Goal: Transaction & Acquisition: Book appointment/travel/reservation

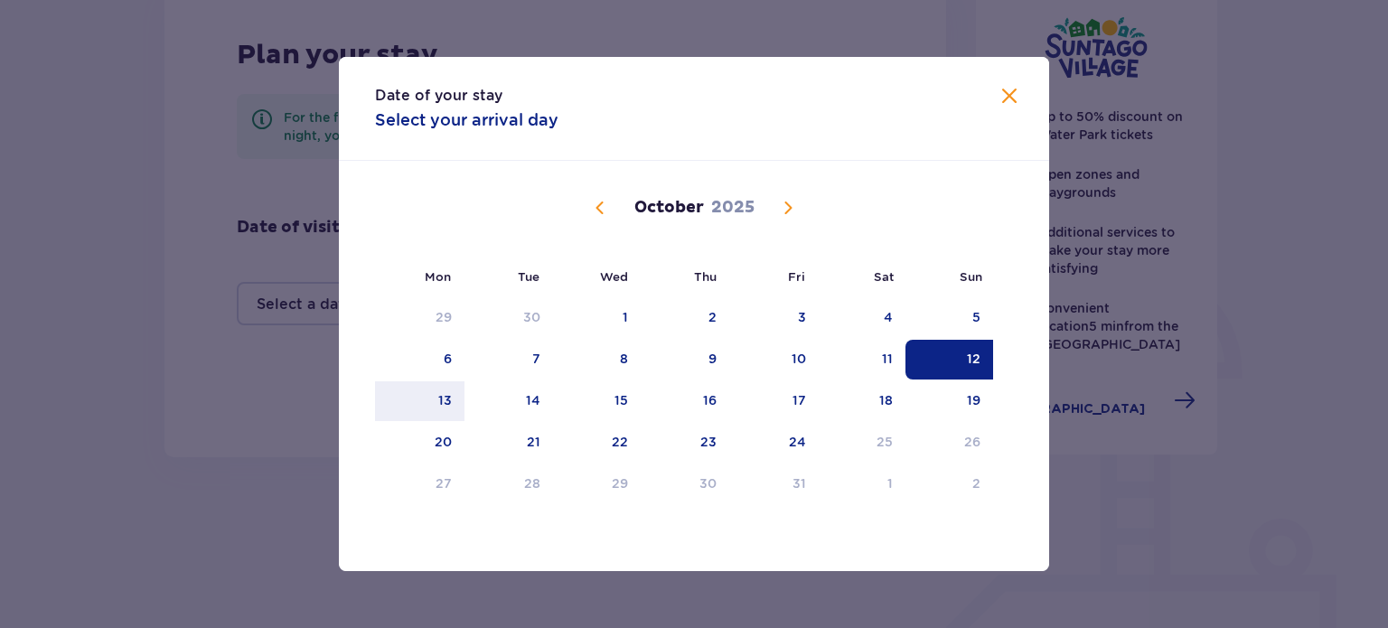
click at [962, 361] on div "12" at bounding box center [950, 360] width 88 height 40
click at [604, 400] on div "15" at bounding box center [597, 401] width 88 height 40
type input "[DATE] - [DATE]"
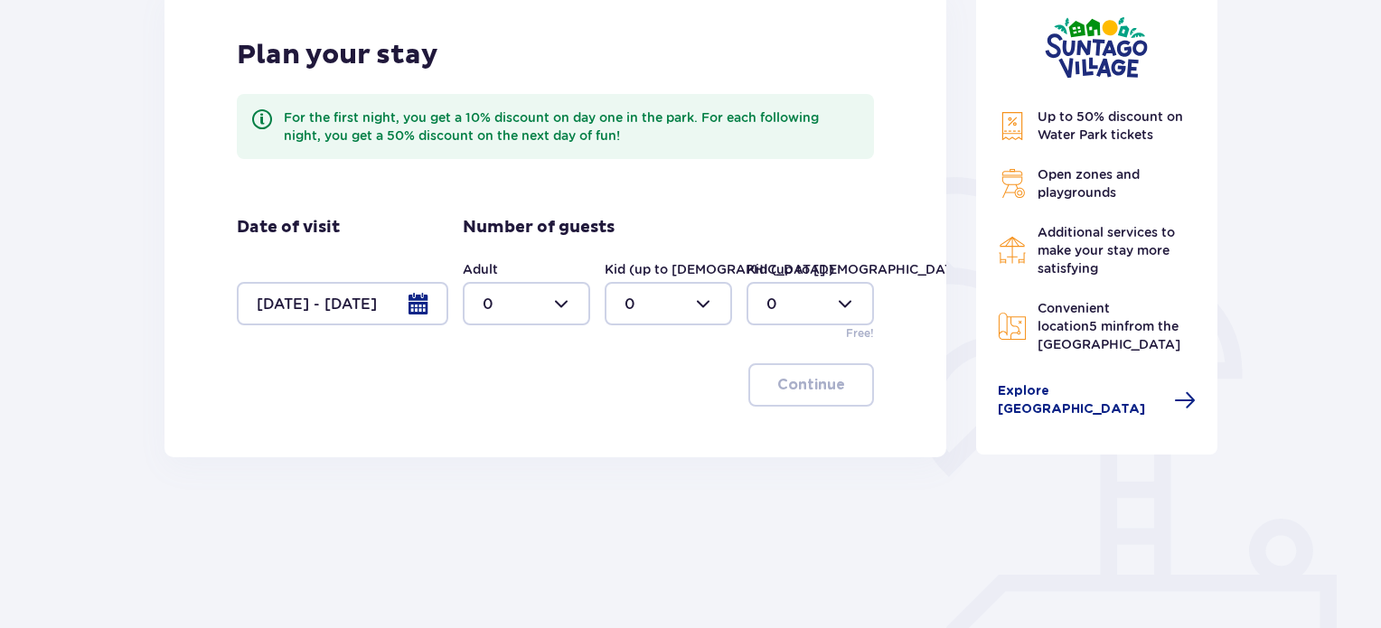
click at [526, 315] on div at bounding box center [526, 303] width 127 height 43
click at [511, 463] on div "3" at bounding box center [527, 473] width 88 height 20
click at [550, 321] on div at bounding box center [526, 303] width 127 height 43
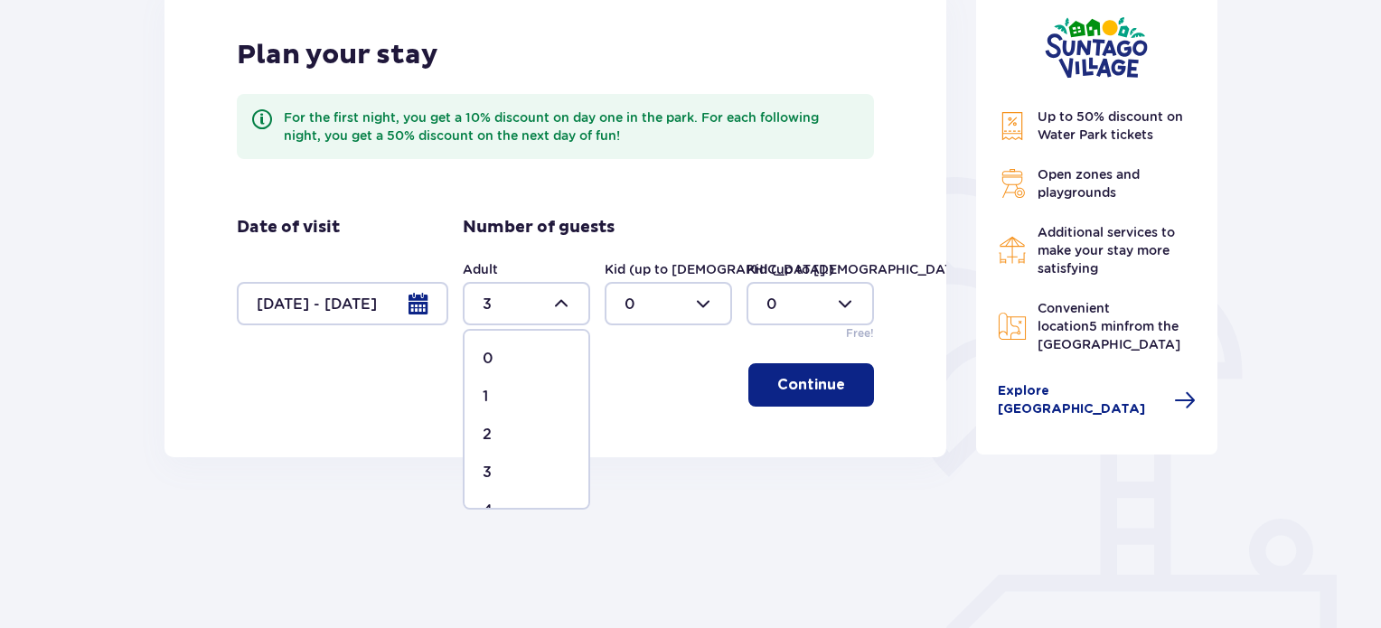
click at [517, 435] on div "2" at bounding box center [527, 435] width 88 height 20
type input "2"
click at [633, 290] on div at bounding box center [668, 303] width 127 height 43
click at [648, 480] on div "3" at bounding box center [668, 473] width 88 height 20
type input "3"
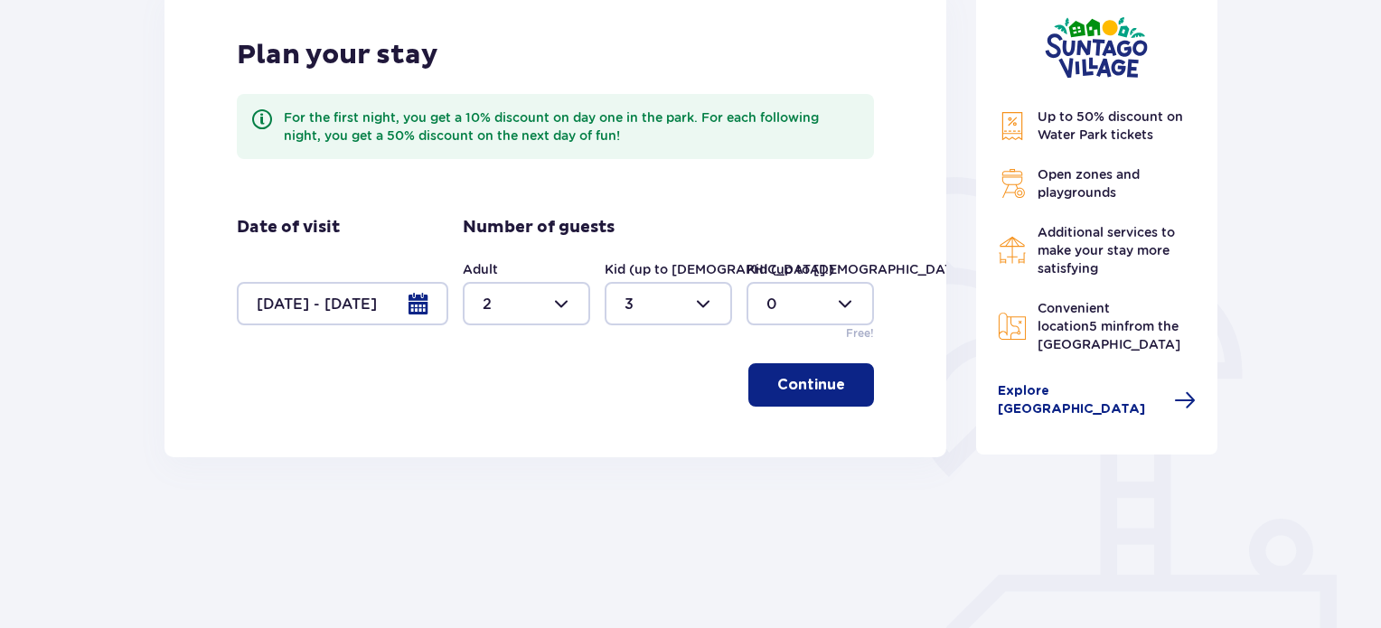
click at [818, 379] on p "Continue" at bounding box center [811, 385] width 68 height 20
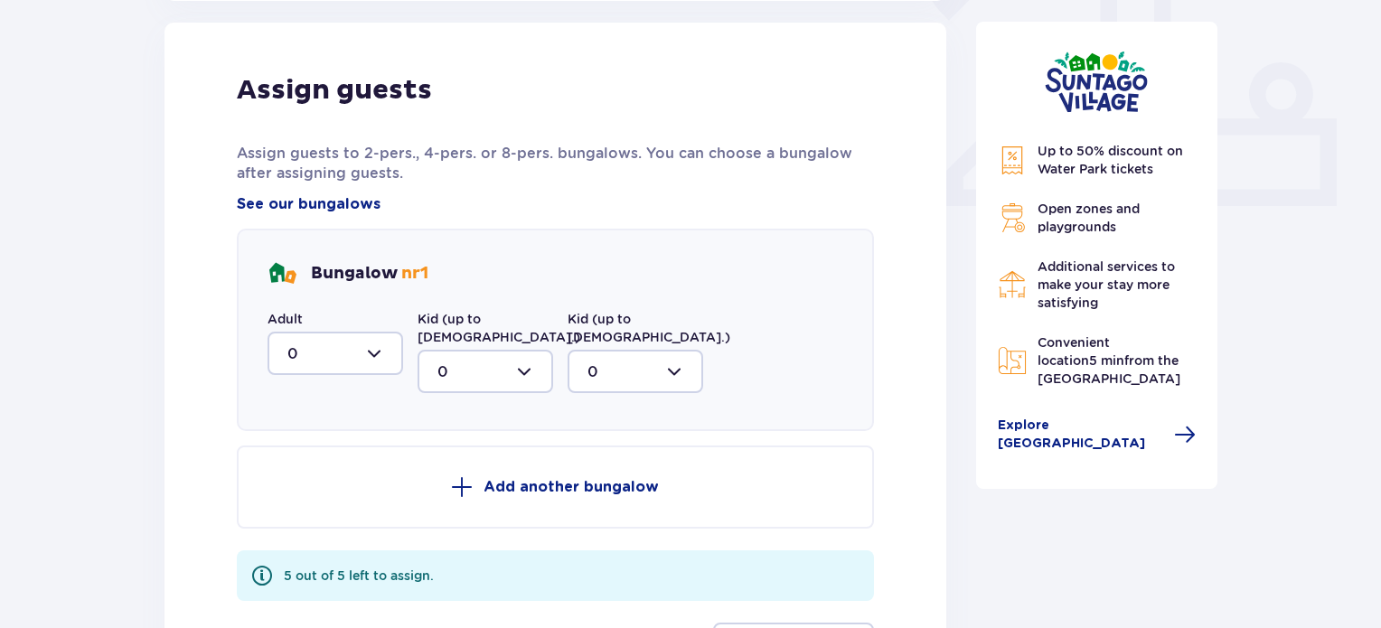
scroll to position [728, 0]
click at [331, 353] on div at bounding box center [335, 352] width 136 height 43
click at [315, 484] on div "2" at bounding box center [335, 484] width 96 height 20
type input "2"
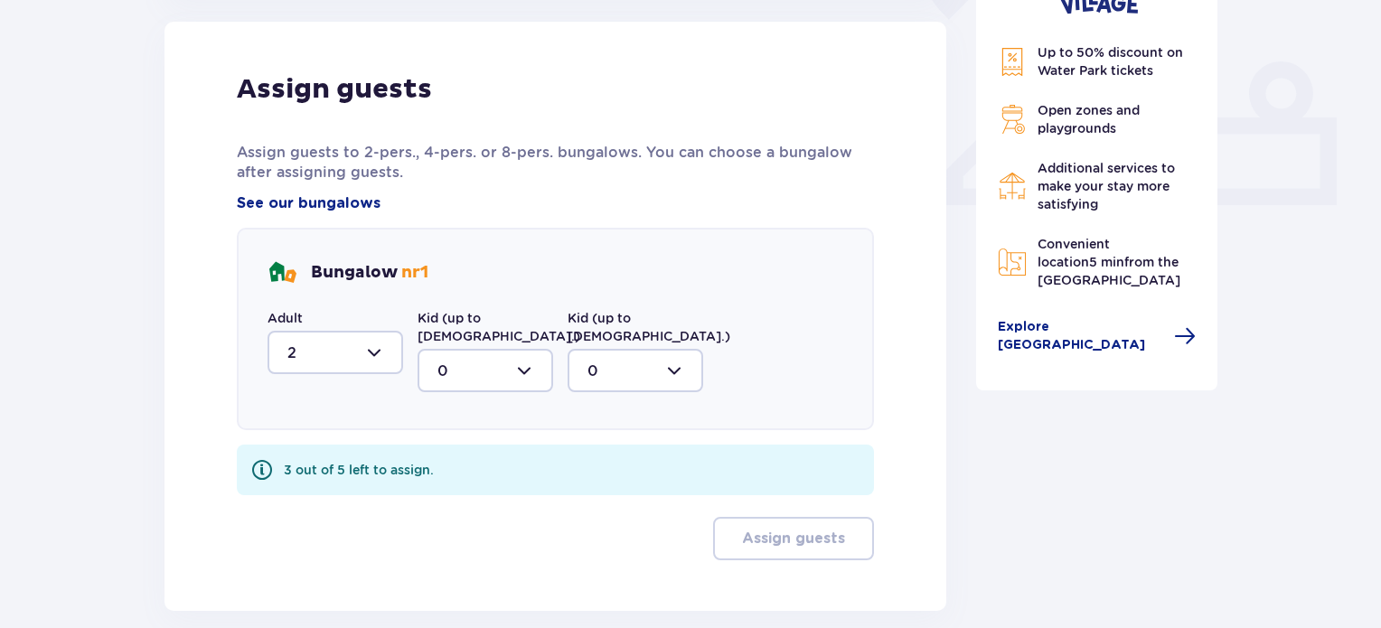
drag, startPoint x: 481, startPoint y: 352, endPoint x: 474, endPoint y: 371, distance: 20.3
click at [481, 352] on div at bounding box center [486, 370] width 136 height 43
click at [461, 530] on div "3" at bounding box center [485, 540] width 96 height 20
type input "3"
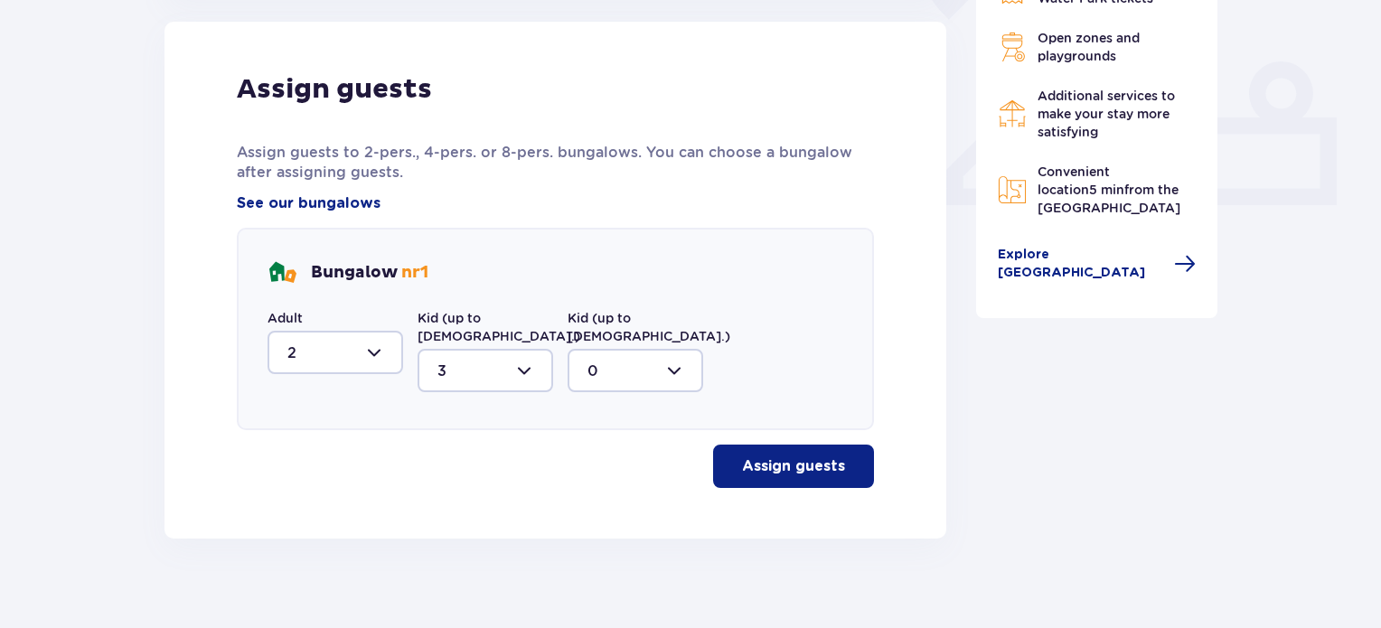
click at [780, 456] on p "Assign guests" at bounding box center [793, 466] width 103 height 20
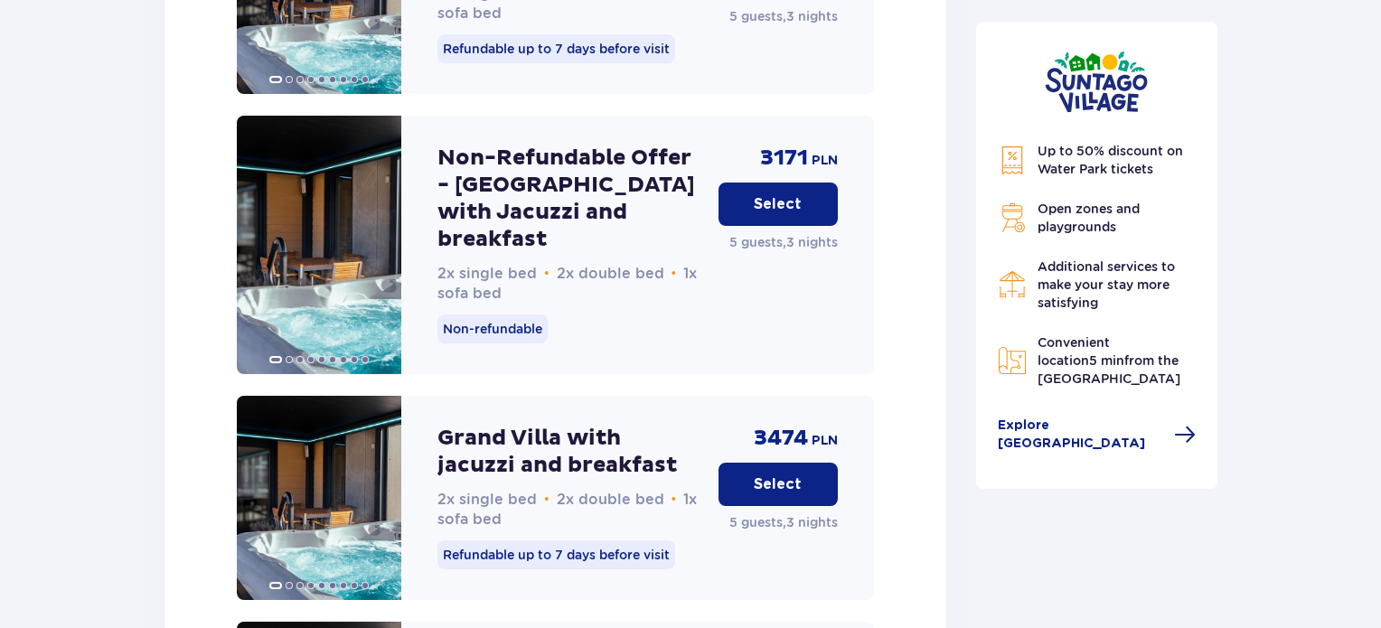
scroll to position [2603, 0]
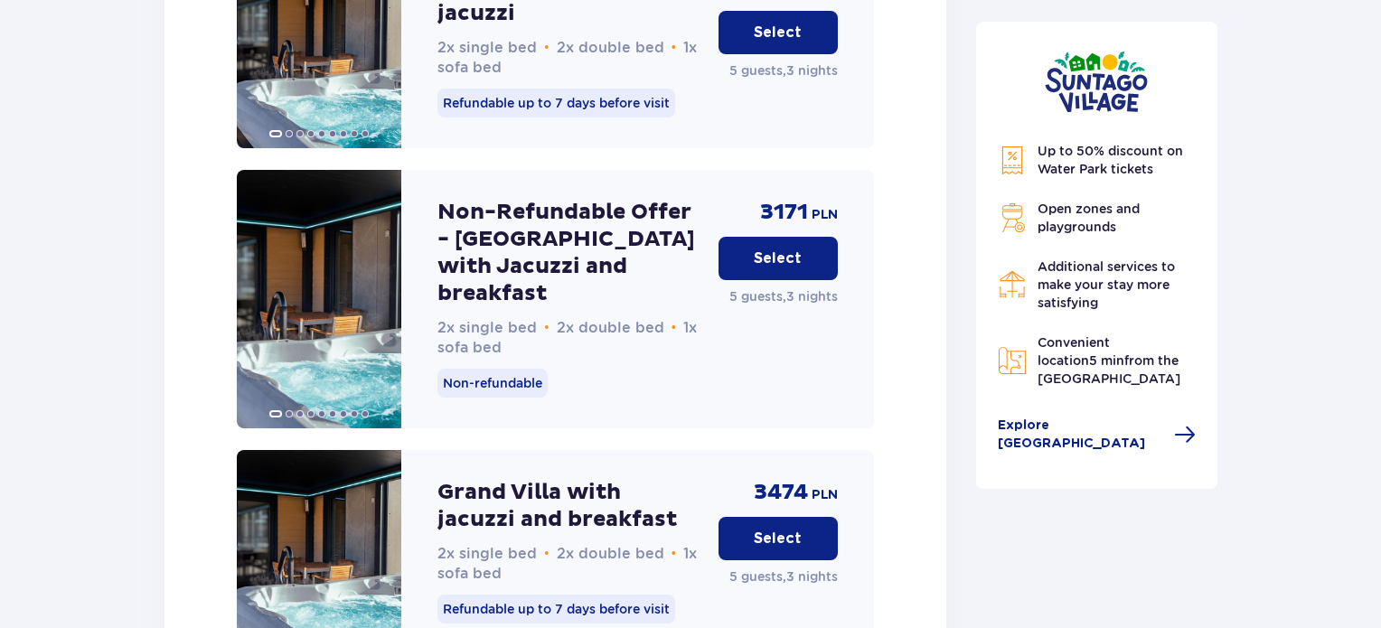
click at [752, 517] on button "Select" at bounding box center [777, 538] width 119 height 43
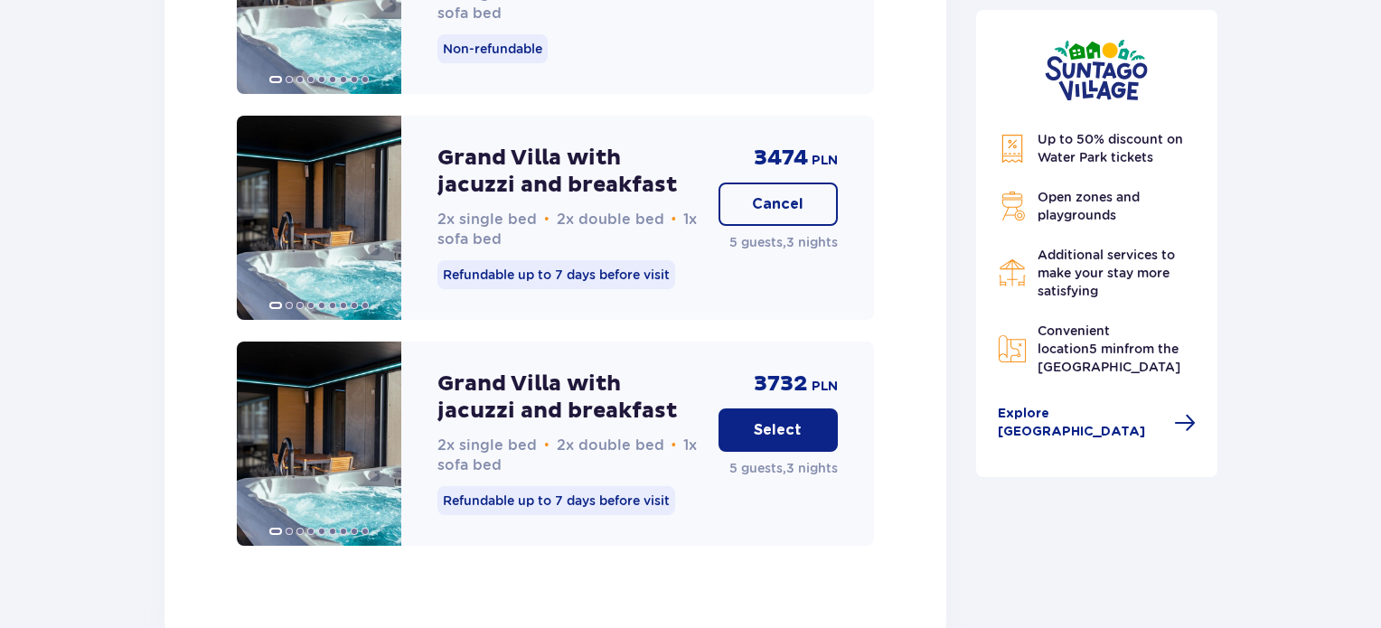
scroll to position [2939, 0]
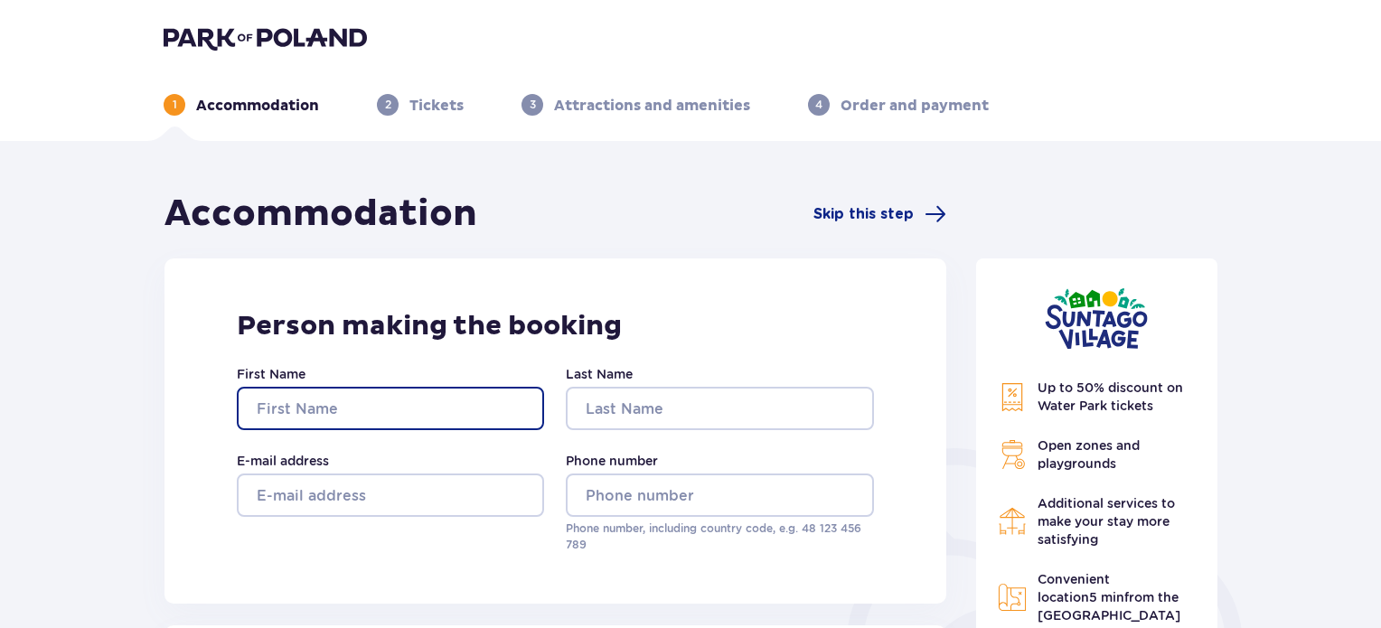
click at [473, 404] on input "First Name" at bounding box center [390, 408] width 307 height 43
type input "GUY"
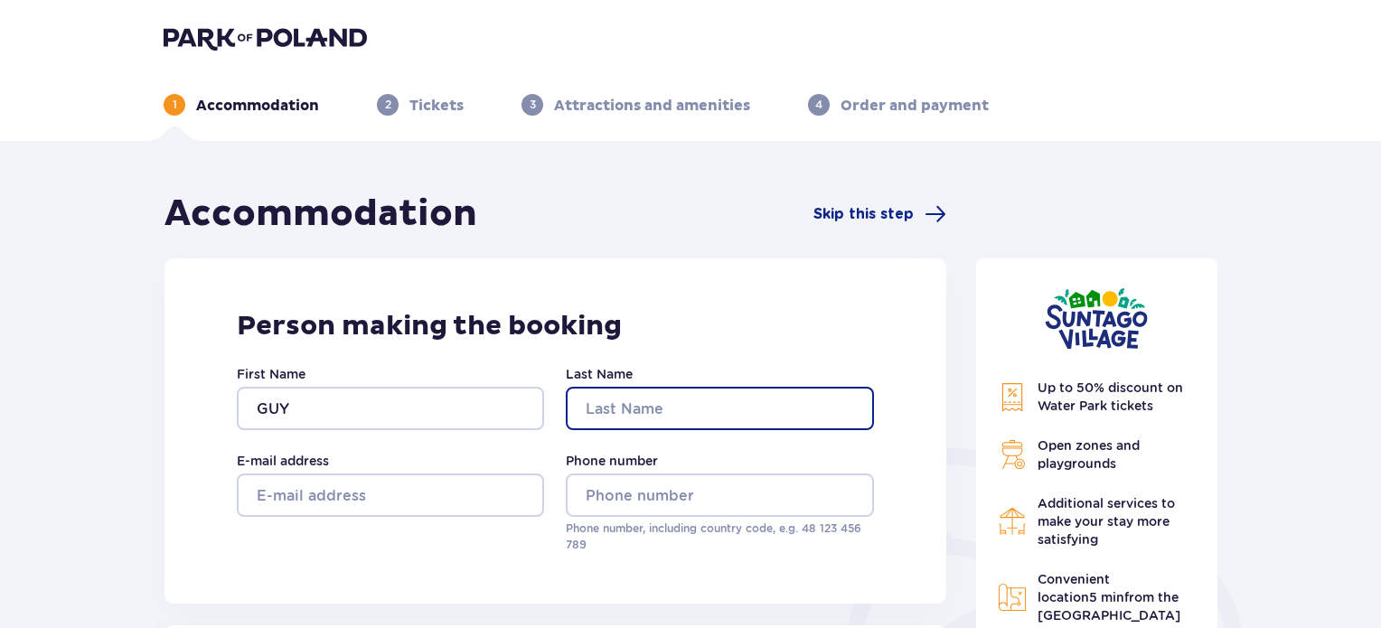
type input "[PERSON_NAME]"
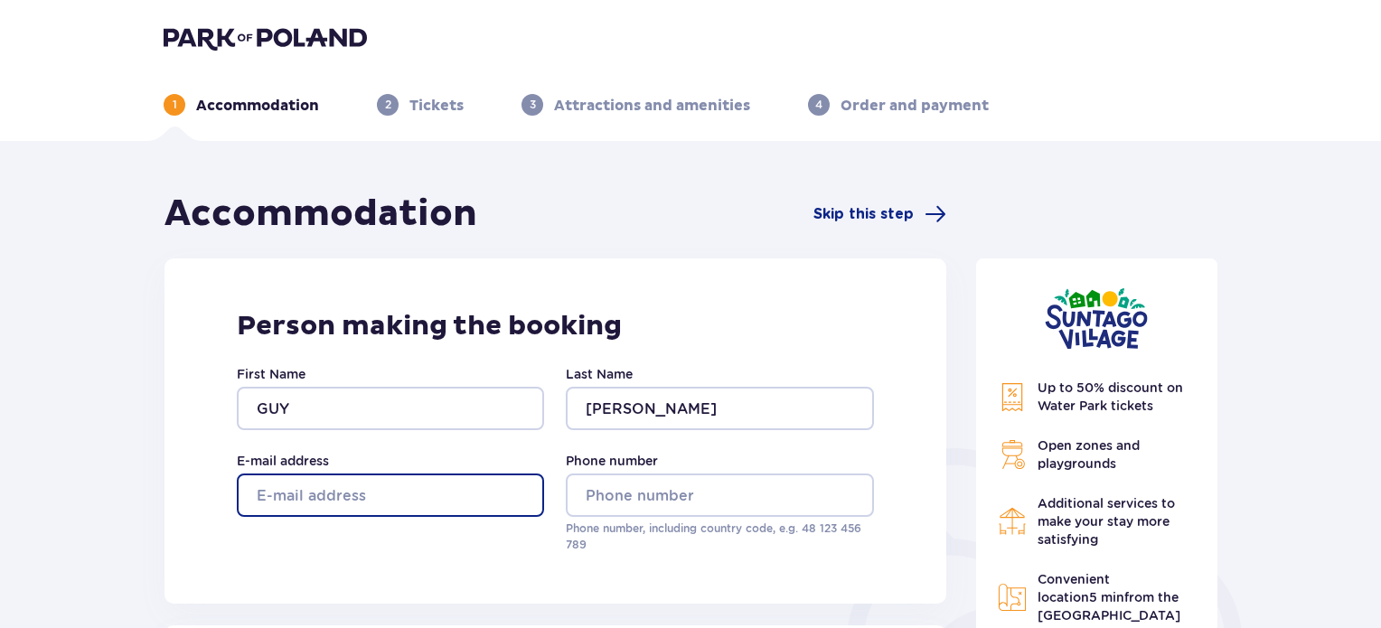
type input "[EMAIL_ADDRESS][DOMAIN_NAME]"
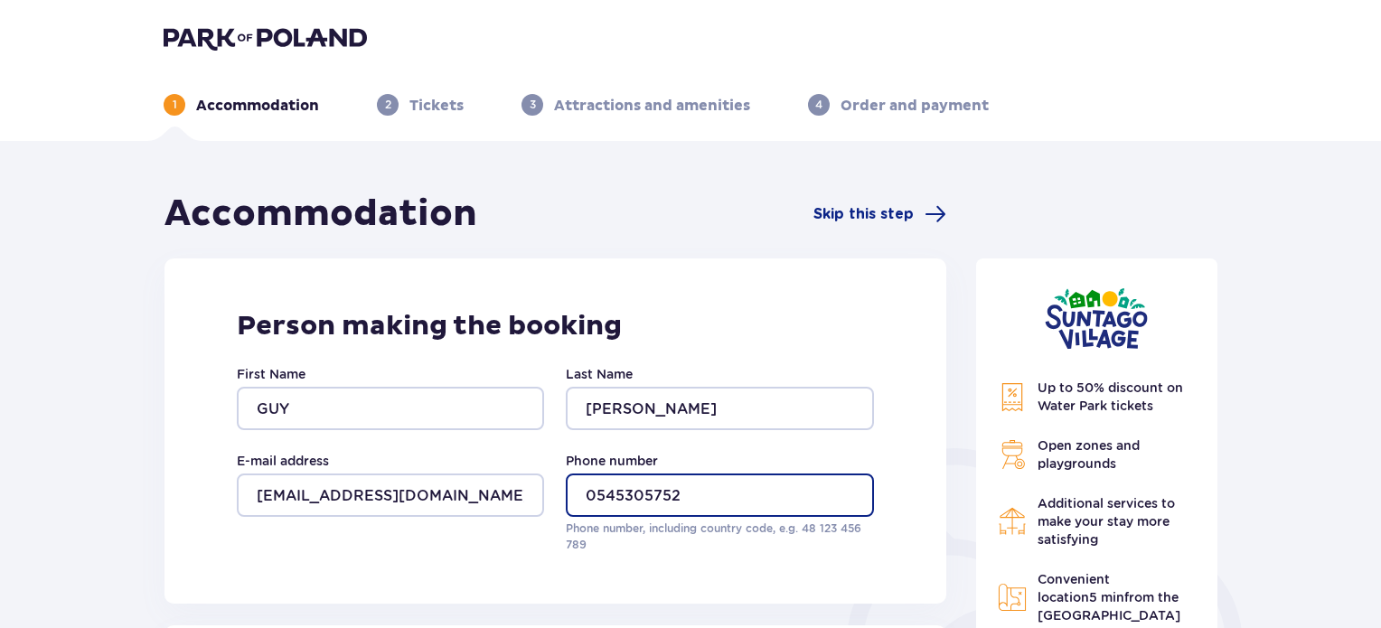
click at [718, 496] on input "0545305752" at bounding box center [719, 495] width 307 height 43
drag, startPoint x: 718, startPoint y: 494, endPoint x: 530, endPoint y: 476, distance: 188.8
click at [530, 476] on div "First Name GUY Last Name [PERSON_NAME] address [EMAIL_ADDRESS][DOMAIN_NAME] Pho…" at bounding box center [555, 459] width 637 height 188
drag, startPoint x: 595, startPoint y: 487, endPoint x: 587, endPoint y: 498, distance: 13.0
click at [595, 488] on input "0545305752" at bounding box center [719, 495] width 307 height 43
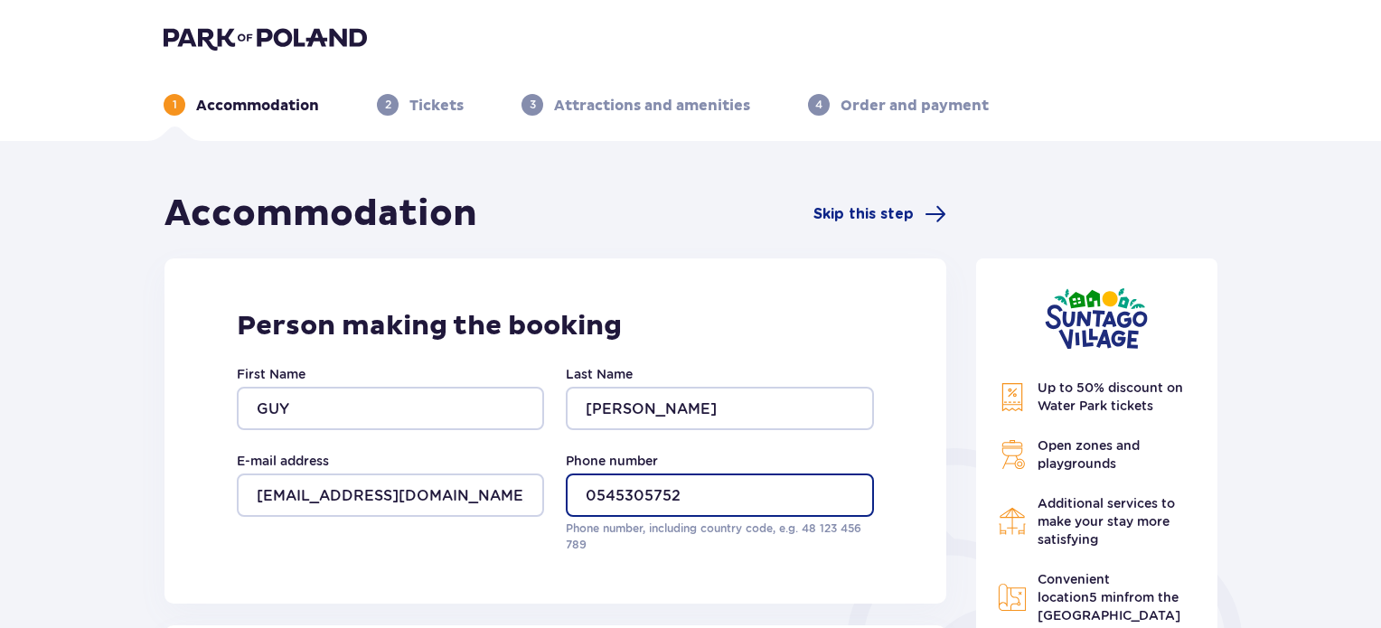
click at [591, 498] on input "0545305752" at bounding box center [719, 495] width 307 height 43
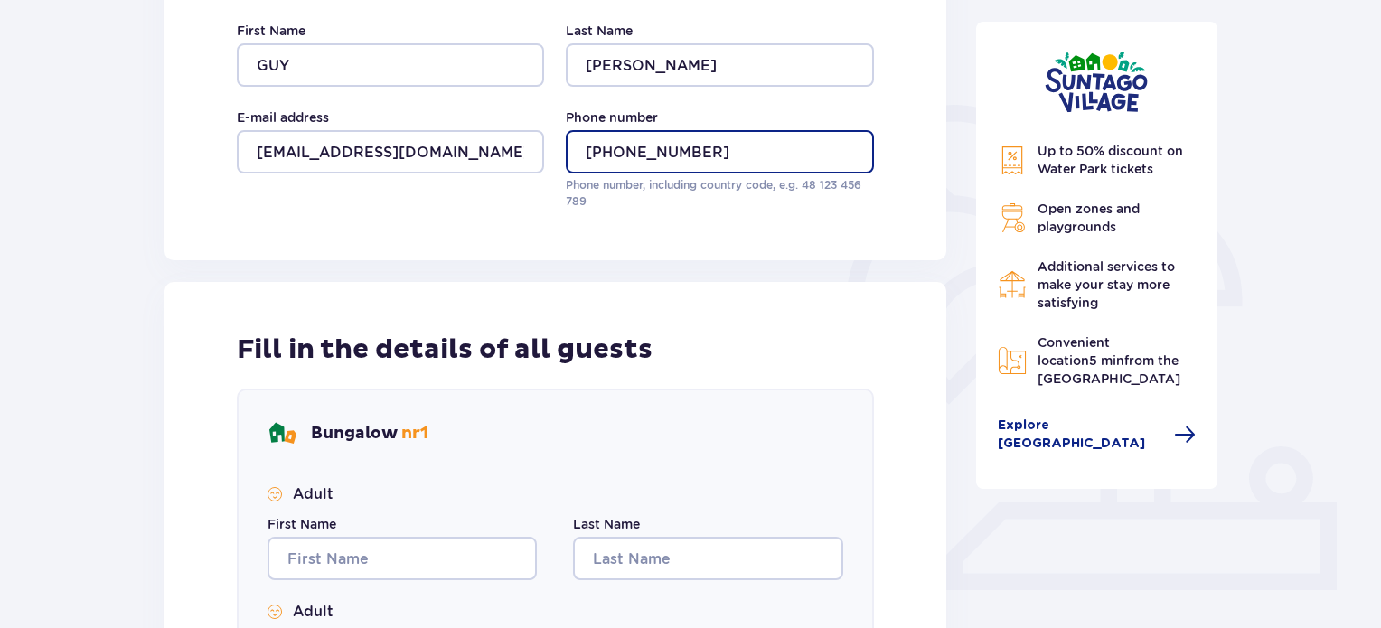
scroll to position [361, 0]
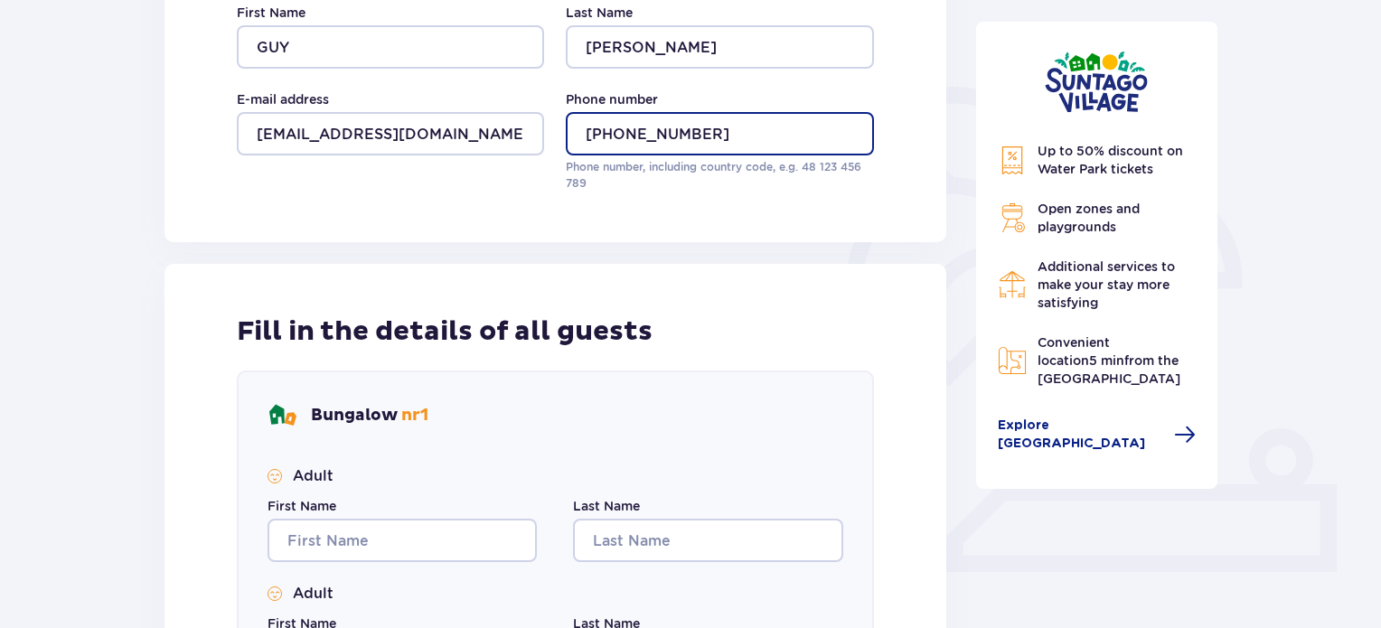
type input "[PHONE_NUMBER]"
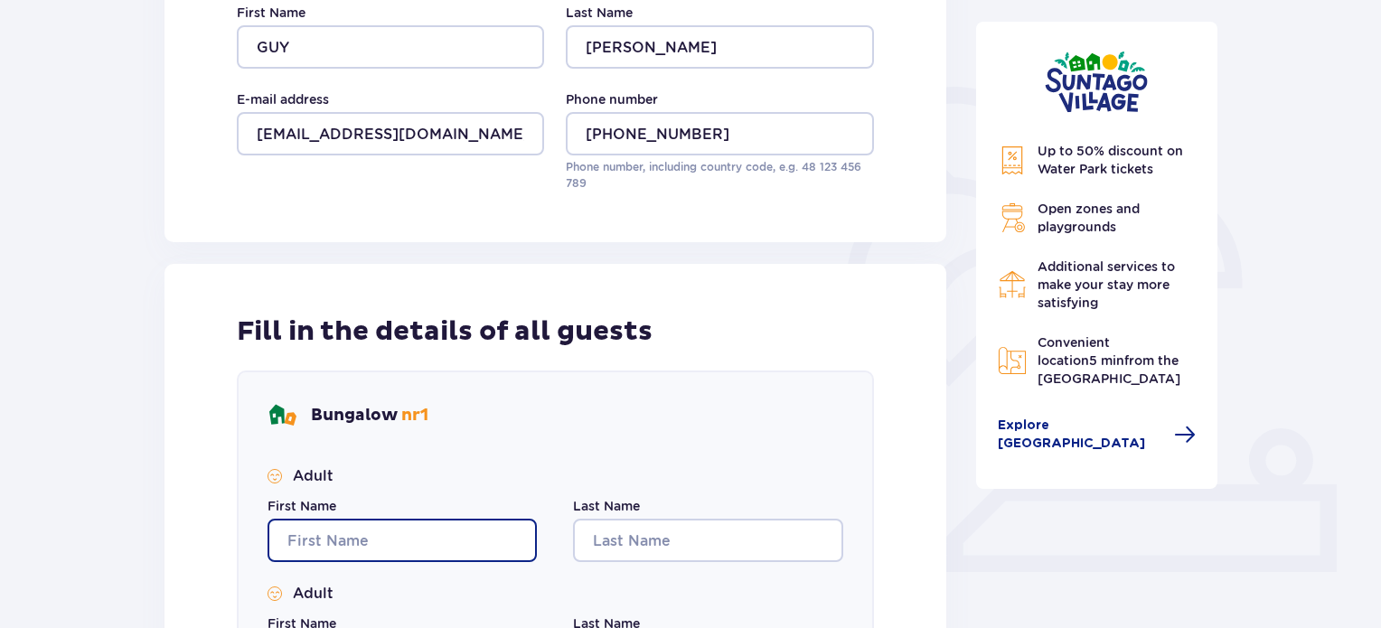
click at [386, 539] on input "First Name" at bounding box center [401, 540] width 269 height 43
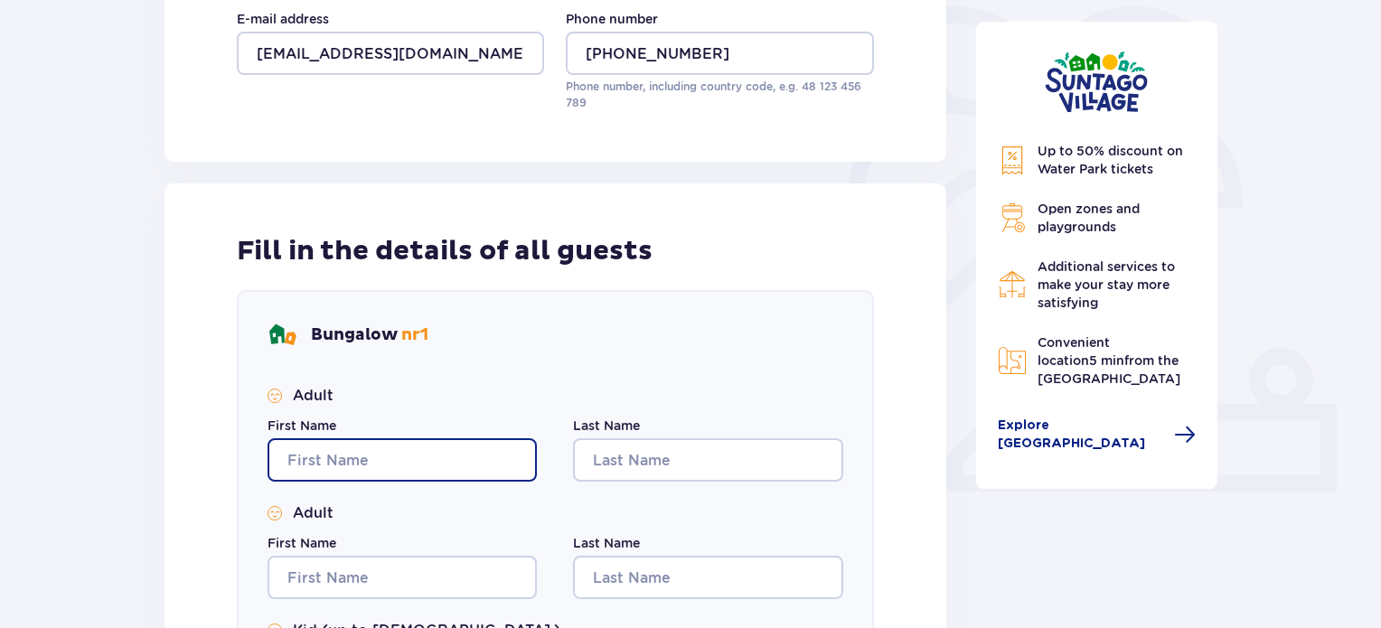
scroll to position [452, 0]
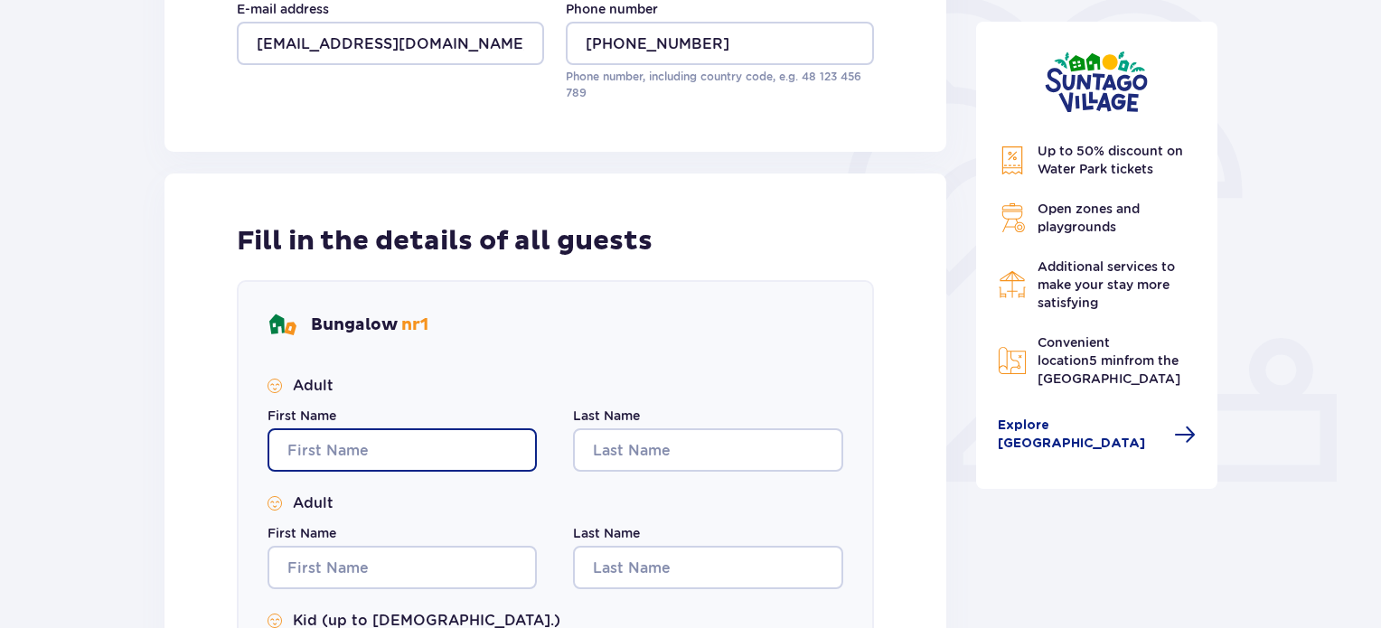
click at [442, 438] on input "First Name" at bounding box center [401, 449] width 269 height 43
type input "GUY"
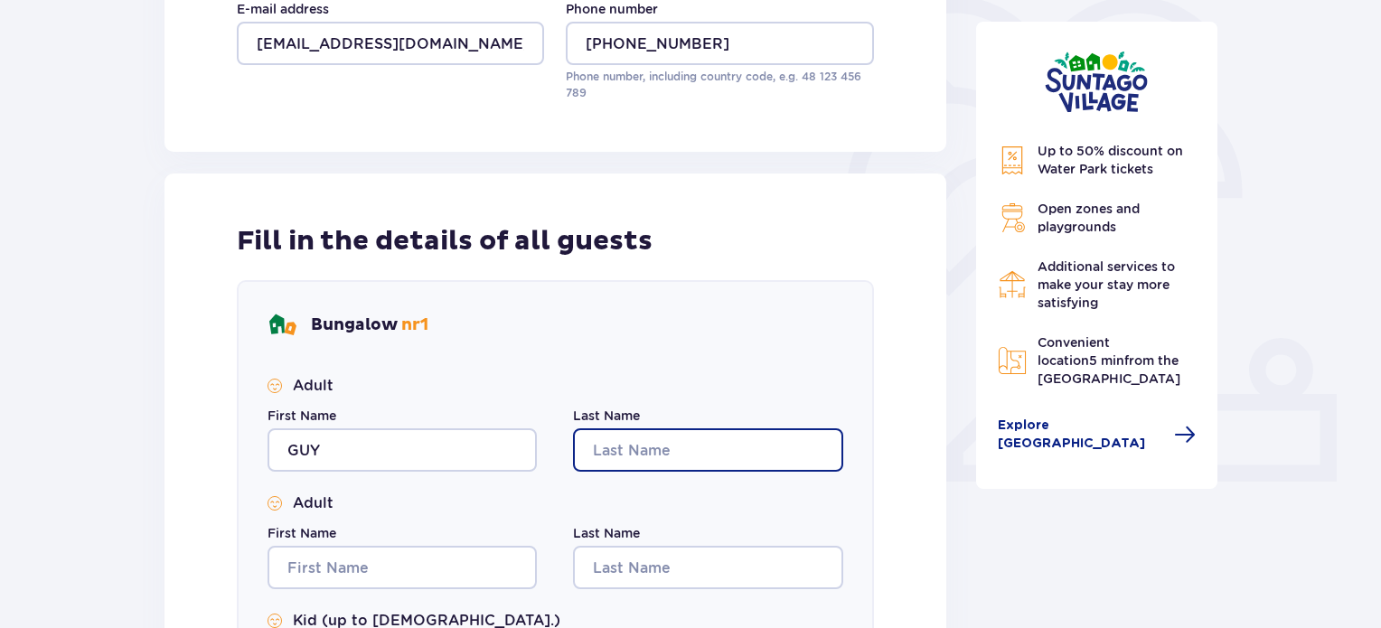
type input "[PERSON_NAME]"
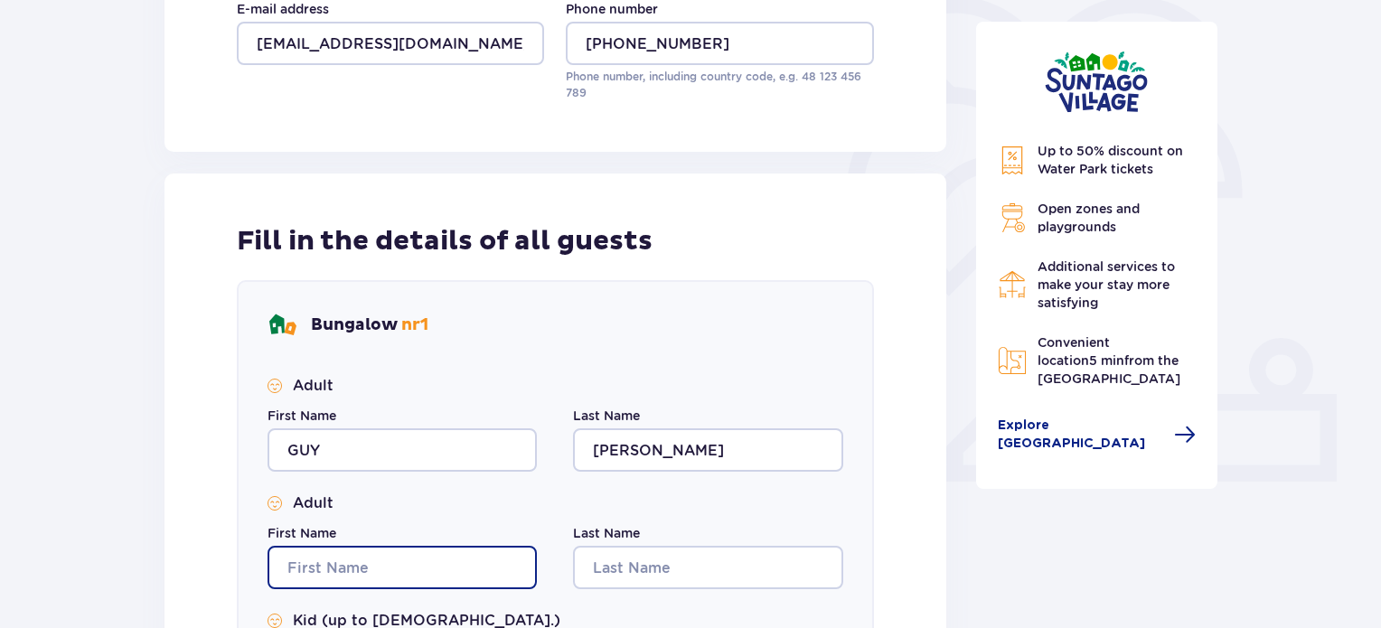
type input "GUY"
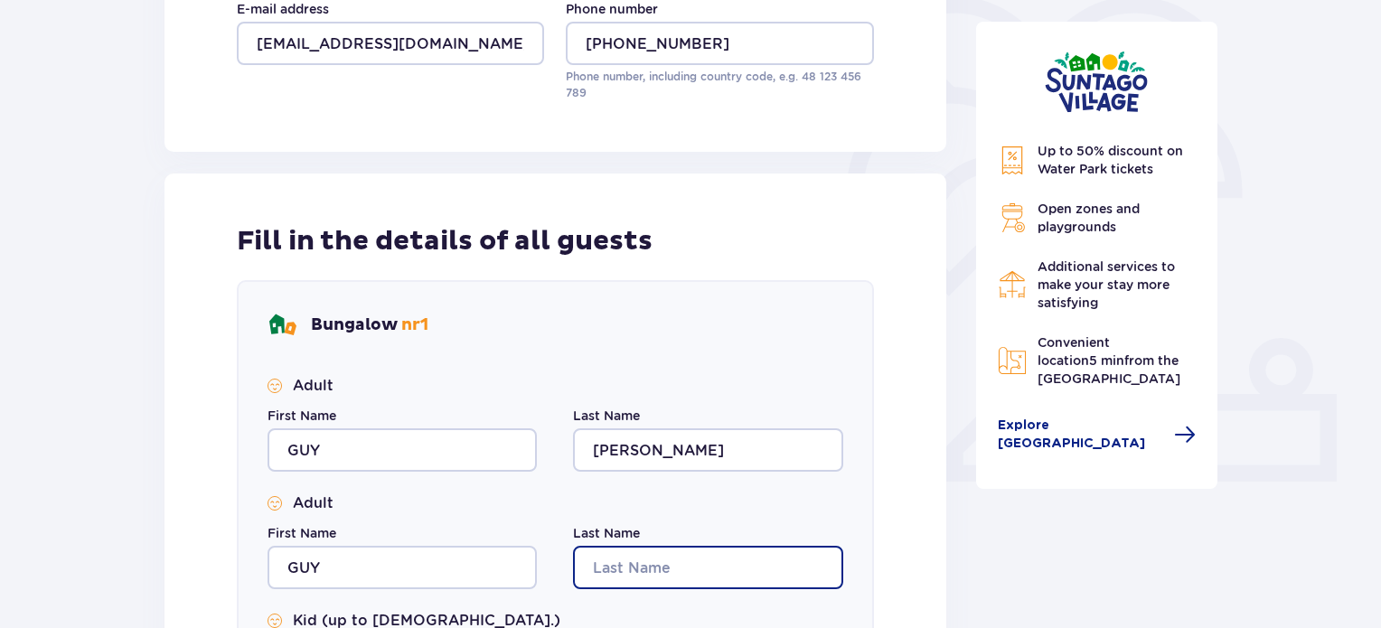
type input "[PERSON_NAME]"
type input "GUY"
type input "[PERSON_NAME]"
type input "GUY"
type input "[PERSON_NAME]"
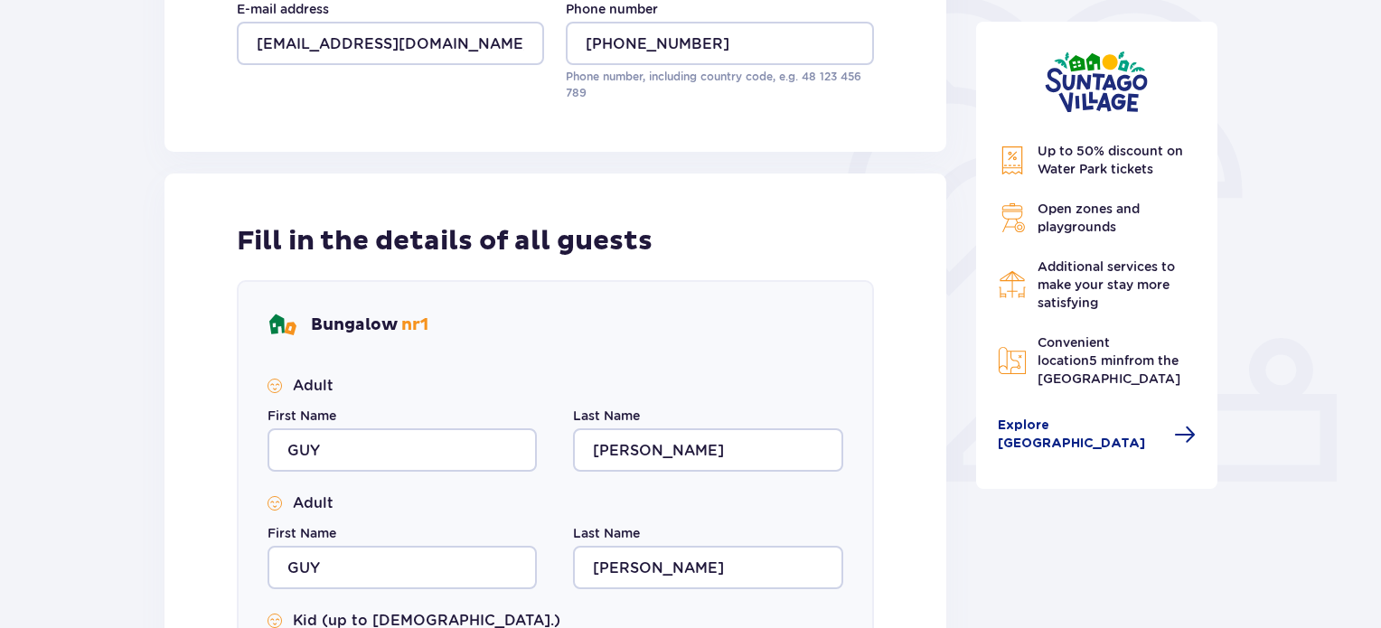
type input "GUY"
type input "[PERSON_NAME]"
click at [400, 570] on input "GUY" at bounding box center [401, 567] width 269 height 43
click at [400, 568] on input "GUY" at bounding box center [401, 567] width 269 height 43
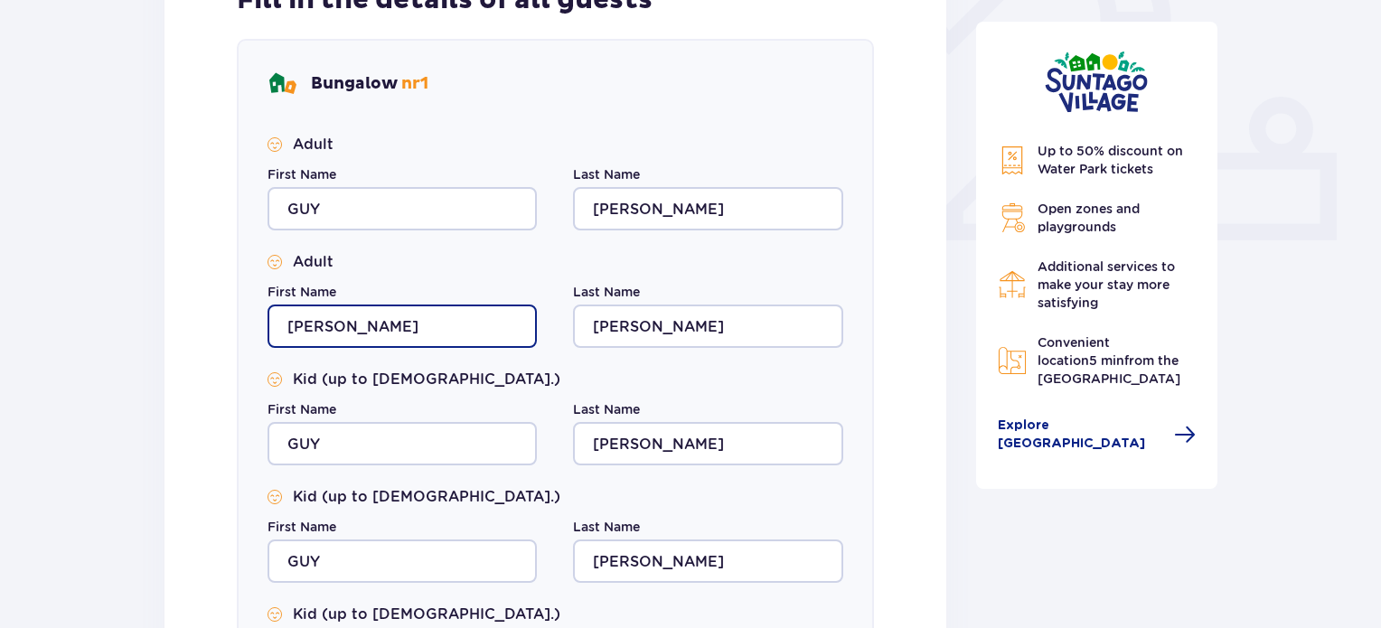
scroll to position [723, 0]
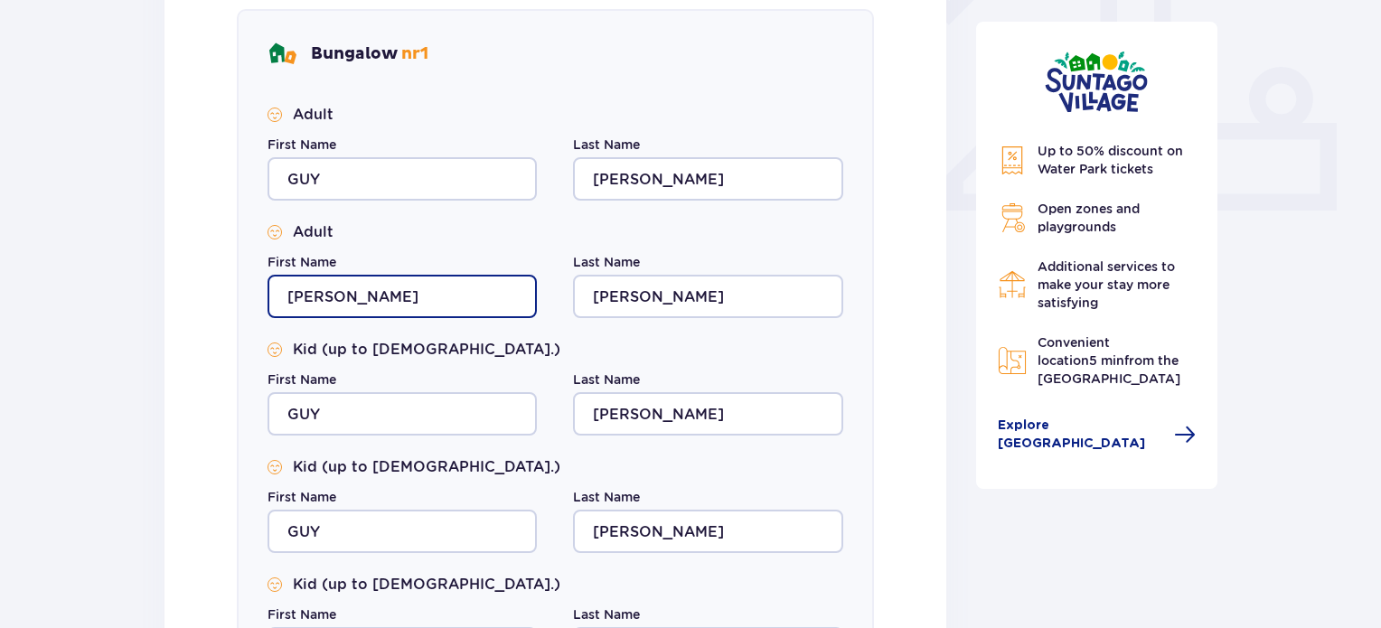
type input "[PERSON_NAME]"
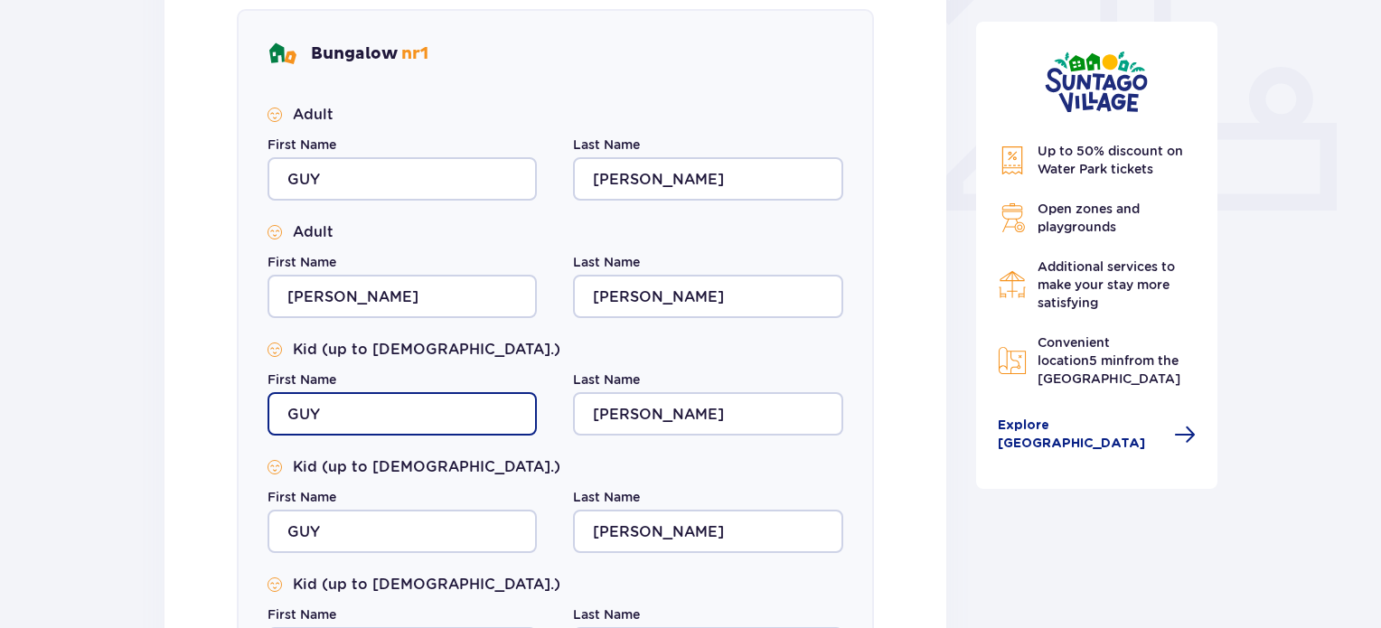
click at [433, 399] on input "GUY" at bounding box center [401, 413] width 269 height 43
click at [431, 407] on input "GUY" at bounding box center [401, 413] width 269 height 43
type input "[PERSON_NAME]"
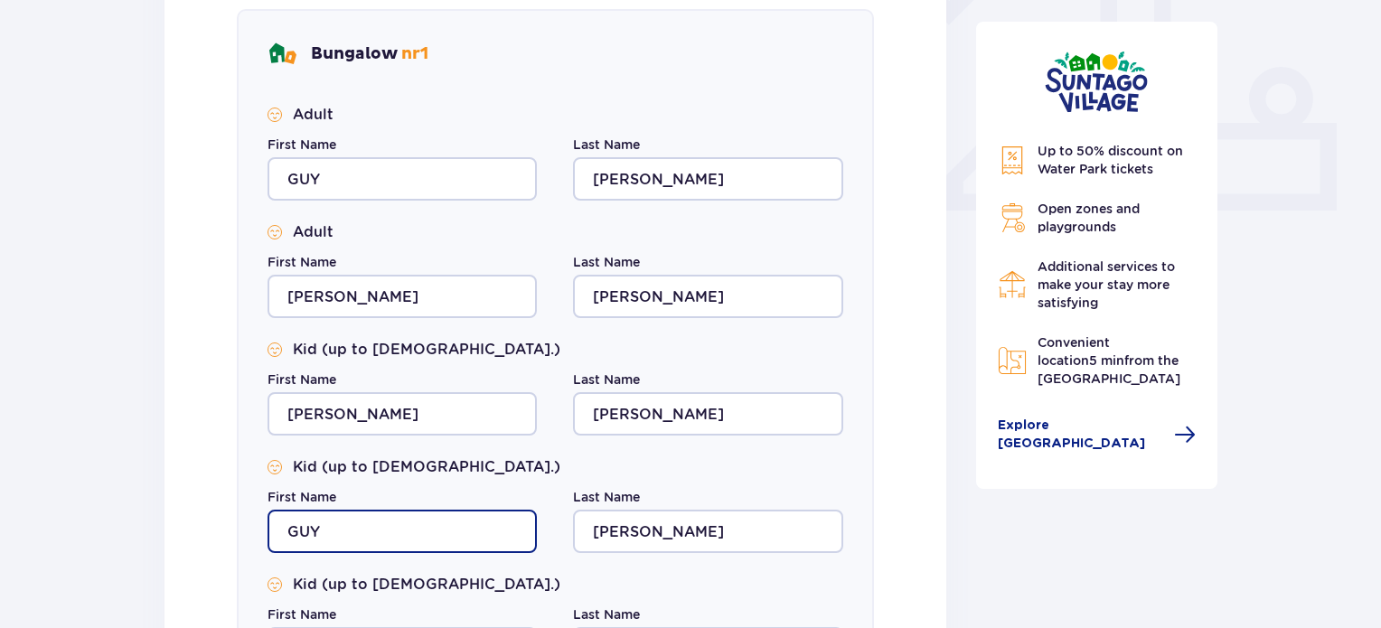
click at [402, 545] on input "GUY" at bounding box center [401, 531] width 269 height 43
click at [399, 540] on input "GUY" at bounding box center [401, 531] width 269 height 43
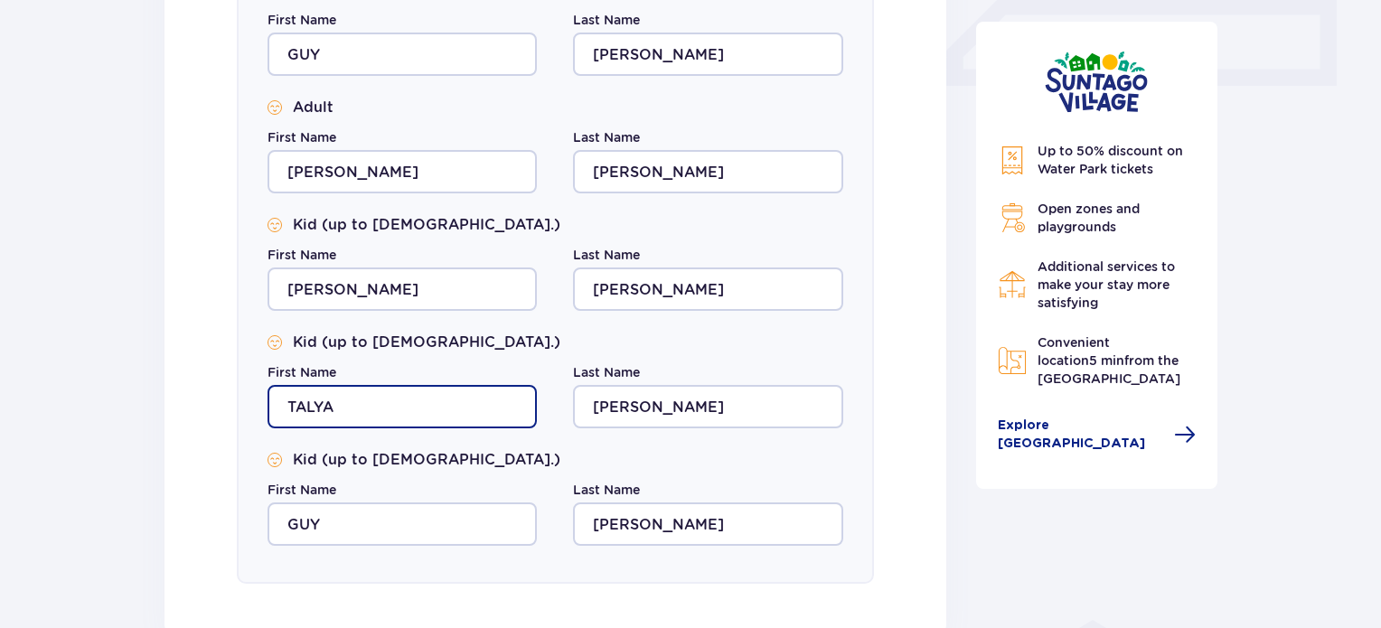
scroll to position [904, 0]
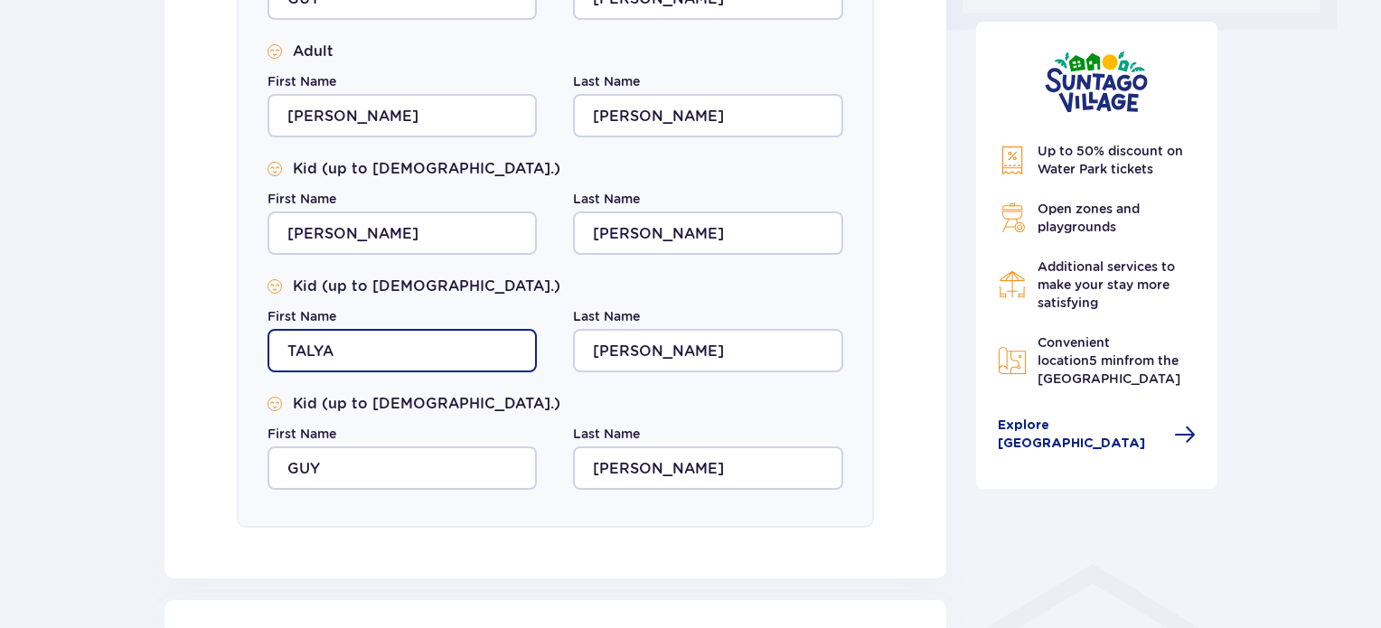
type input "TALYA"
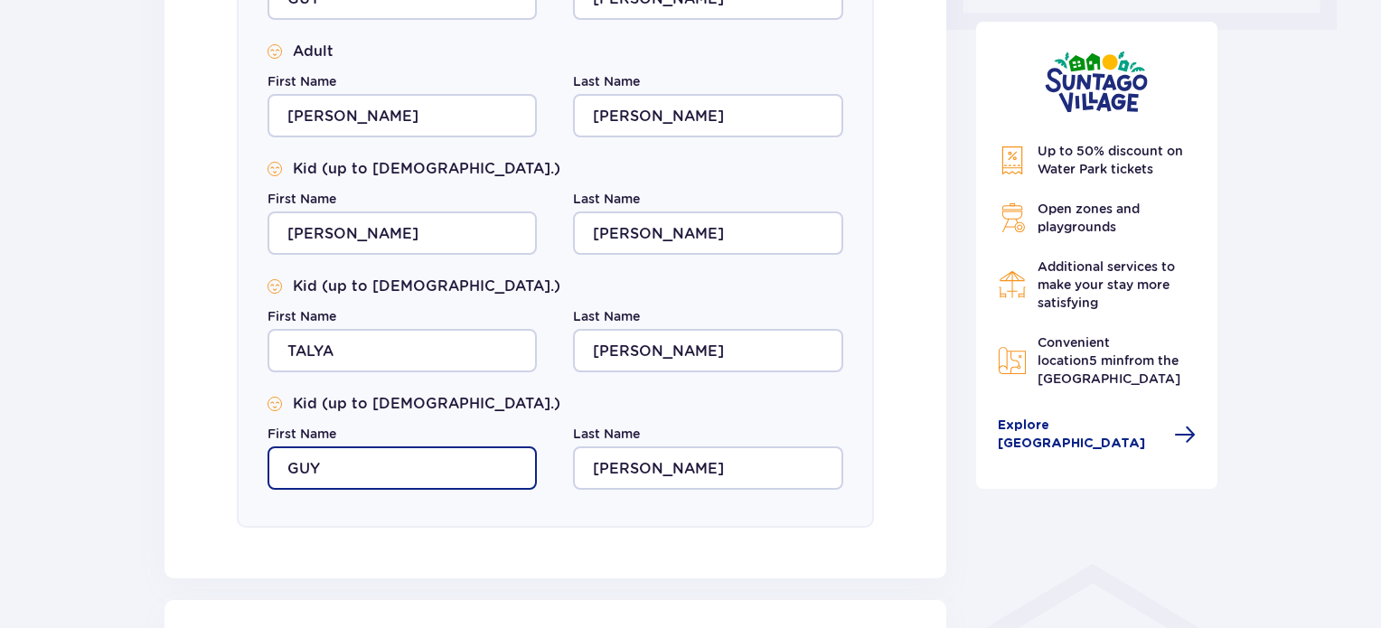
click at [371, 469] on input "GUY" at bounding box center [401, 467] width 269 height 43
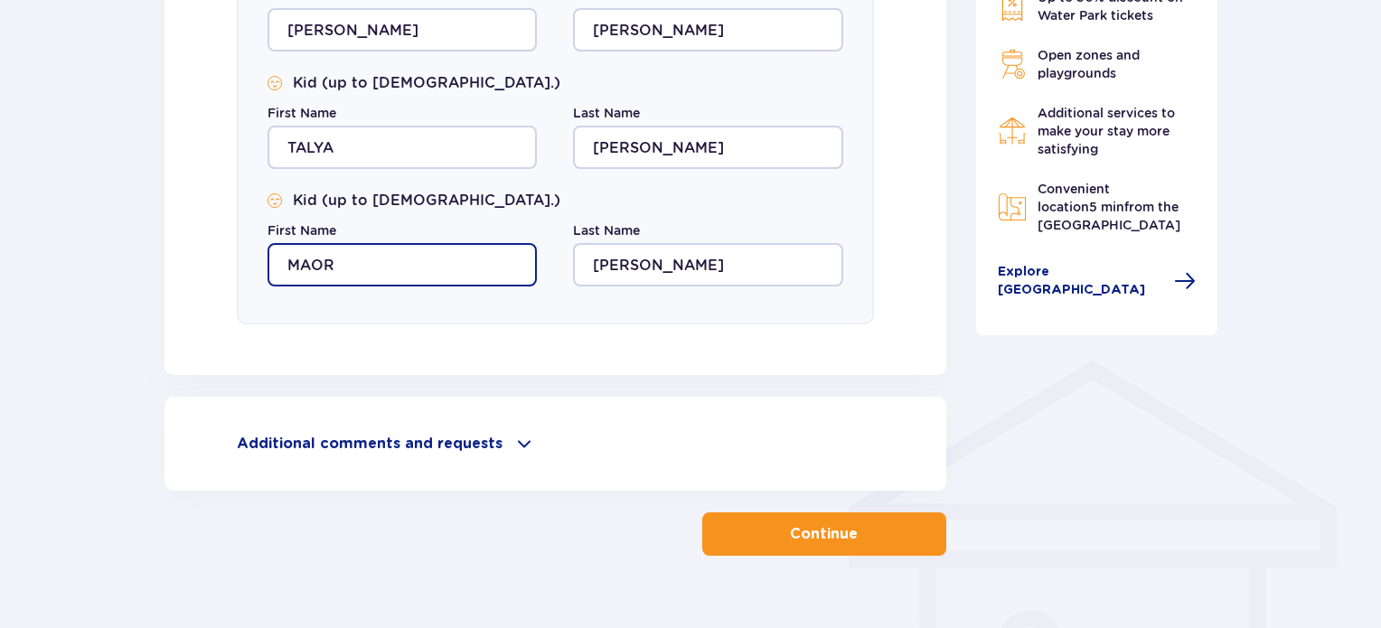
scroll to position [1142, 0]
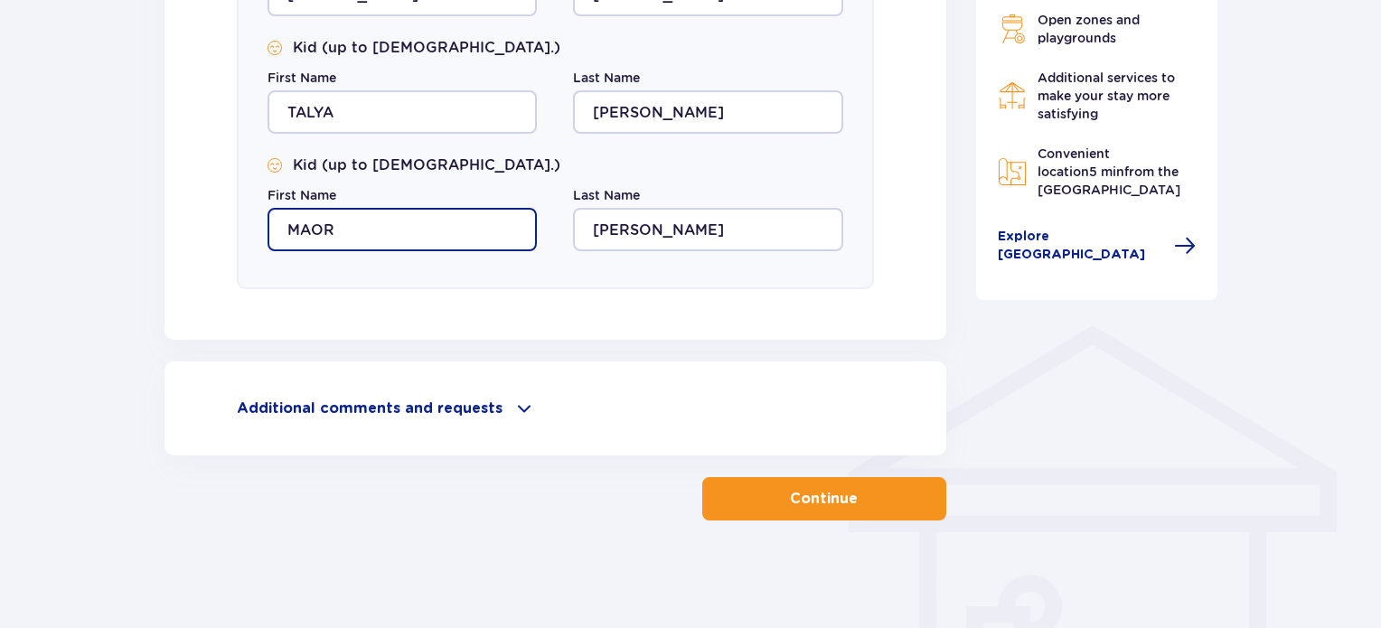
type input "MAOR"
click at [831, 494] on p "Continue" at bounding box center [824, 499] width 68 height 20
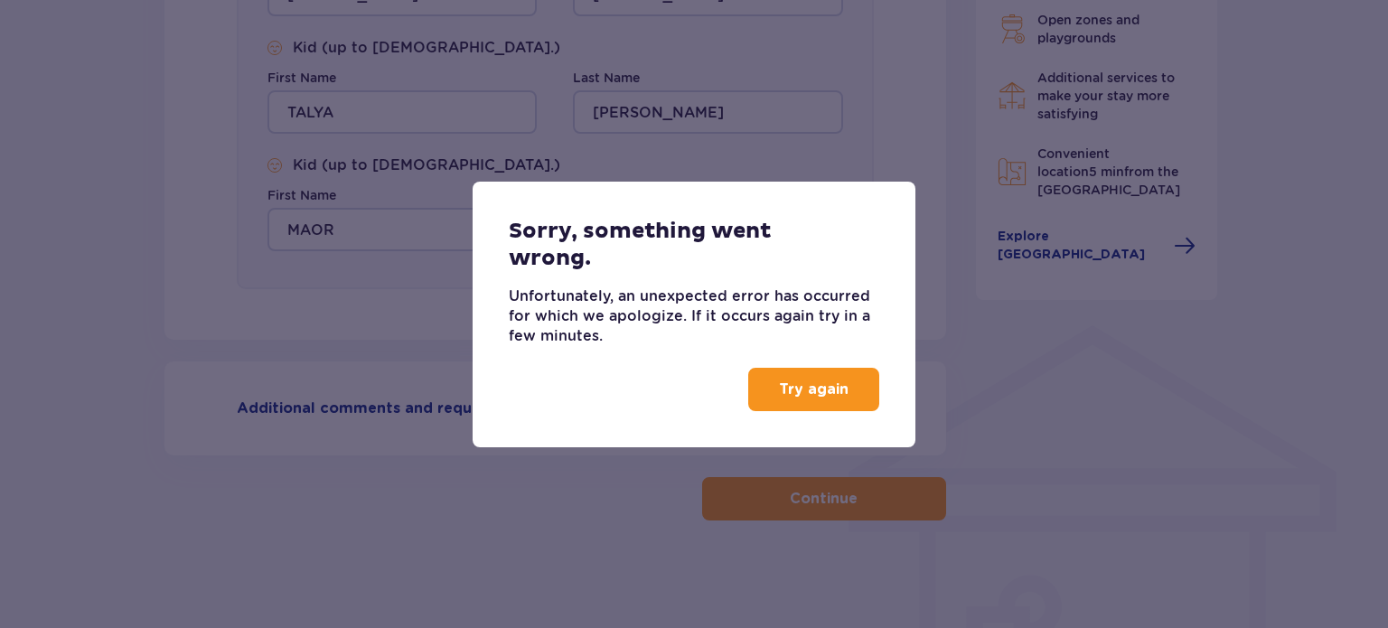
click at [796, 388] on p "Try again" at bounding box center [814, 390] width 70 height 20
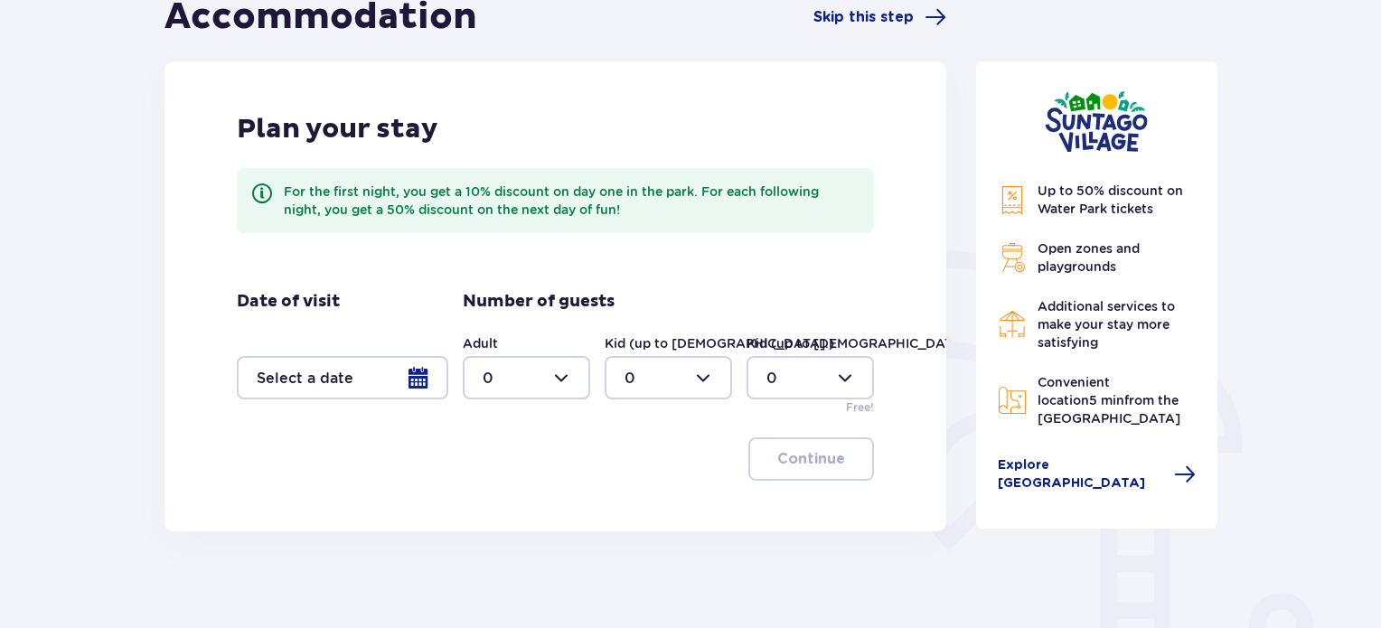
scroll to position [271, 0]
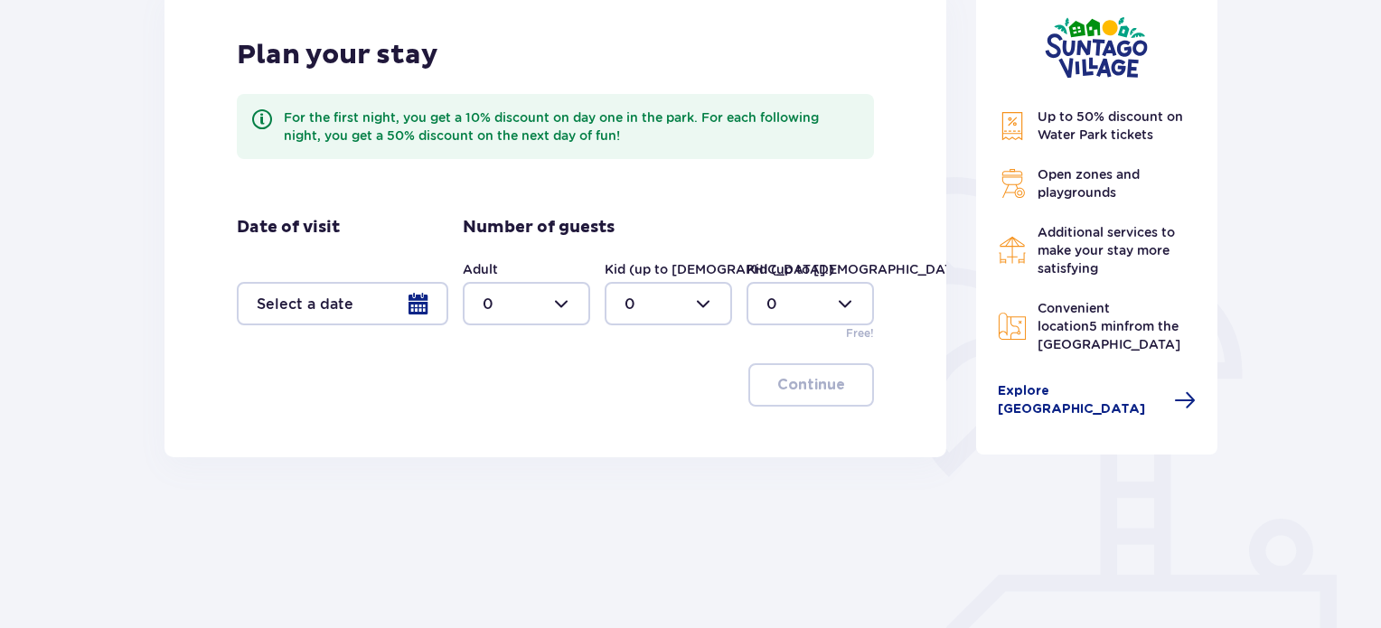
click at [395, 299] on div at bounding box center [342, 303] width 211 height 43
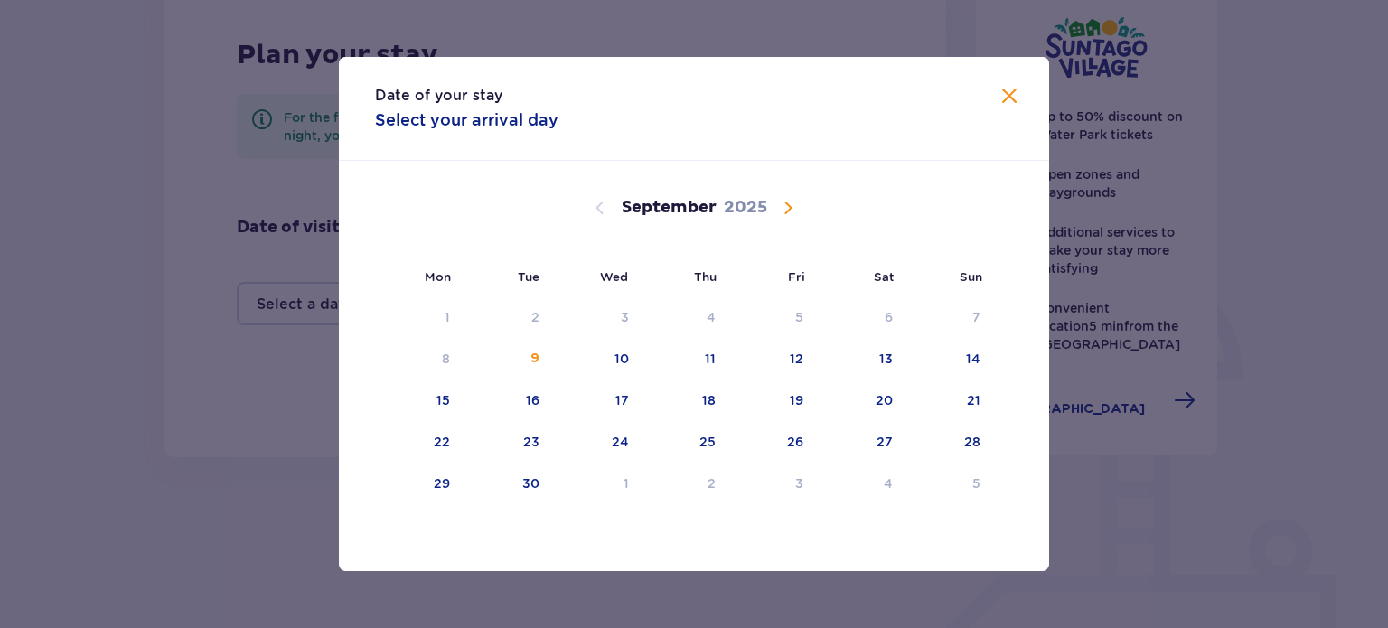
click at [1004, 105] on span at bounding box center [1010, 97] width 22 height 22
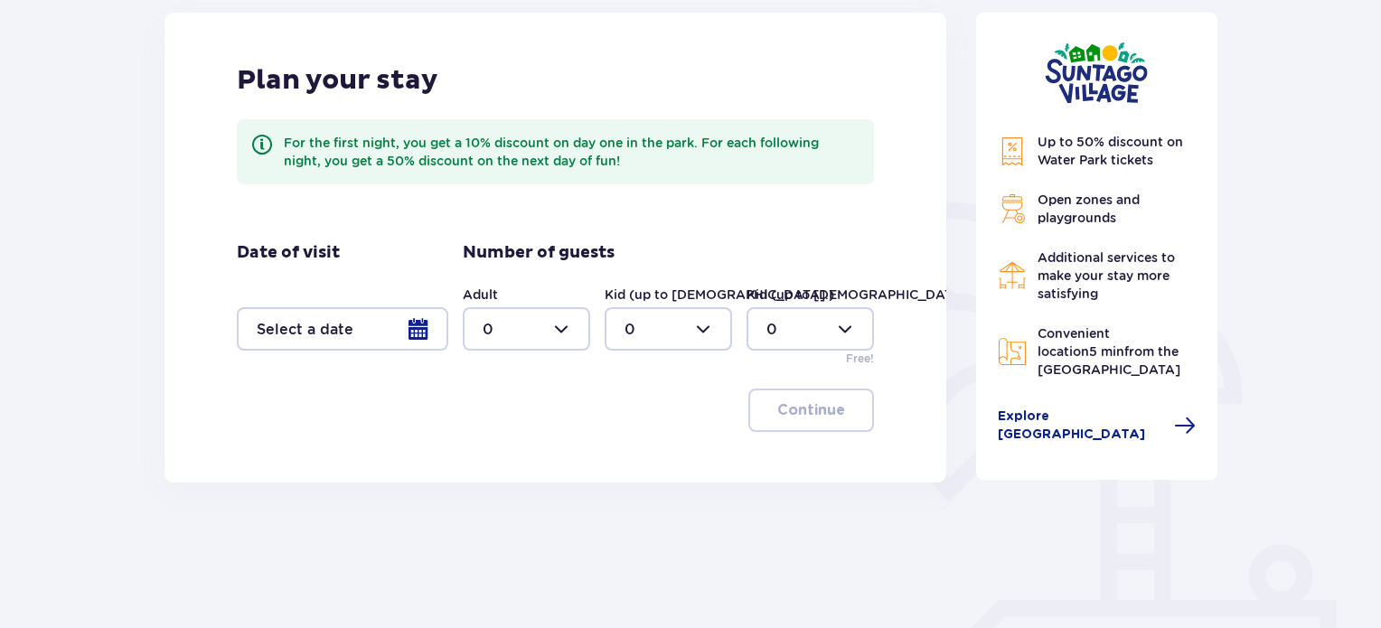
scroll to position [271, 0]
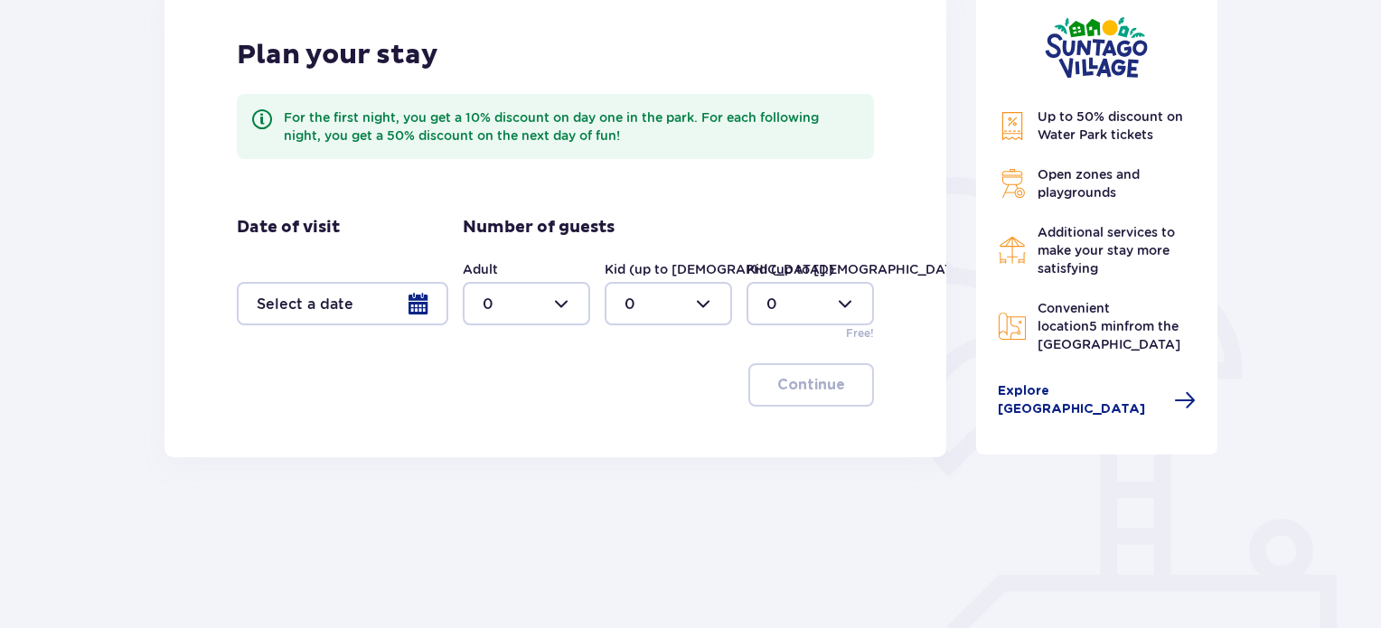
click at [409, 310] on div at bounding box center [342, 303] width 211 height 43
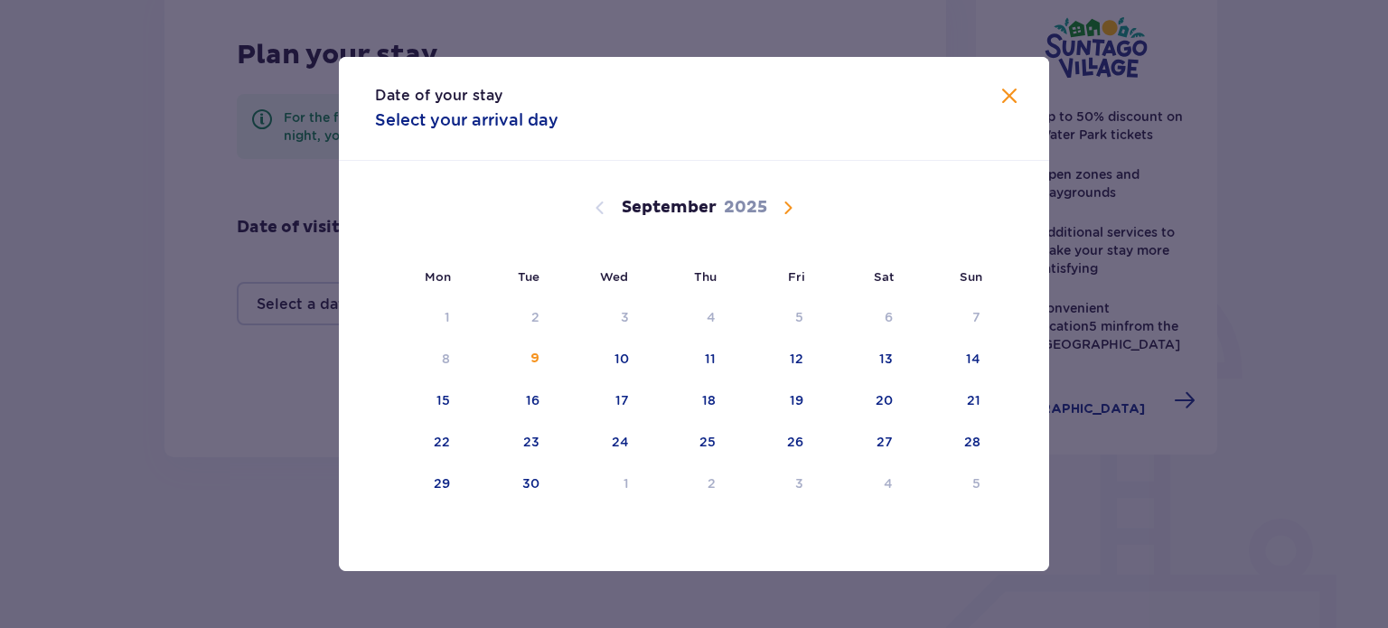
click at [794, 202] on span "Calendar" at bounding box center [788, 208] width 22 height 22
click at [951, 359] on div "12" at bounding box center [950, 360] width 88 height 40
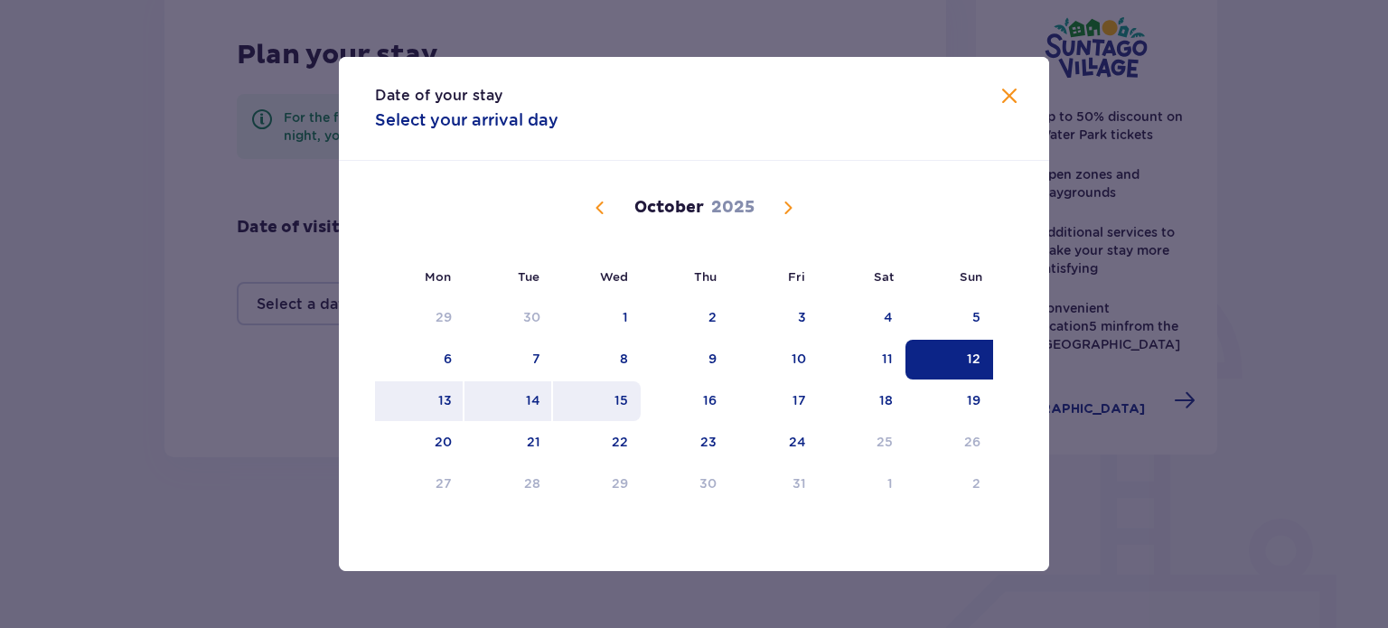
click at [619, 396] on div "15" at bounding box center [622, 400] width 14 height 18
type input "[DATE] - [DATE]"
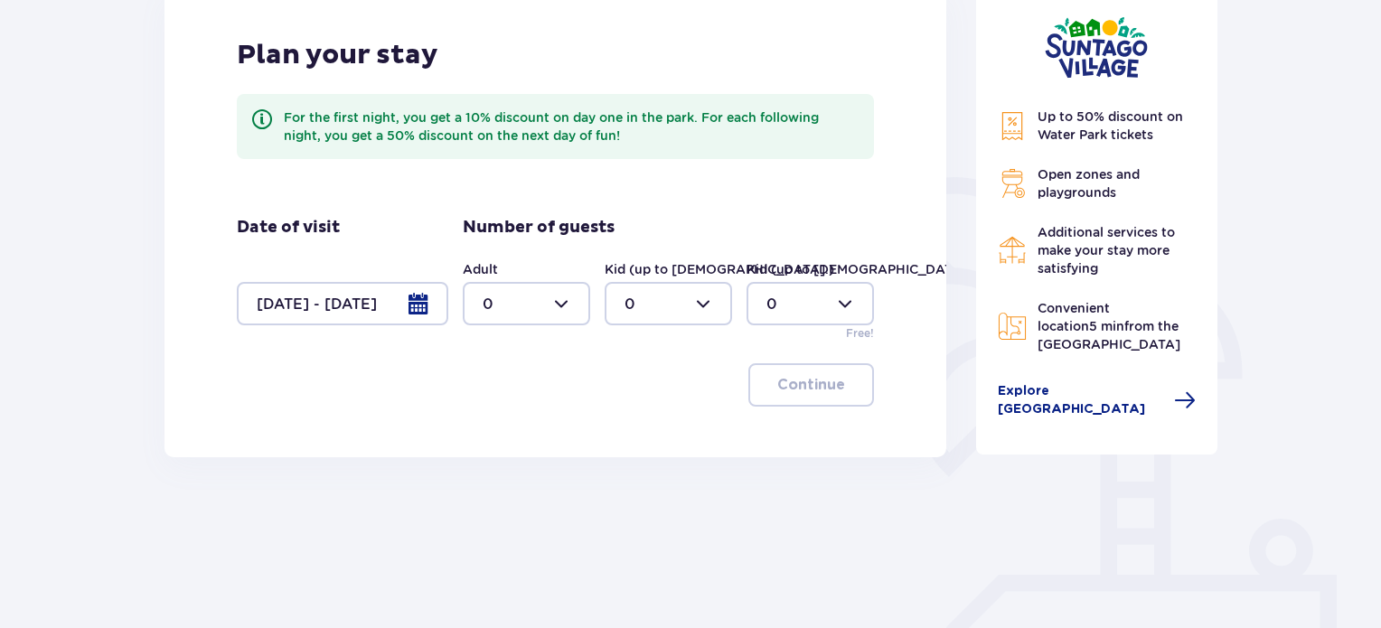
click at [552, 304] on div at bounding box center [526, 303] width 127 height 43
click at [537, 433] on div "2" at bounding box center [527, 435] width 88 height 20
type input "2"
click at [692, 309] on div at bounding box center [668, 303] width 127 height 43
click at [647, 465] on div "3" at bounding box center [668, 473] width 88 height 20
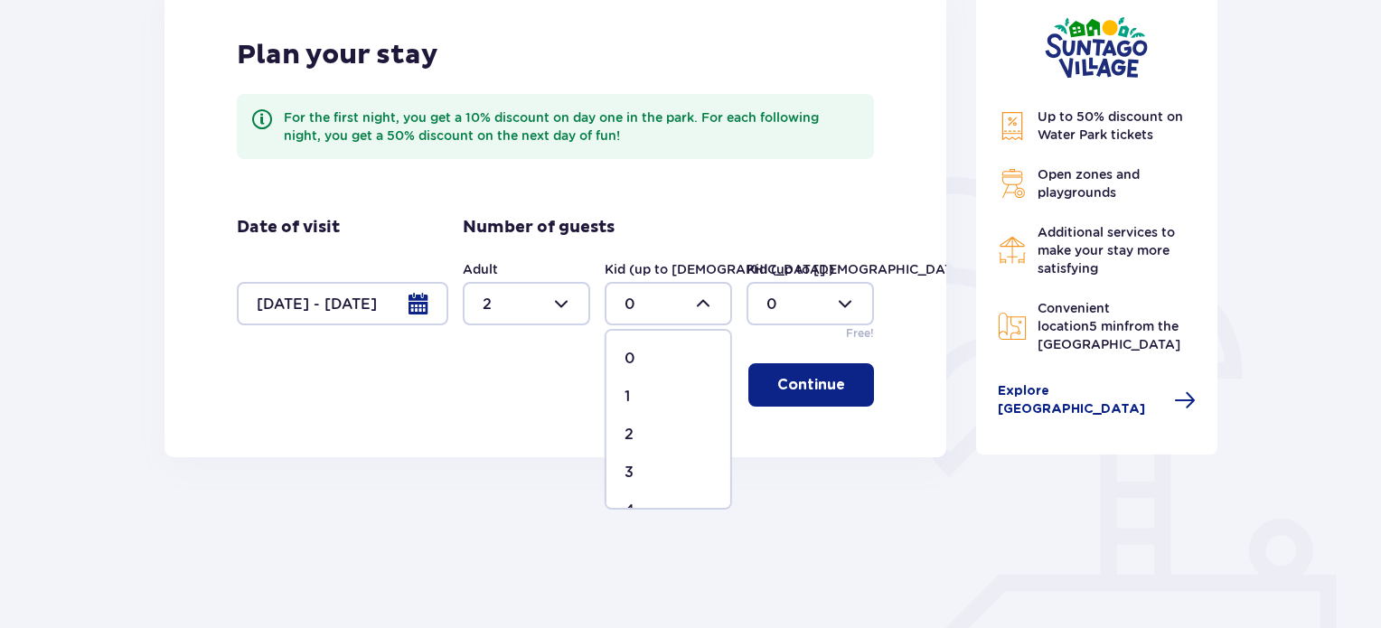
type input "3"
click at [838, 387] on span "button" at bounding box center [849, 385] width 22 height 22
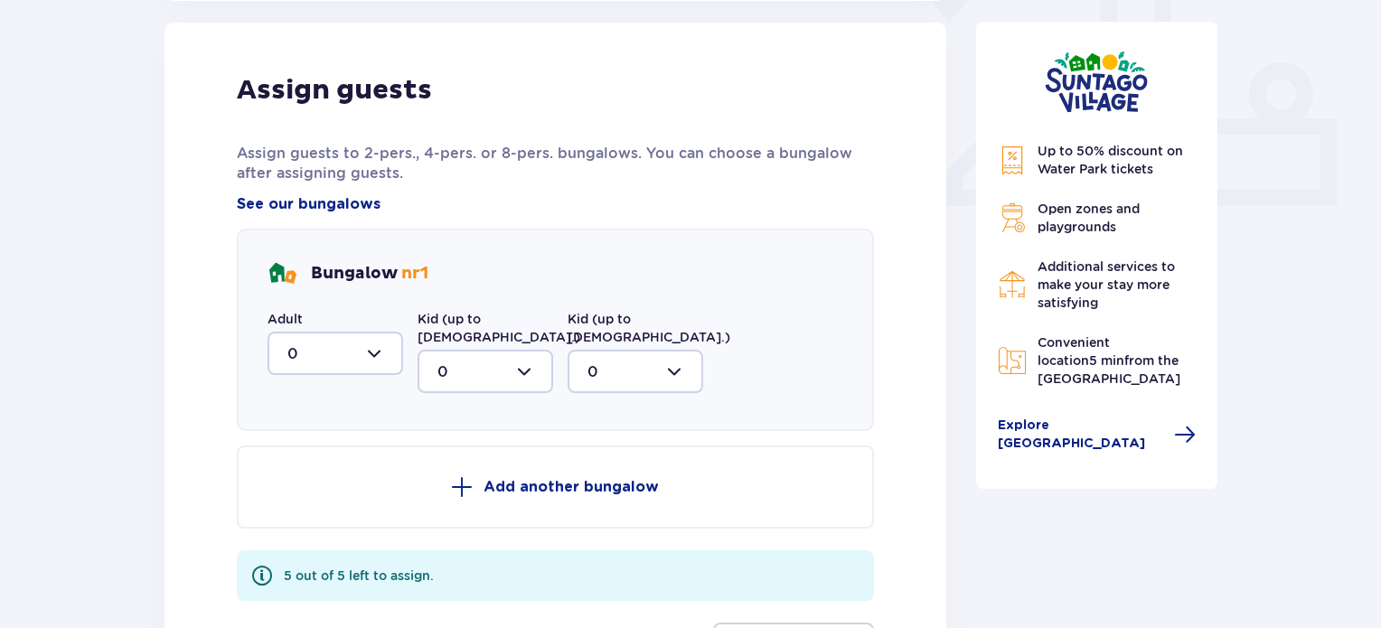
scroll to position [728, 0]
click at [366, 354] on div at bounding box center [335, 352] width 136 height 43
click at [333, 478] on div "2" at bounding box center [335, 484] width 96 height 20
type input "2"
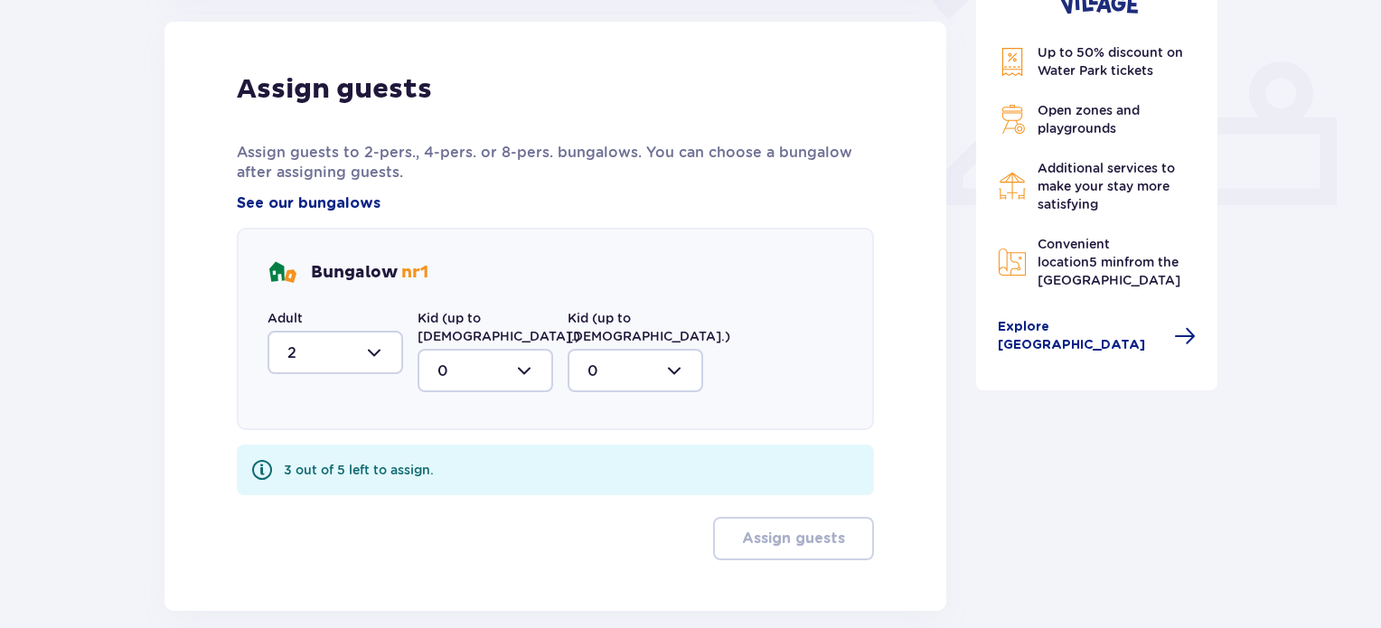
click at [466, 366] on div at bounding box center [486, 370] width 136 height 43
click at [461, 530] on div "3" at bounding box center [485, 540] width 96 height 20
type input "3"
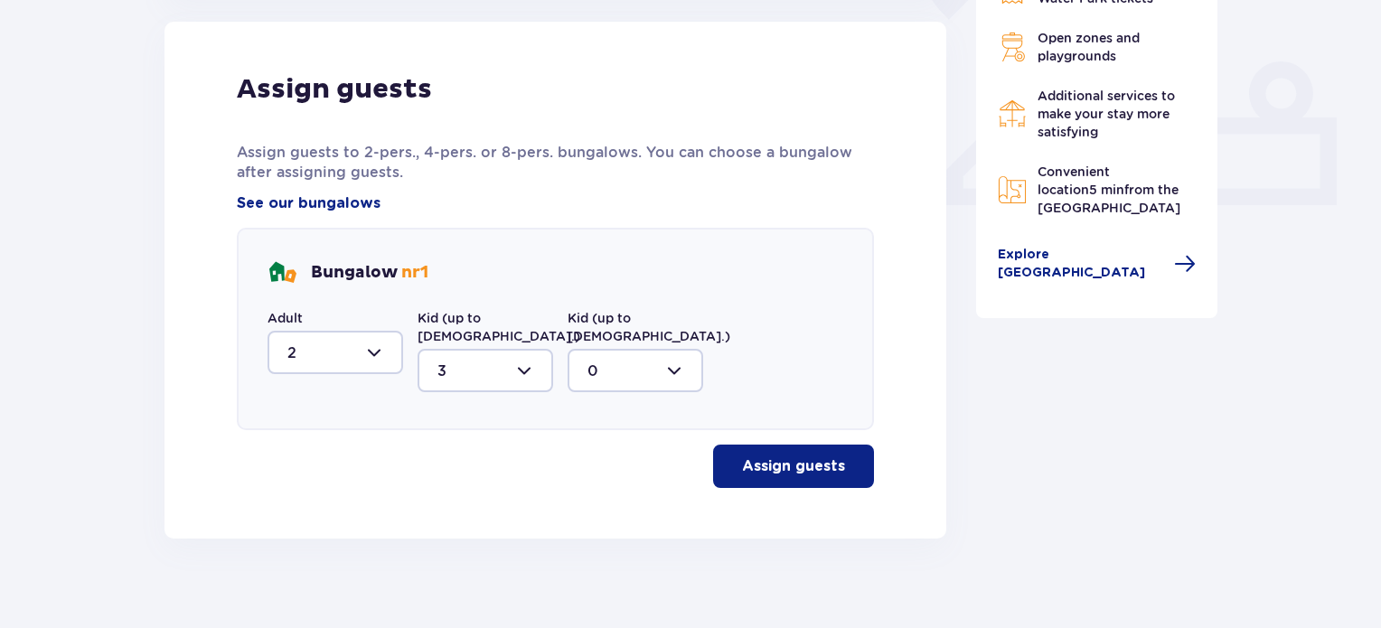
click at [793, 456] on p "Assign guests" at bounding box center [793, 466] width 103 height 20
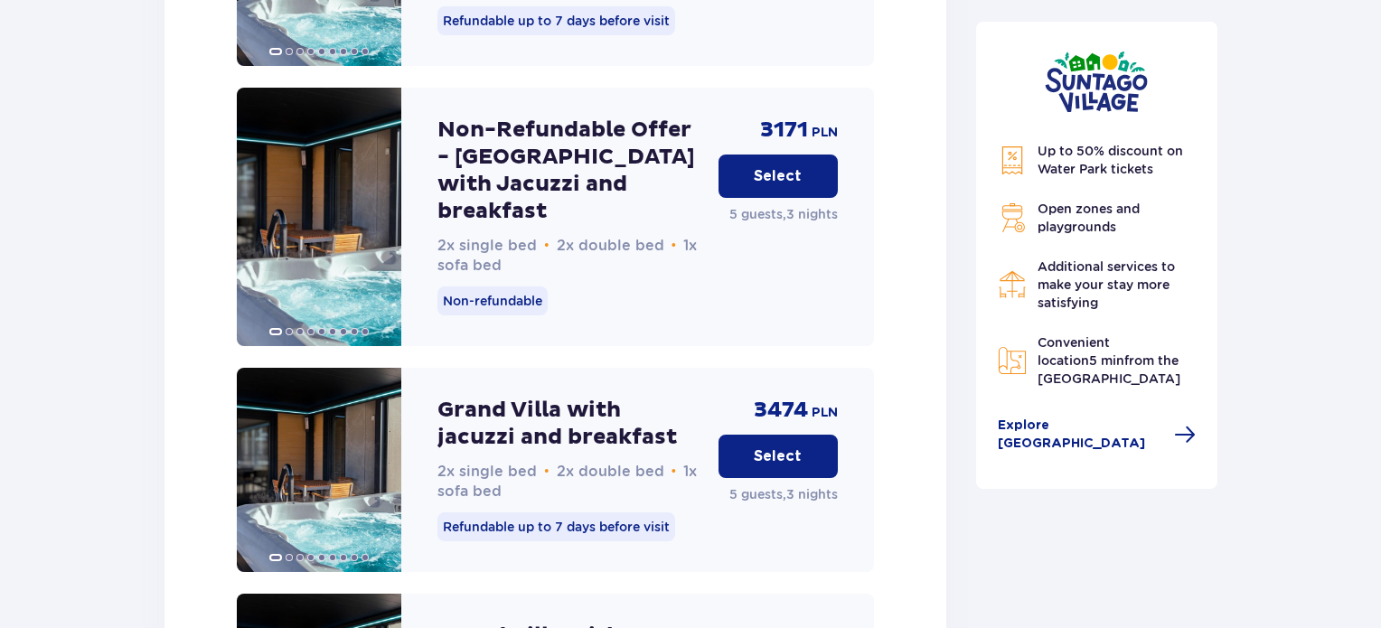
scroll to position [2694, 0]
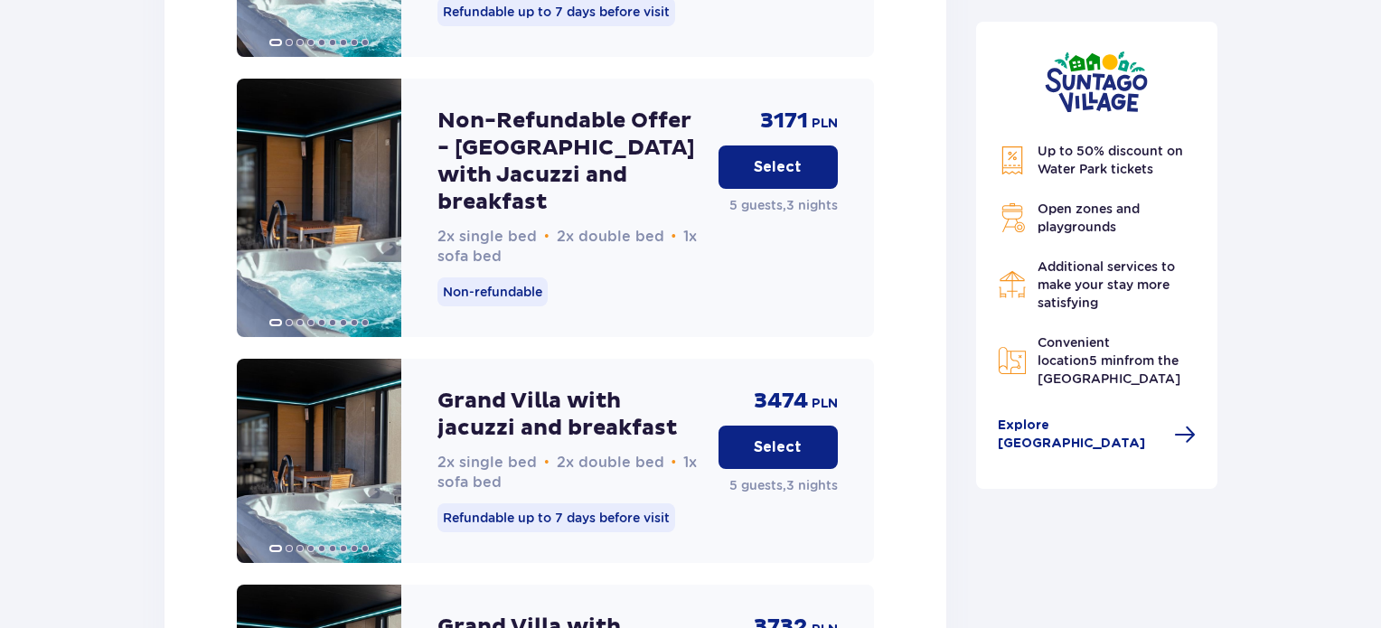
click at [766, 437] on p "Select" at bounding box center [778, 447] width 48 height 20
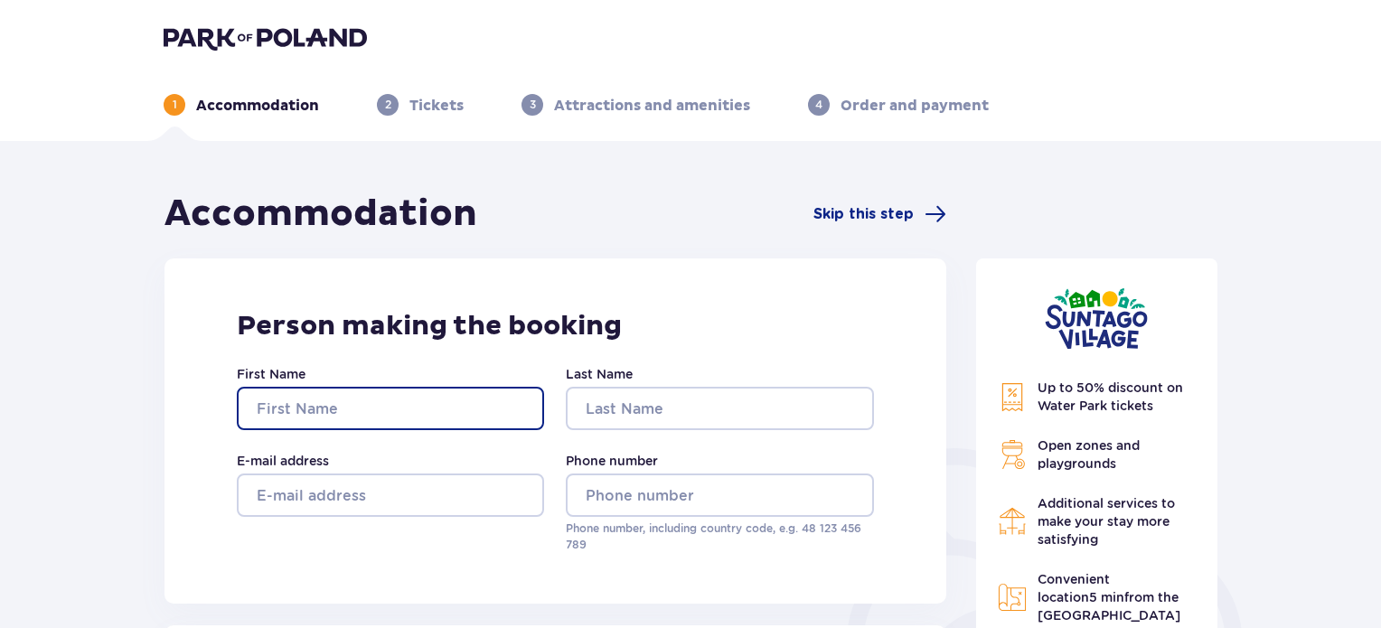
click at [304, 397] on input "First Name" at bounding box center [390, 408] width 307 height 43
type input "GUY"
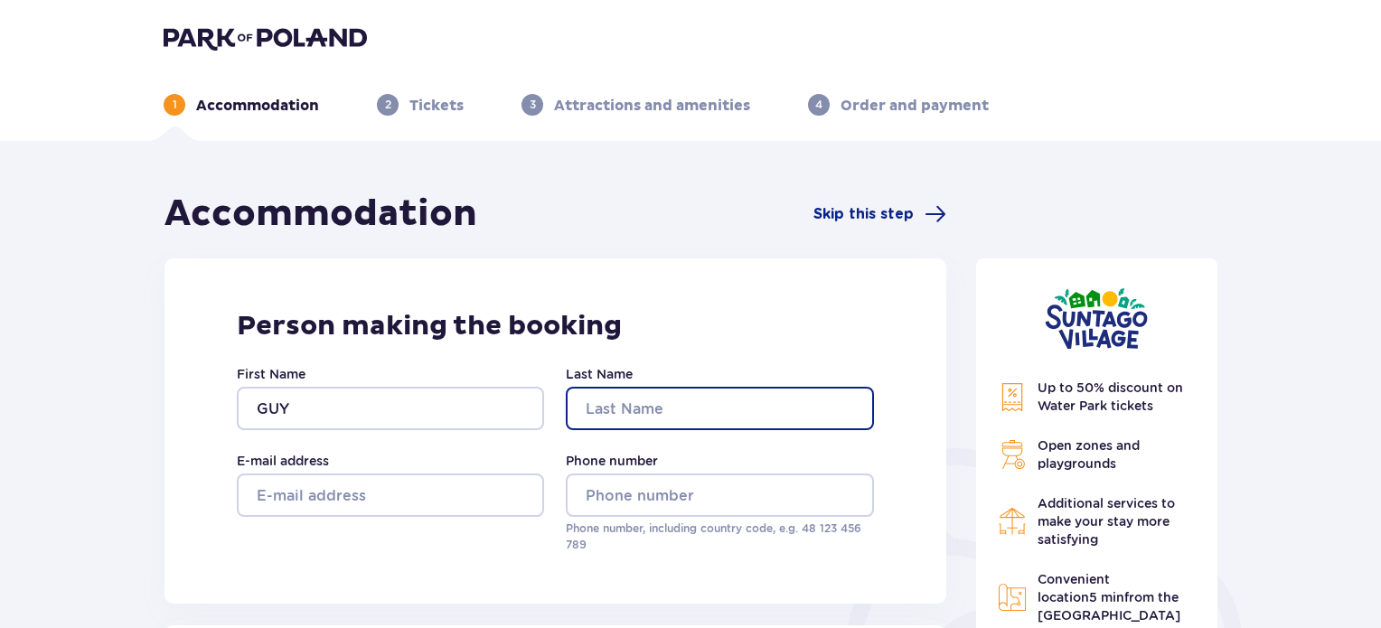
type input "[PERSON_NAME]"
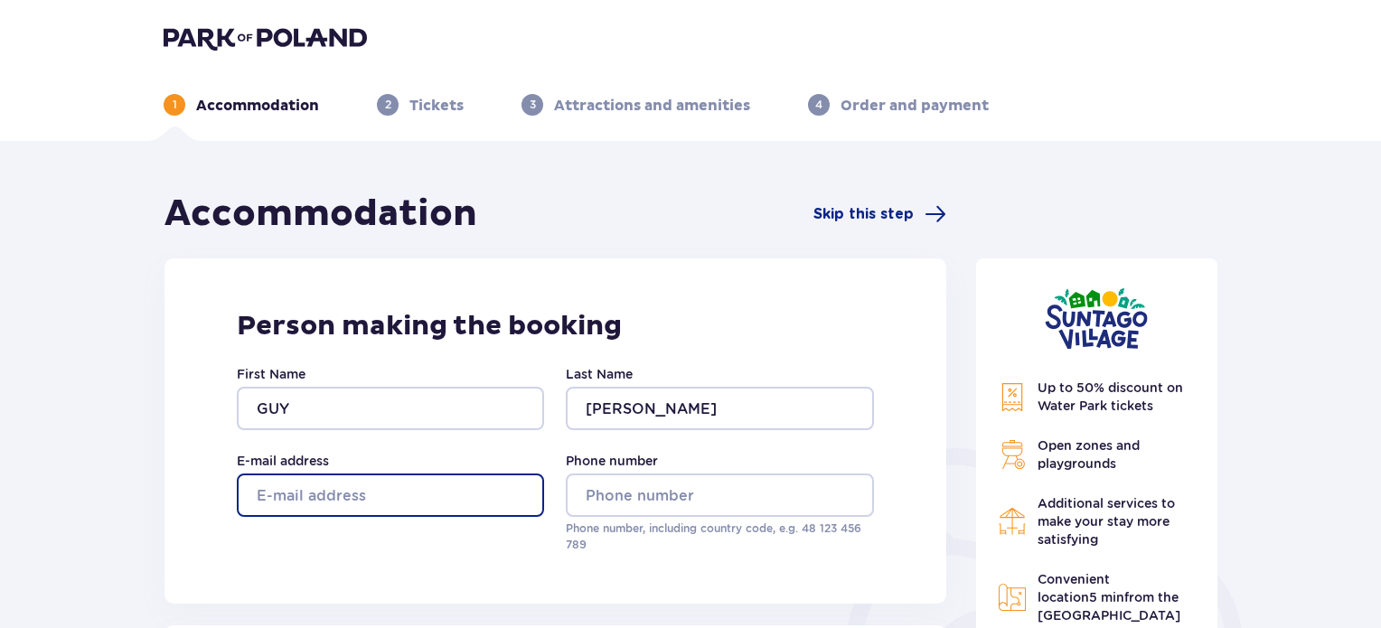
type input "[EMAIL_ADDRESS][DOMAIN_NAME]"
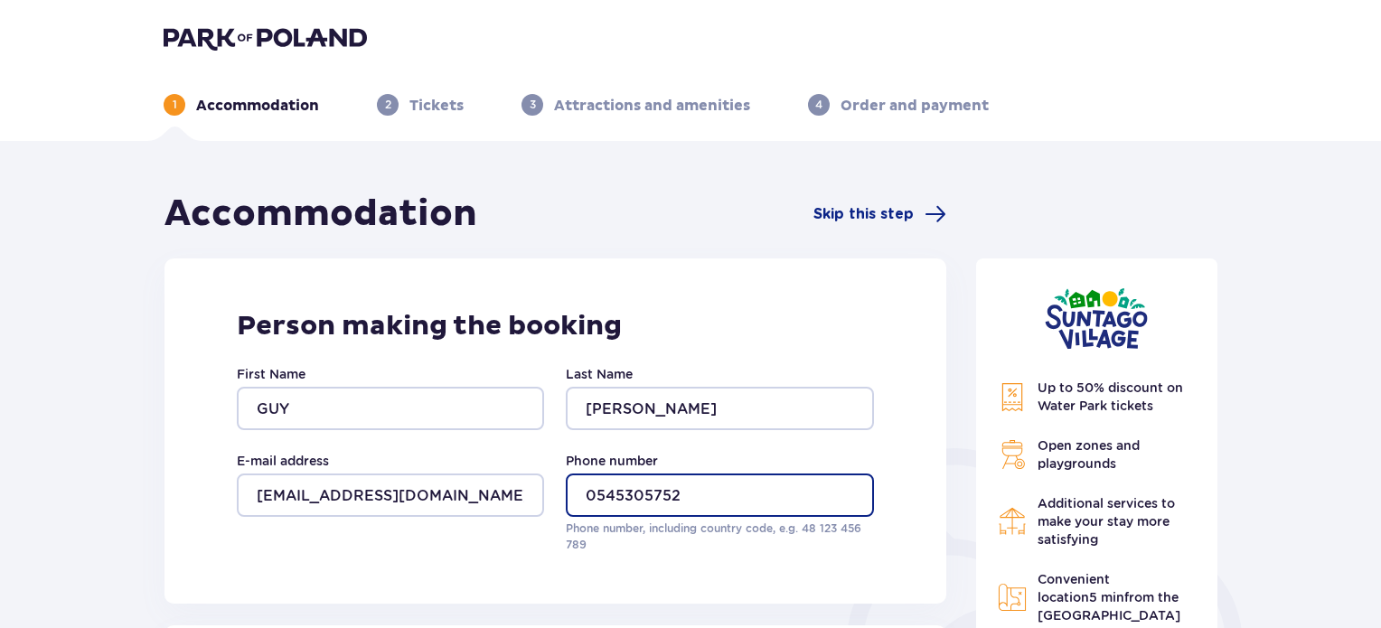
click at [602, 491] on input "0545305752" at bounding box center [719, 495] width 307 height 43
click at [591, 498] on input "0545305752" at bounding box center [719, 495] width 307 height 43
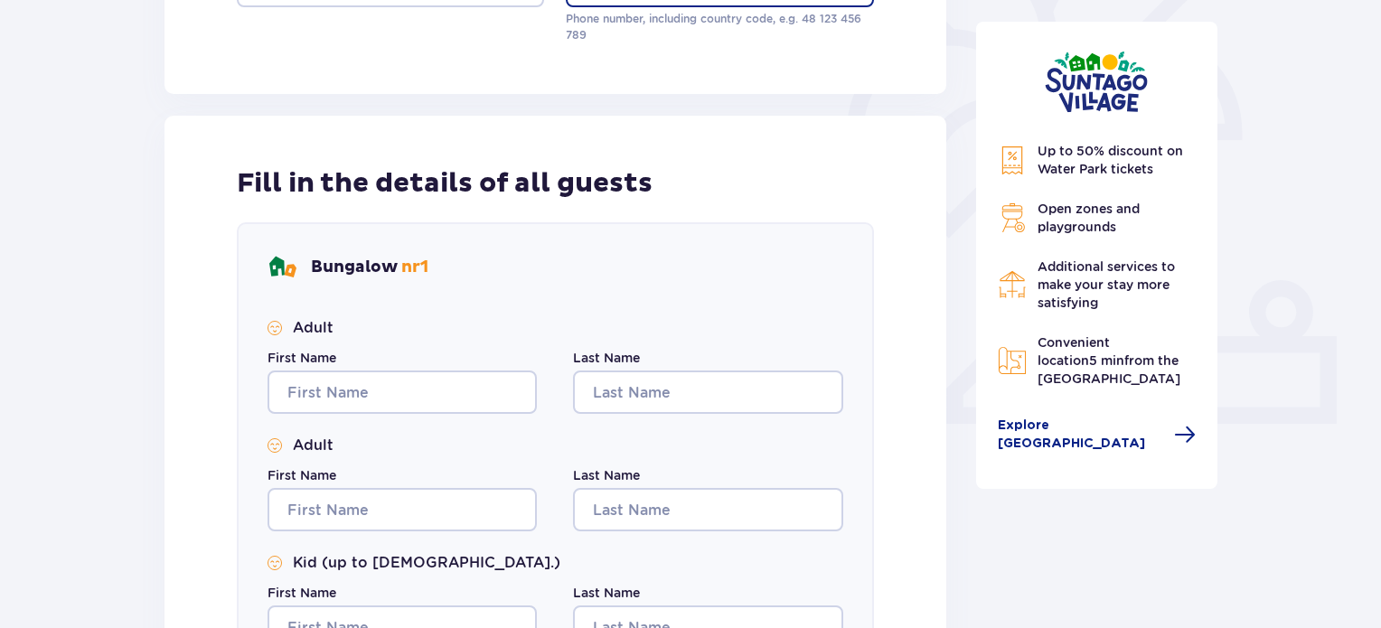
scroll to position [542, 0]
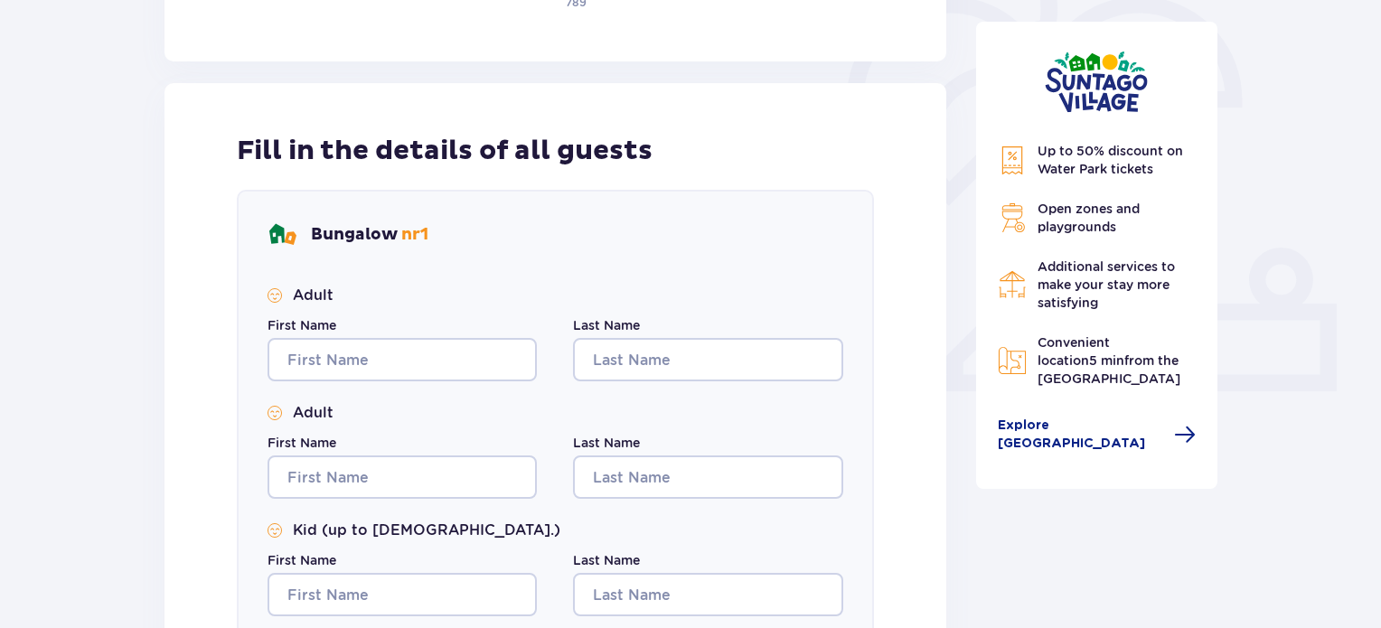
type input "[PHONE_NUMBER]"
click at [434, 352] on input "First Name" at bounding box center [401, 359] width 269 height 43
type input "GUY"
type input "[PERSON_NAME]"
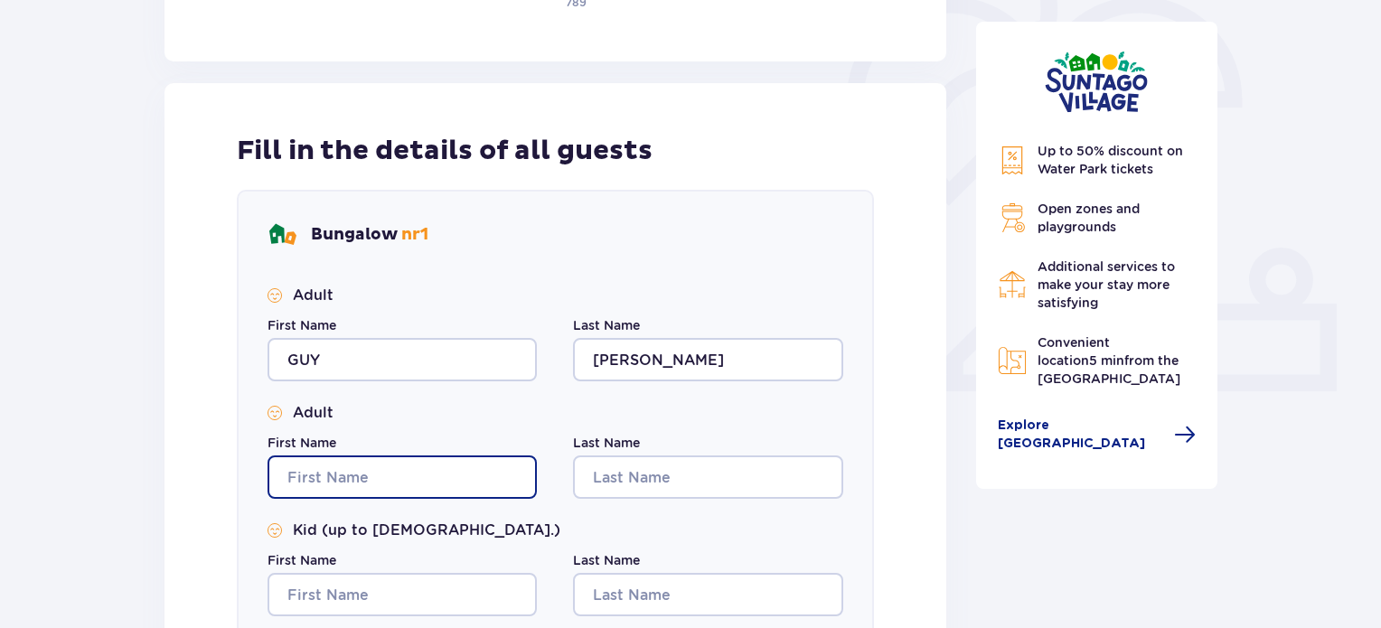
type input "GUY"
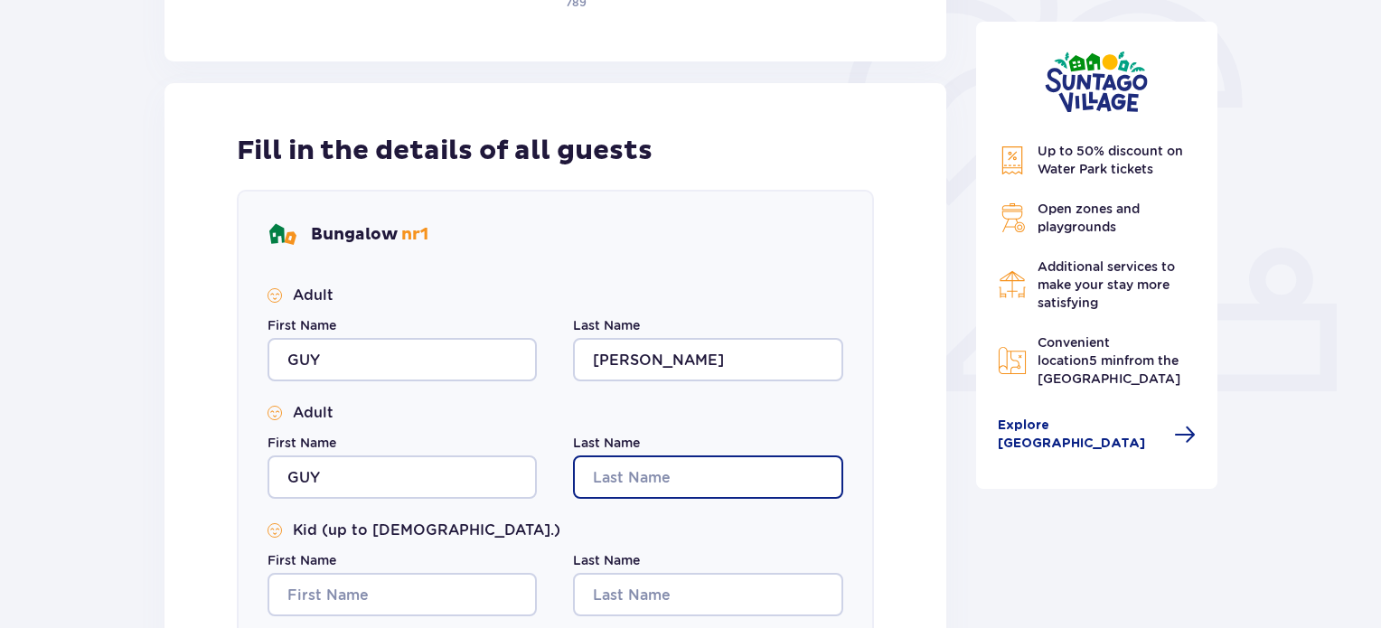
type input "[PERSON_NAME]"
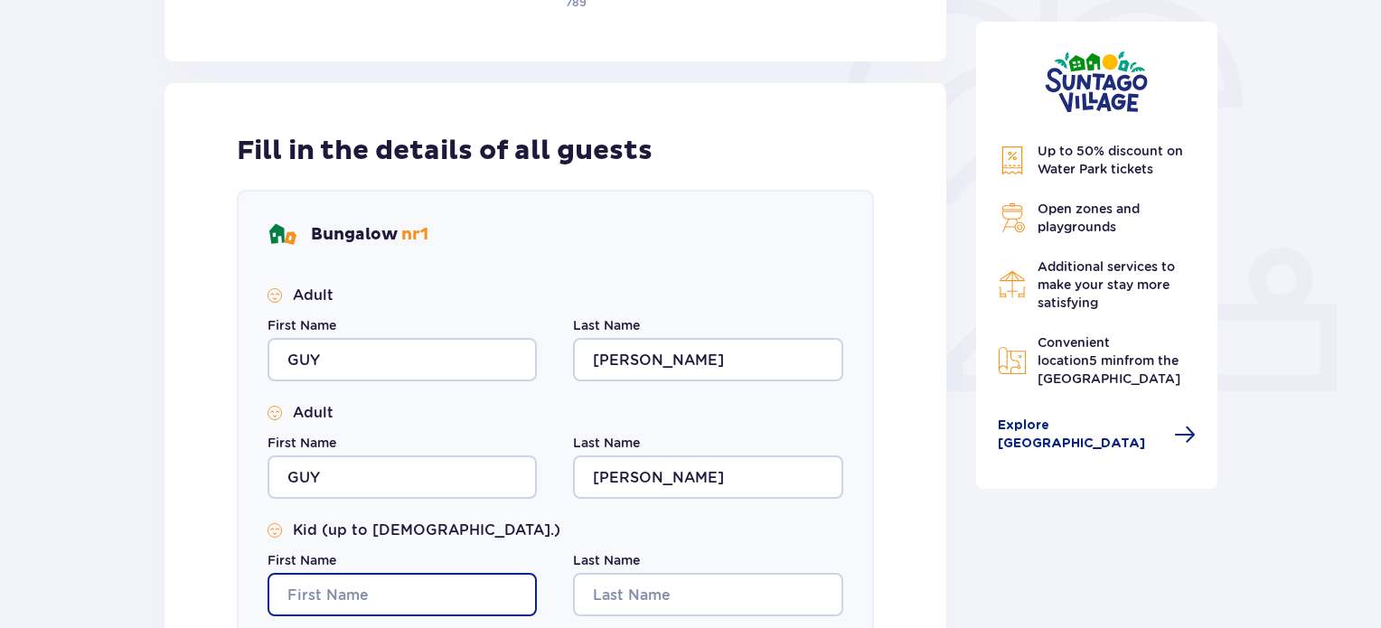
type input "GUY"
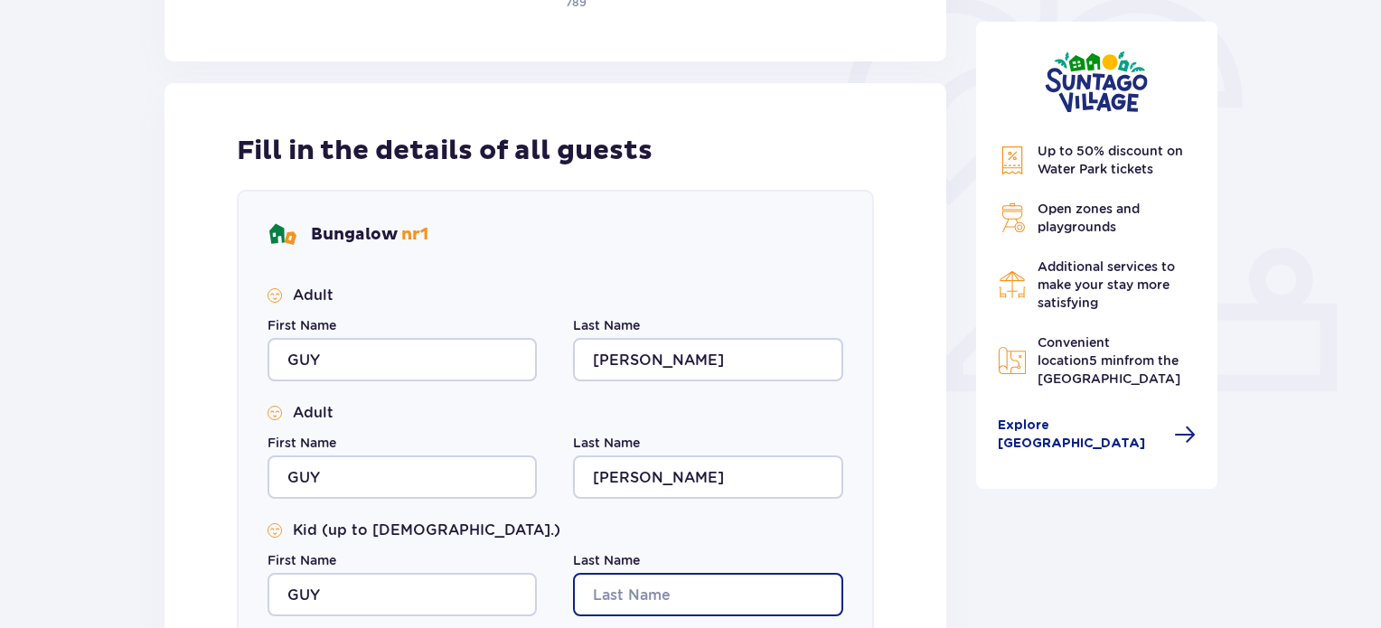
type input "[PERSON_NAME]"
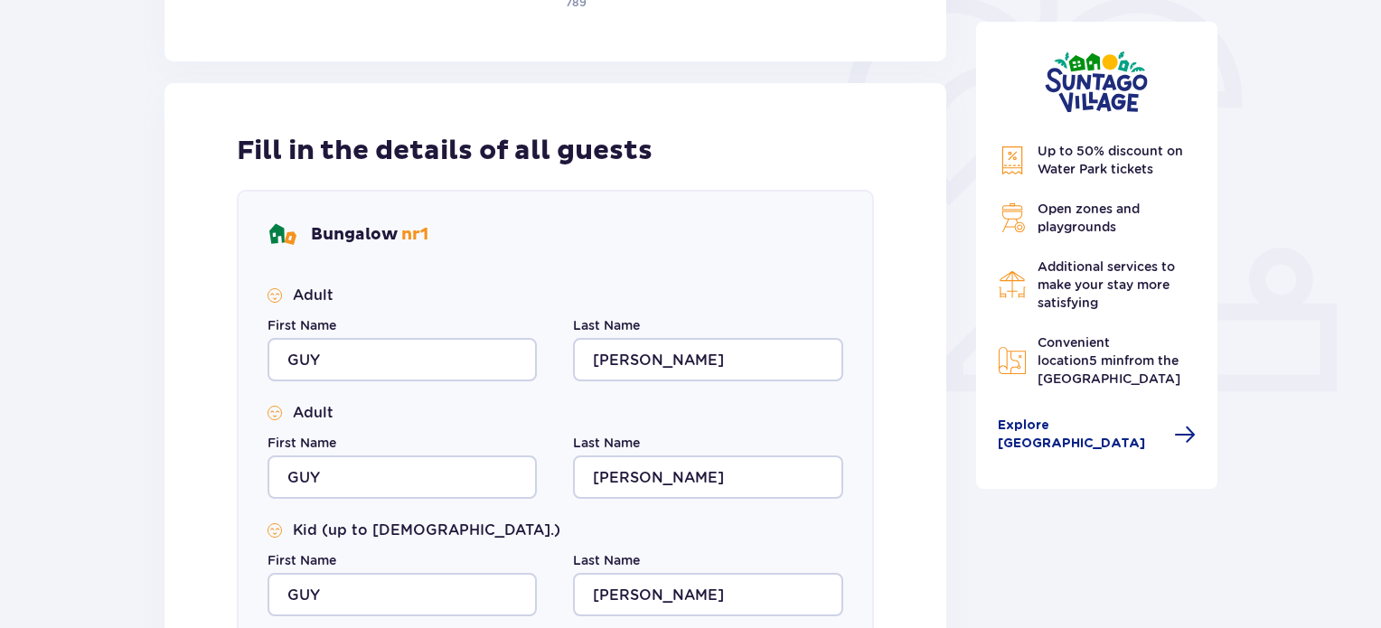
type input "GUY"
type input "[PERSON_NAME]"
type input "GUY"
type input "[PERSON_NAME]"
click at [358, 486] on input "GUY" at bounding box center [401, 476] width 269 height 43
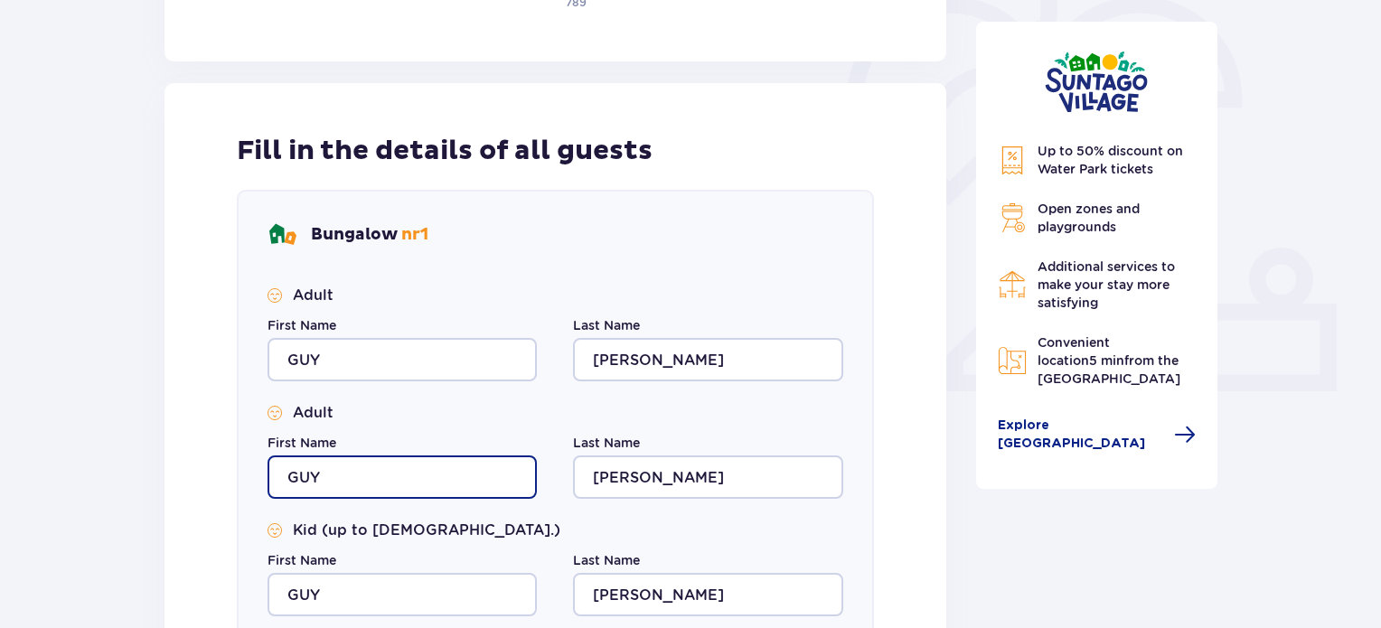
click at [358, 485] on input "GUY" at bounding box center [401, 476] width 269 height 43
type input "[PERSON_NAME]"
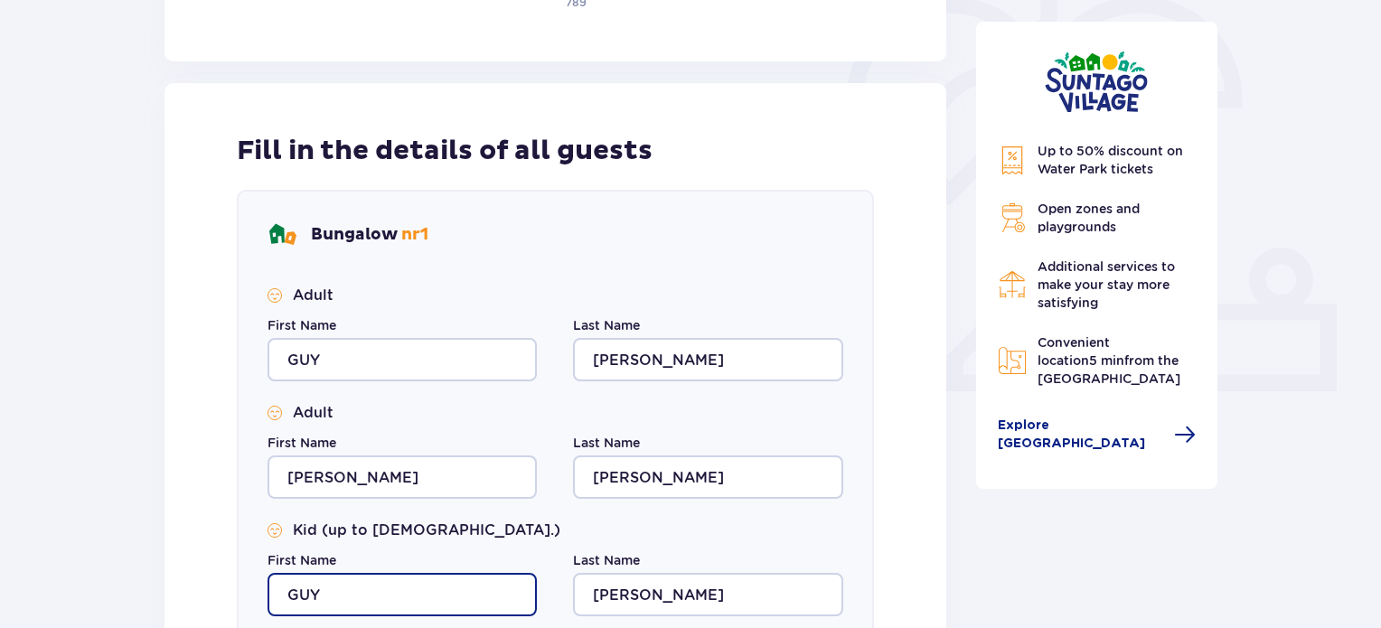
click at [341, 594] on input "GUY" at bounding box center [401, 594] width 269 height 43
click at [340, 592] on input "GUY" at bounding box center [401, 594] width 269 height 43
type input "M"
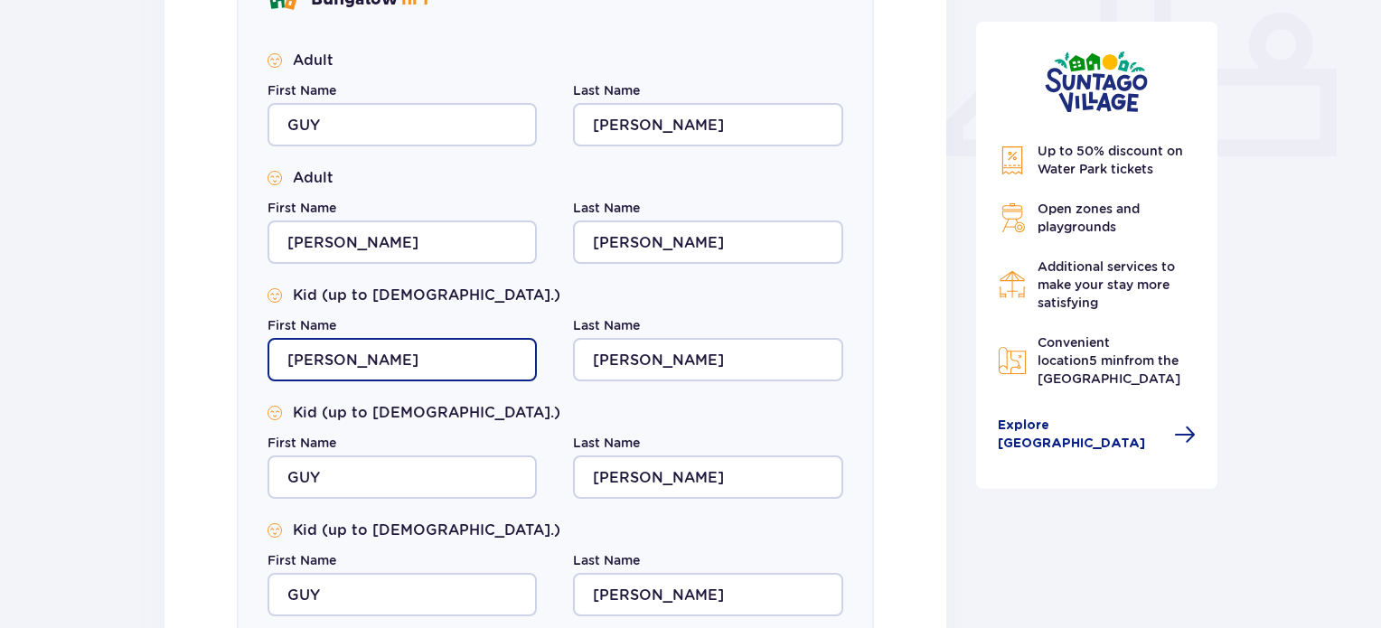
scroll to position [813, 0]
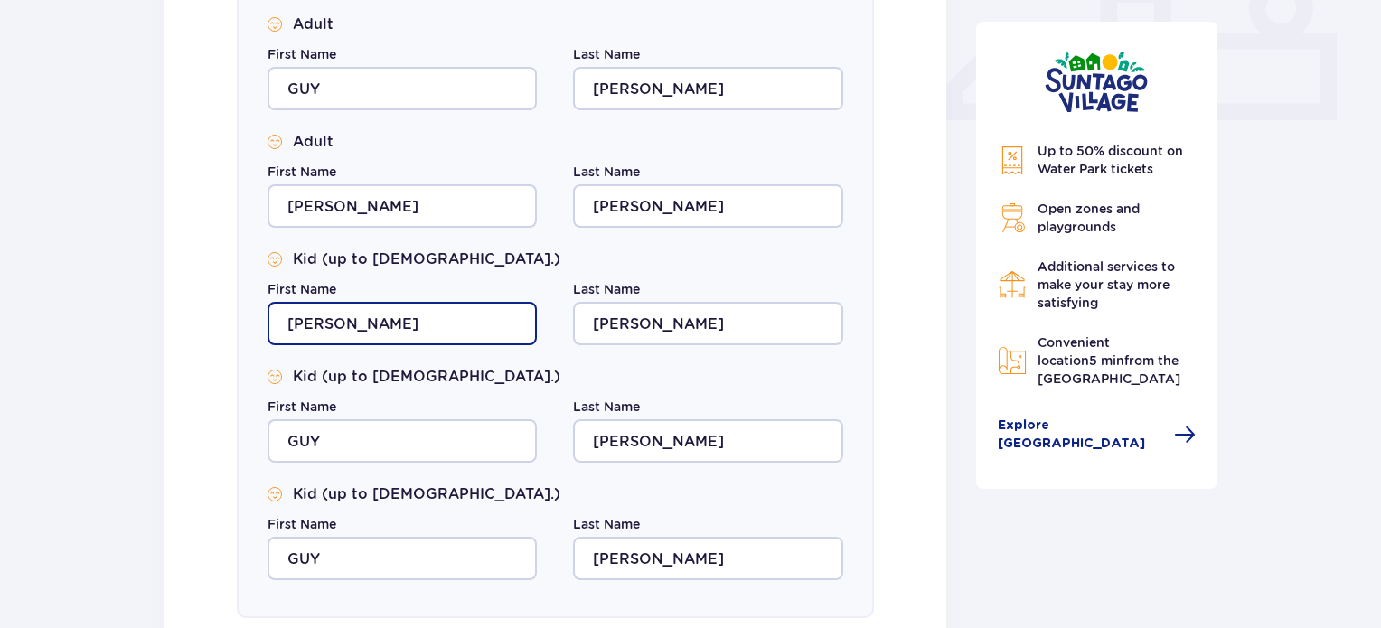
type input "[PERSON_NAME]"
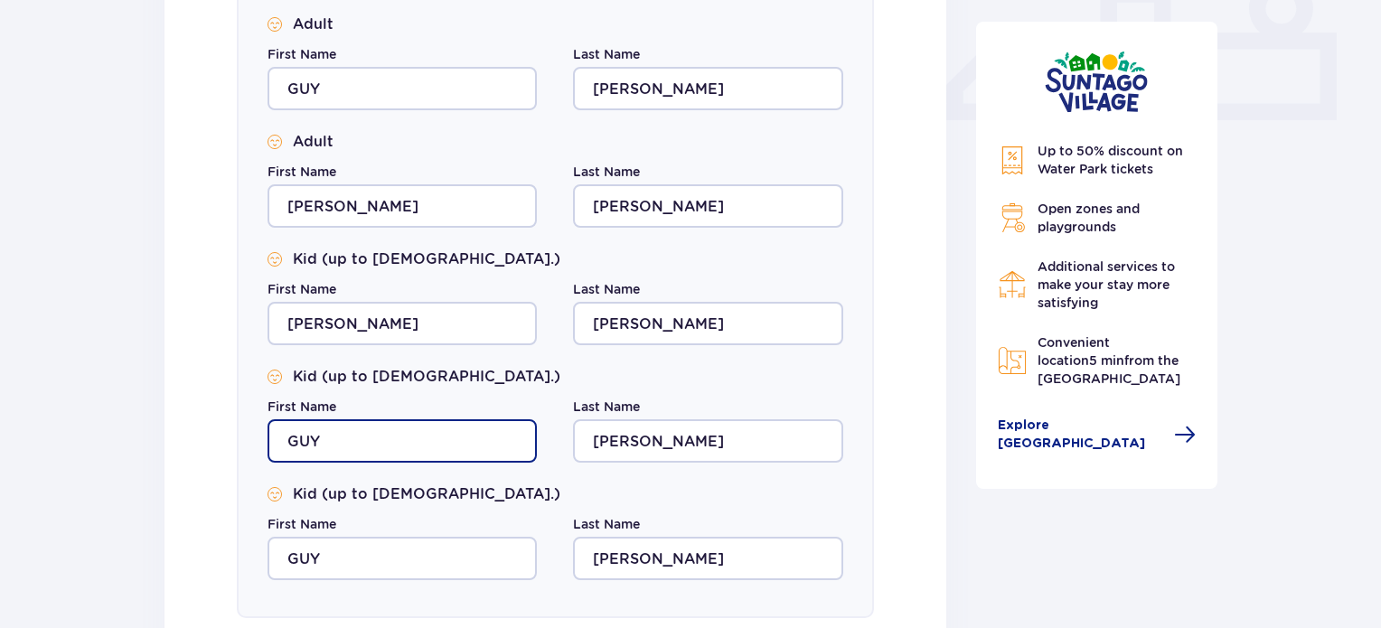
click at [361, 446] on input "GUY" at bounding box center [401, 440] width 269 height 43
type input "TALYA"
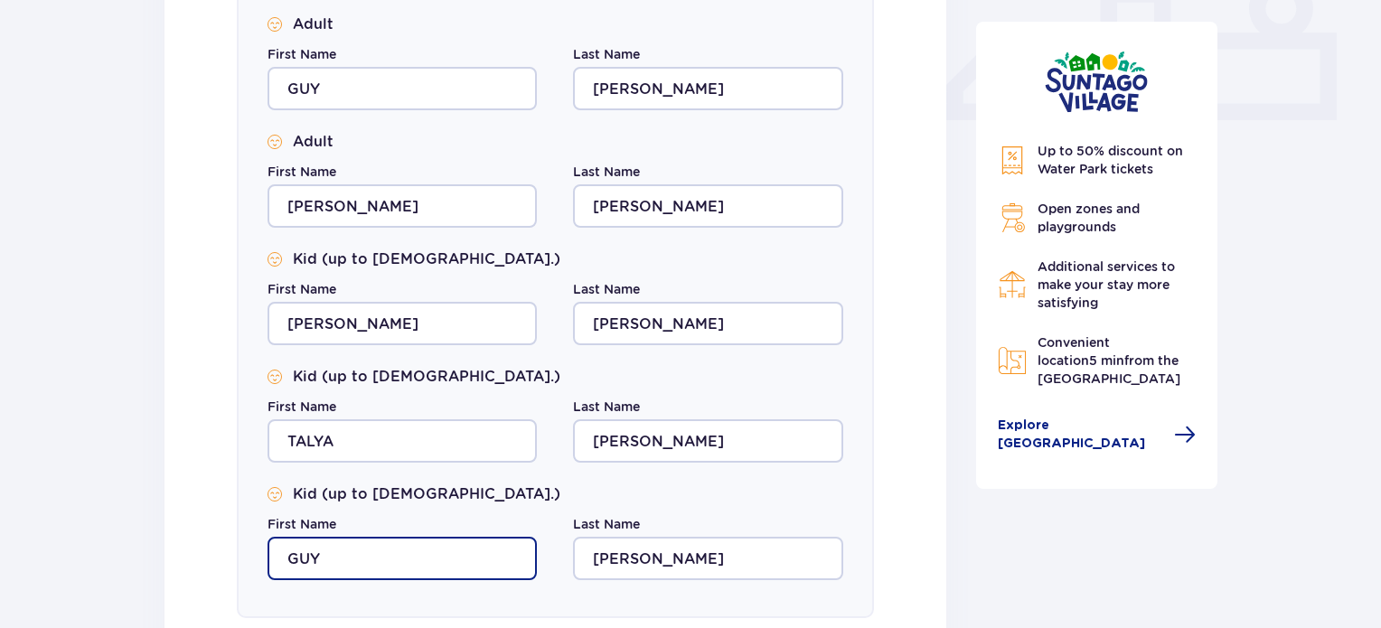
click at [322, 558] on input "GUY" at bounding box center [401, 558] width 269 height 43
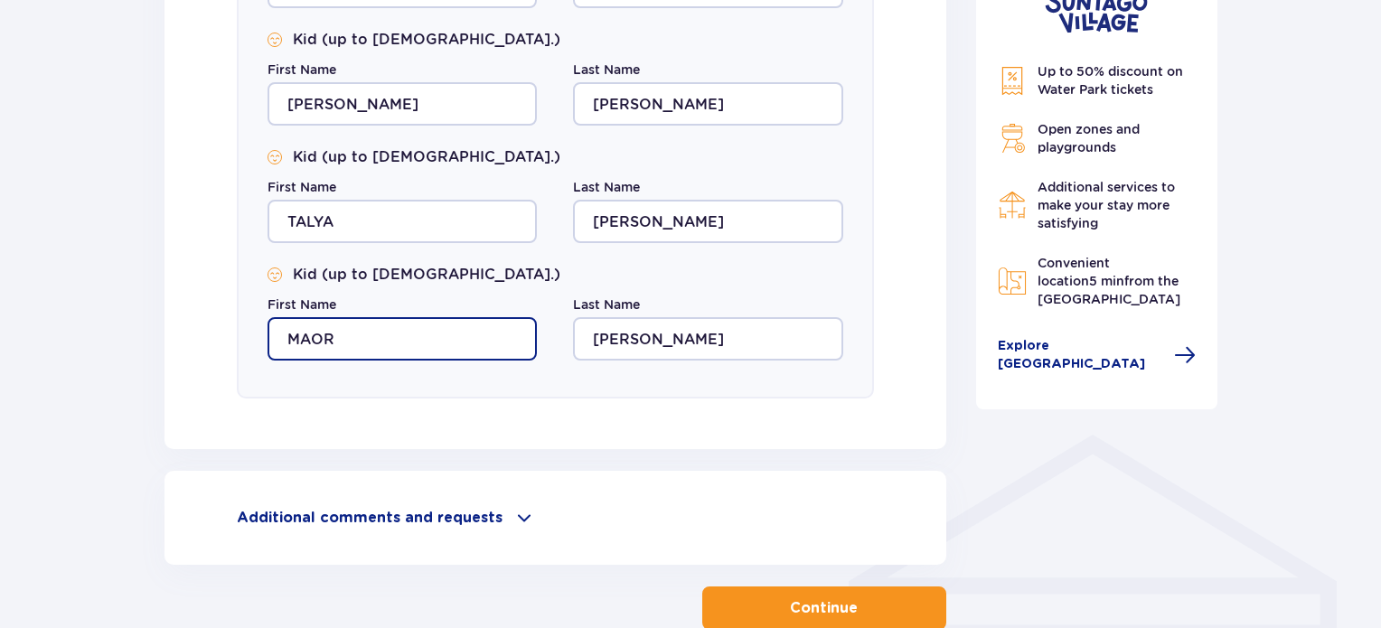
scroll to position [1142, 0]
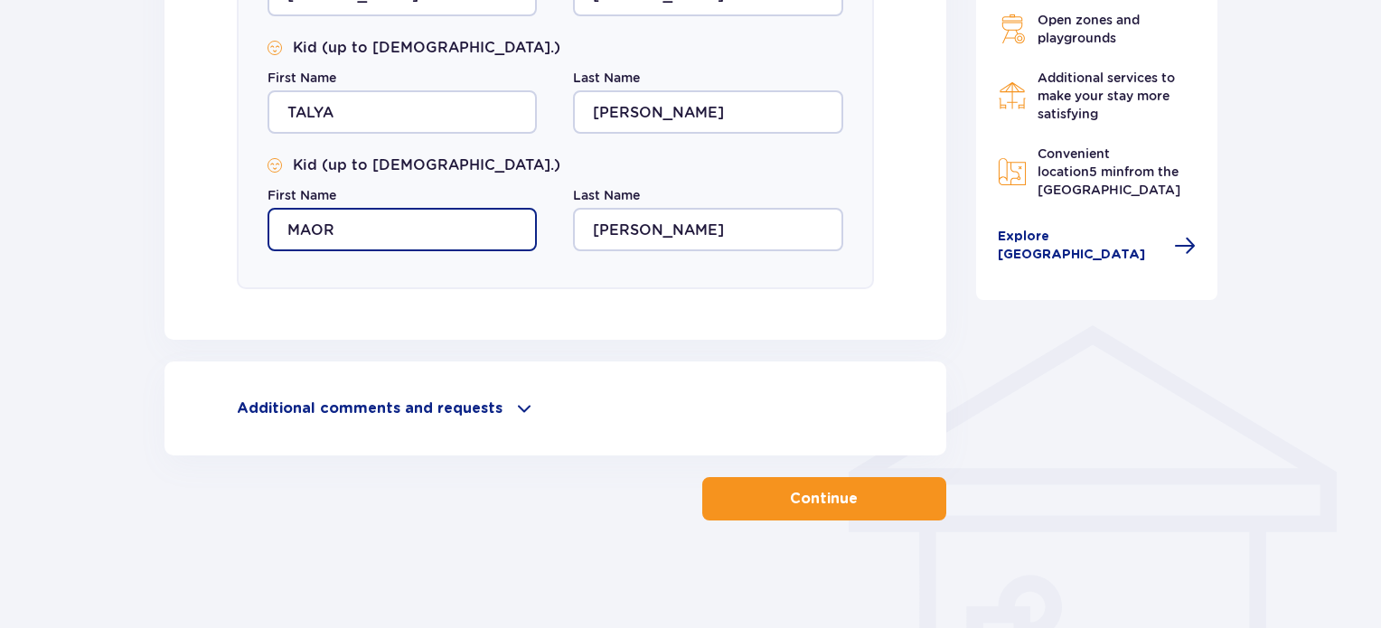
type input "MAOR"
click at [756, 487] on button "Continue" at bounding box center [824, 498] width 244 height 43
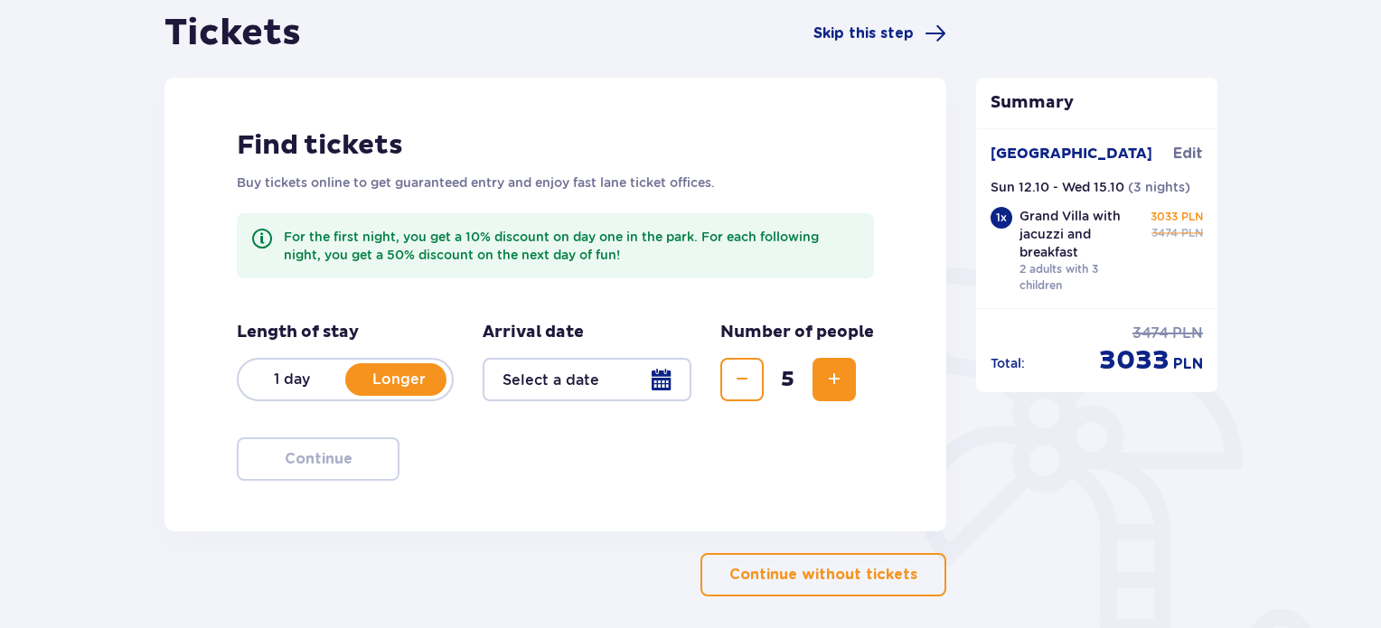
scroll to position [222, 0]
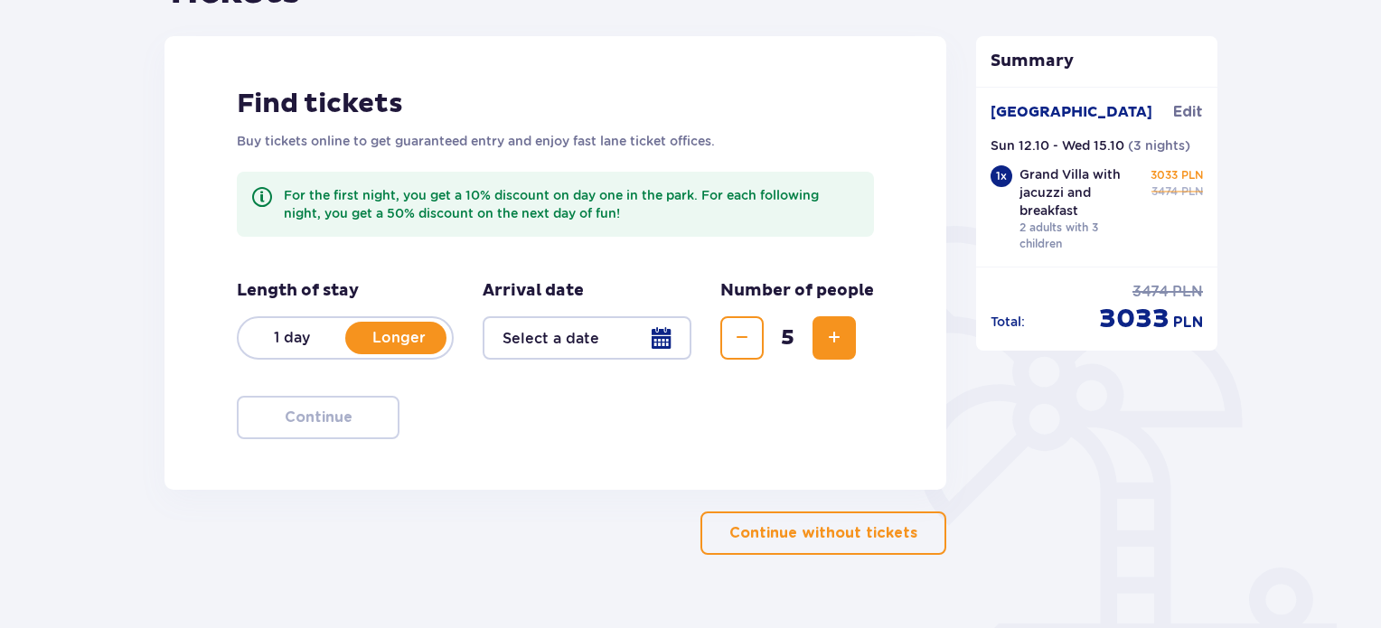
click at [607, 335] on div at bounding box center [587, 337] width 209 height 43
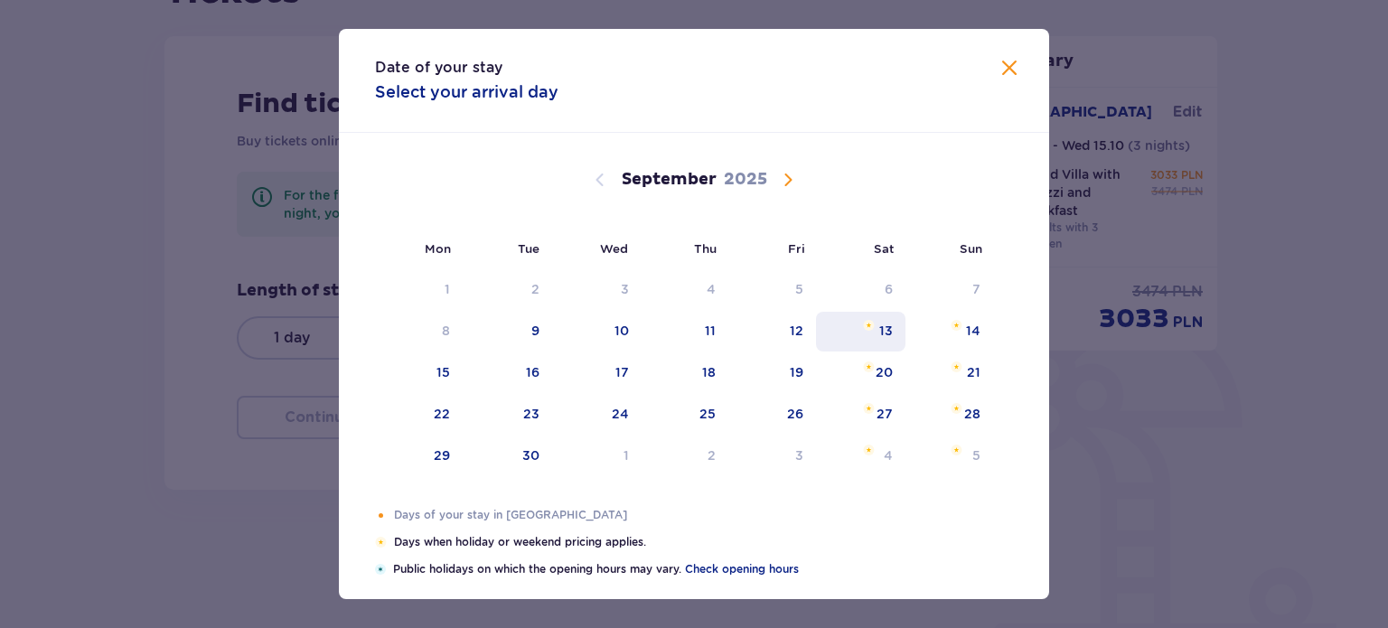
click at [795, 339] on div "12" at bounding box center [772, 332] width 88 height 40
click at [875, 335] on div "13" at bounding box center [860, 332] width 89 height 40
type input "12.09.25 - 13.09.25"
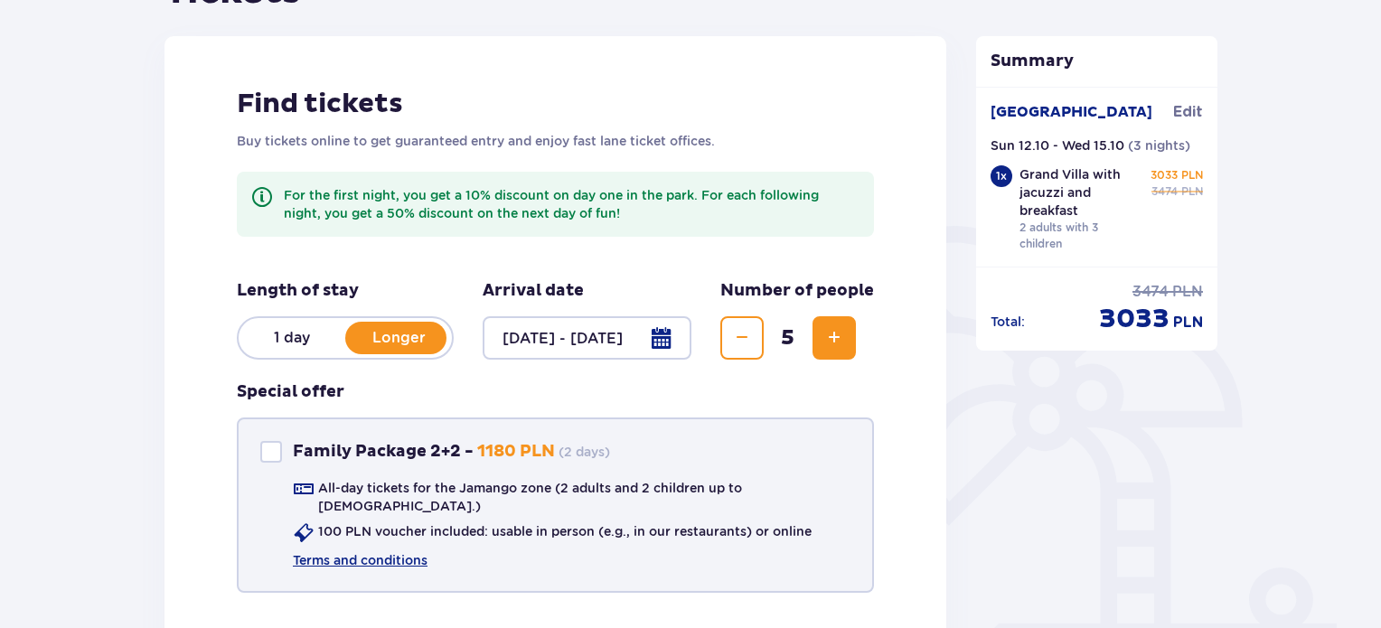
click at [282, 450] on div "Family Package 2+2 - 1180 PLN ( 2 days )" at bounding box center [435, 452] width 350 height 22
checkbox input "true"
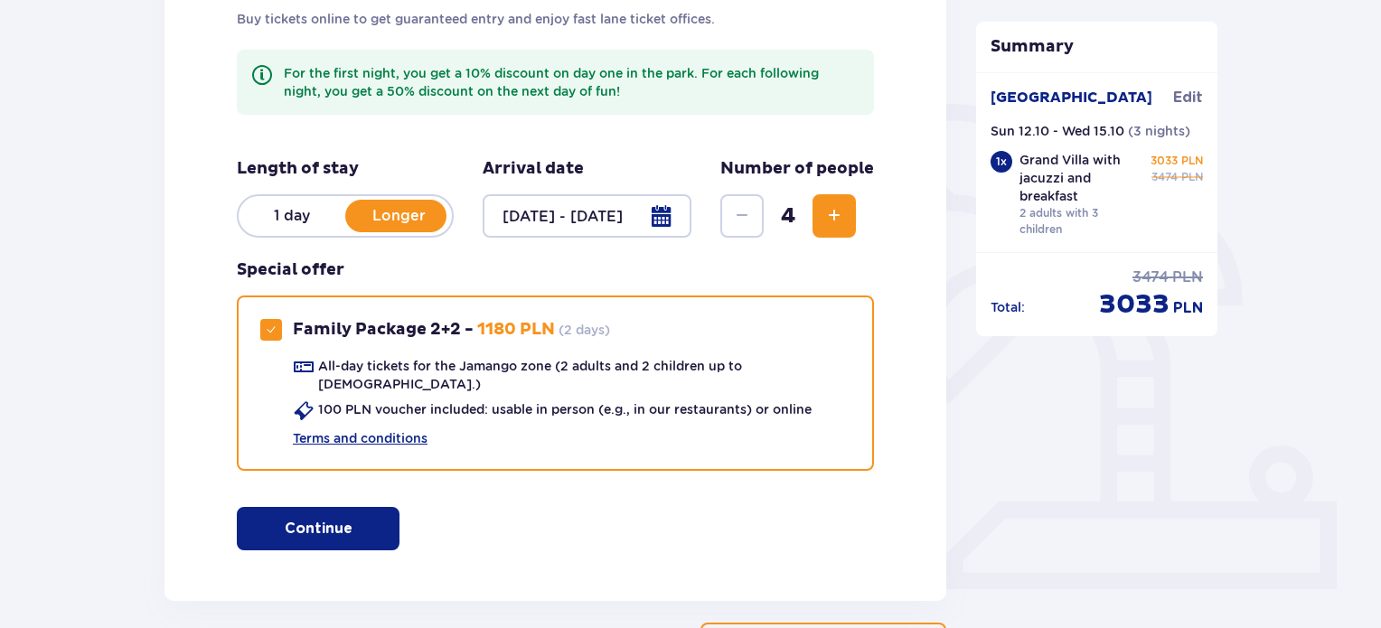
scroll to position [403, 0]
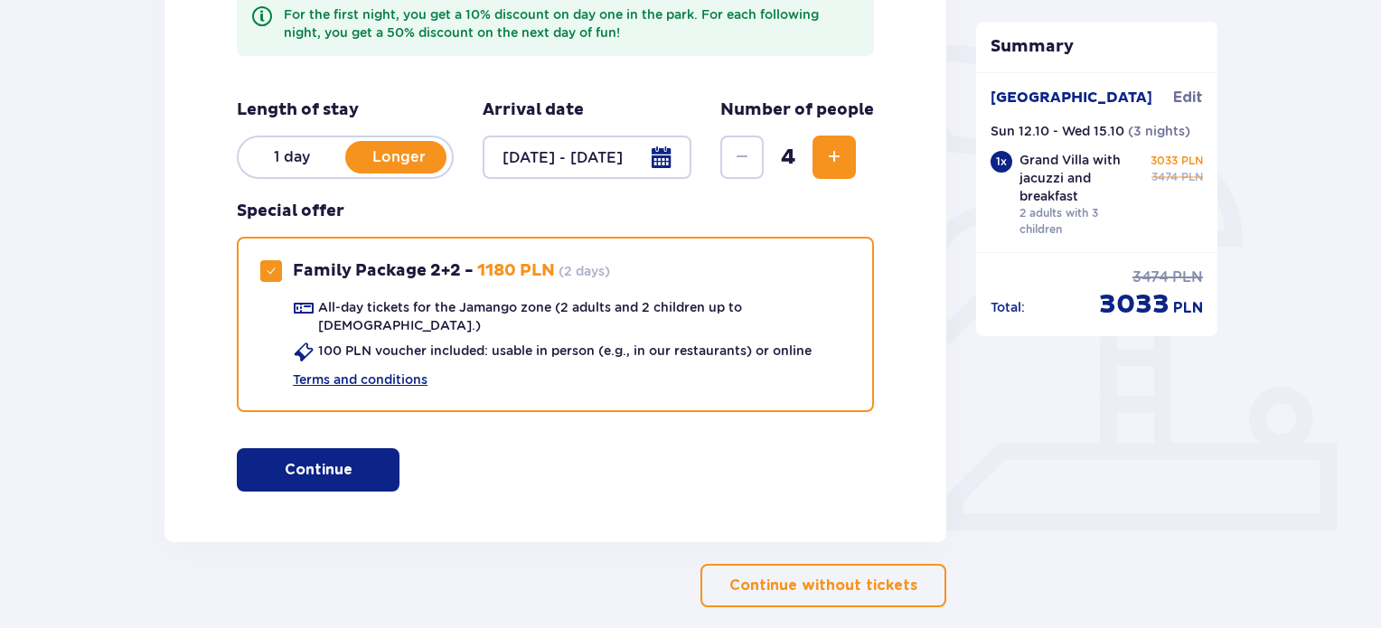
click at [318, 460] on p "Continue" at bounding box center [319, 470] width 68 height 20
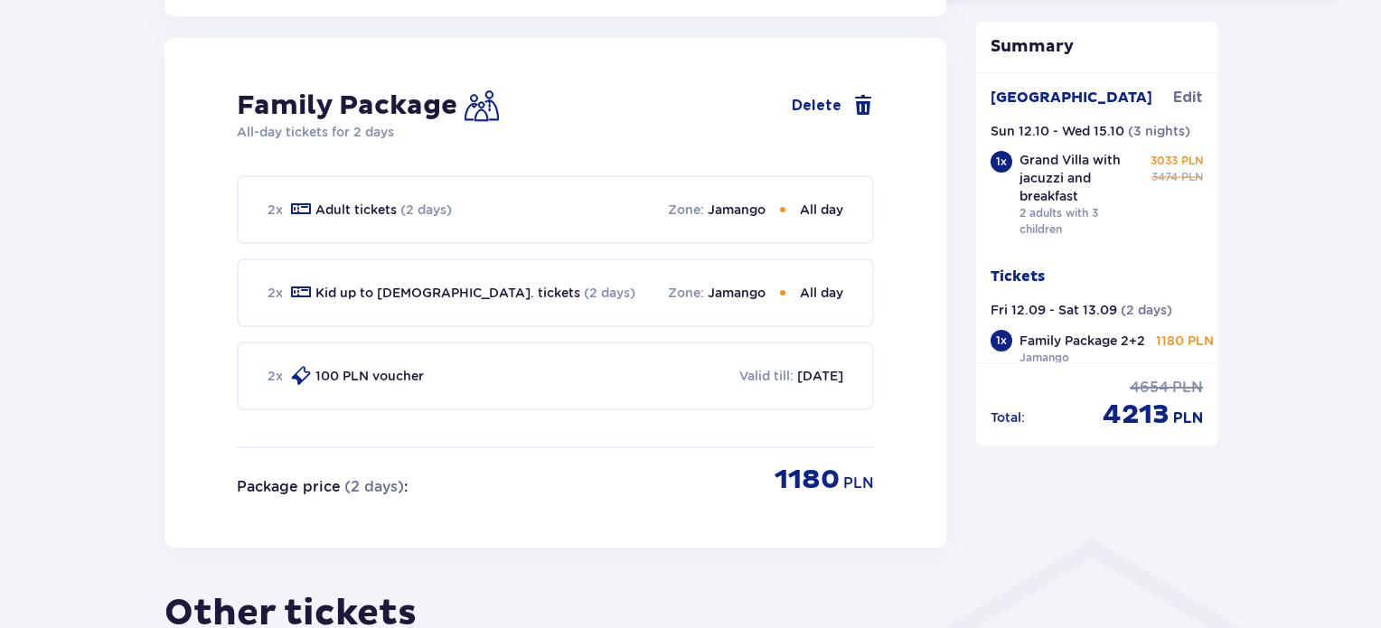
scroll to position [930, 0]
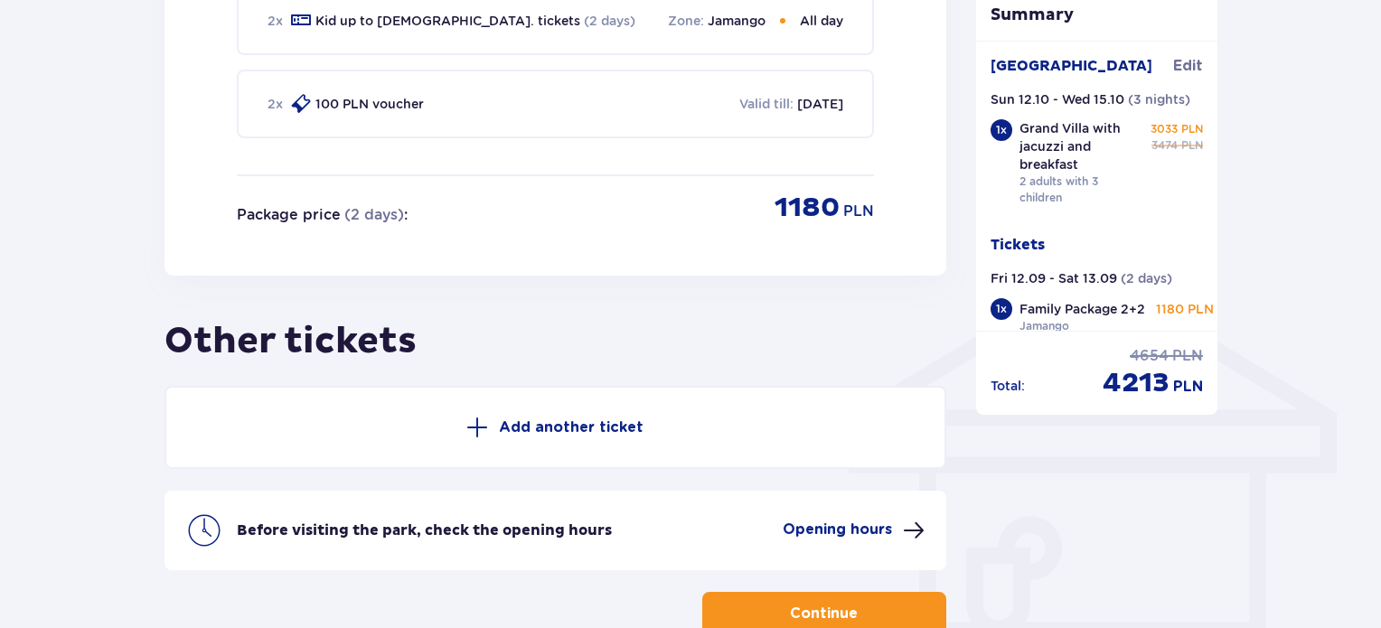
click at [564, 389] on button "Add another ticket" at bounding box center [555, 427] width 782 height 83
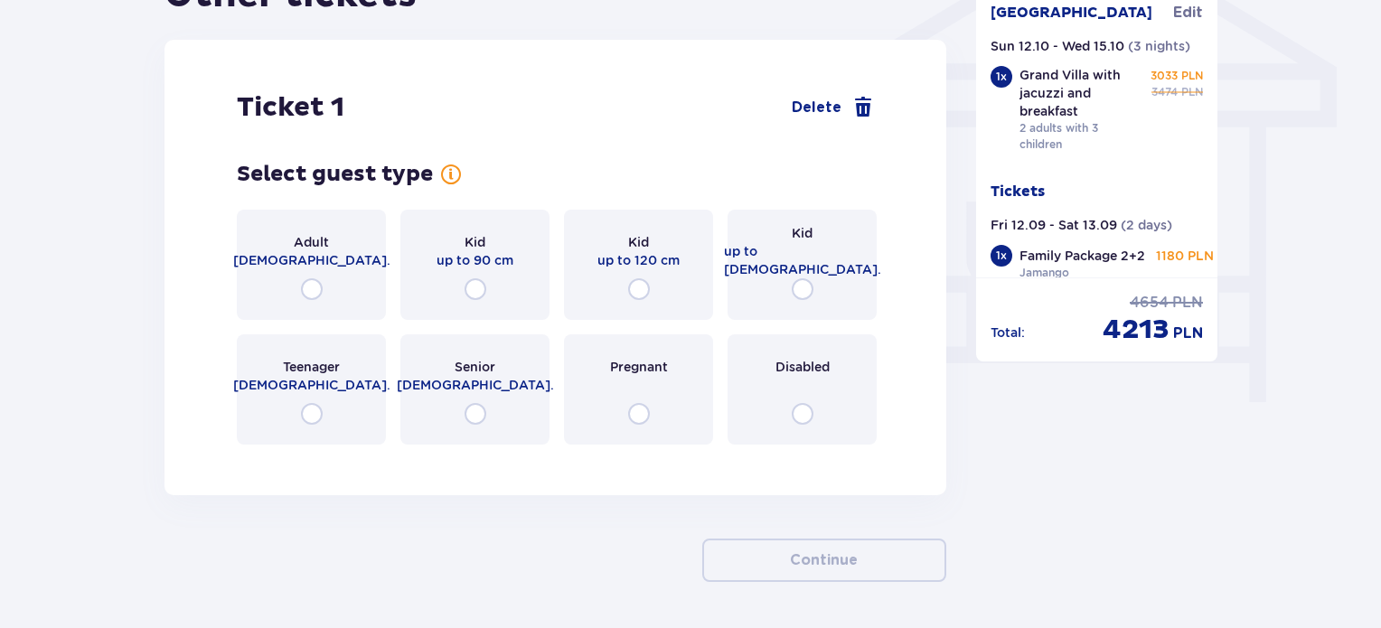
scroll to position [1547, 0]
click at [647, 278] on input "radio" at bounding box center [639, 289] width 22 height 22
radio input "true"
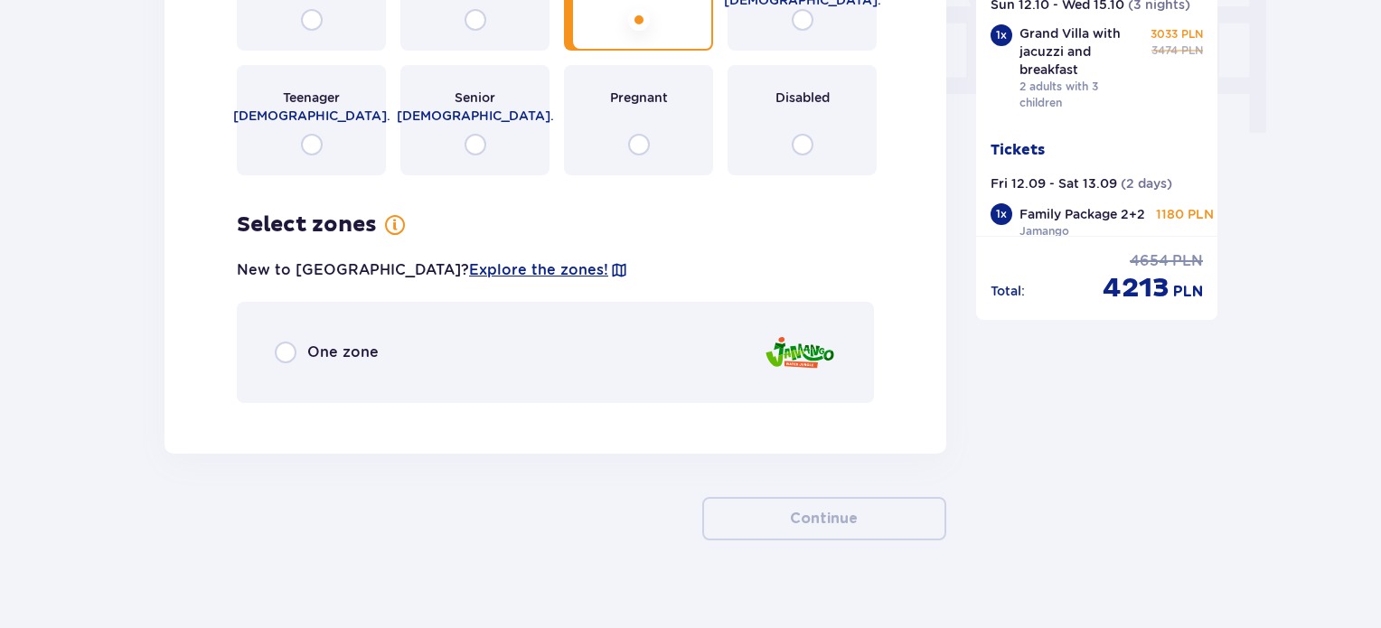
scroll to position [1819, 0]
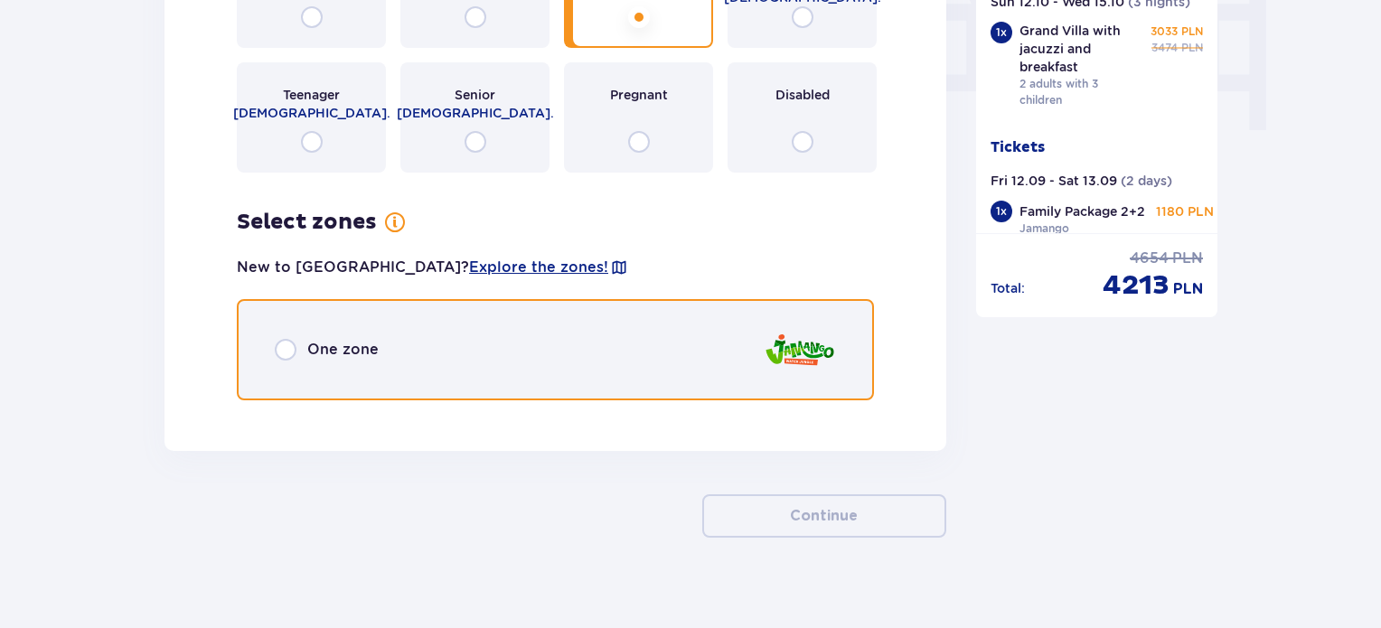
click at [289, 339] on input "radio" at bounding box center [286, 350] width 22 height 22
radio input "true"
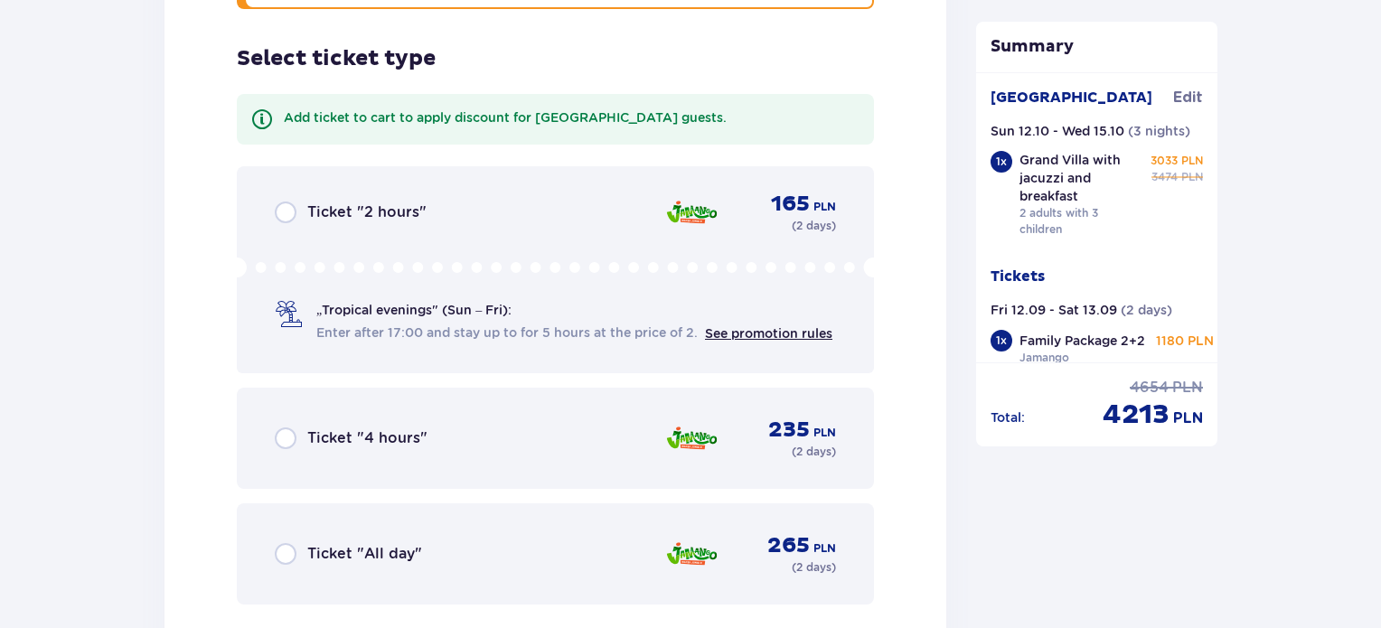
scroll to position [2216, 0]
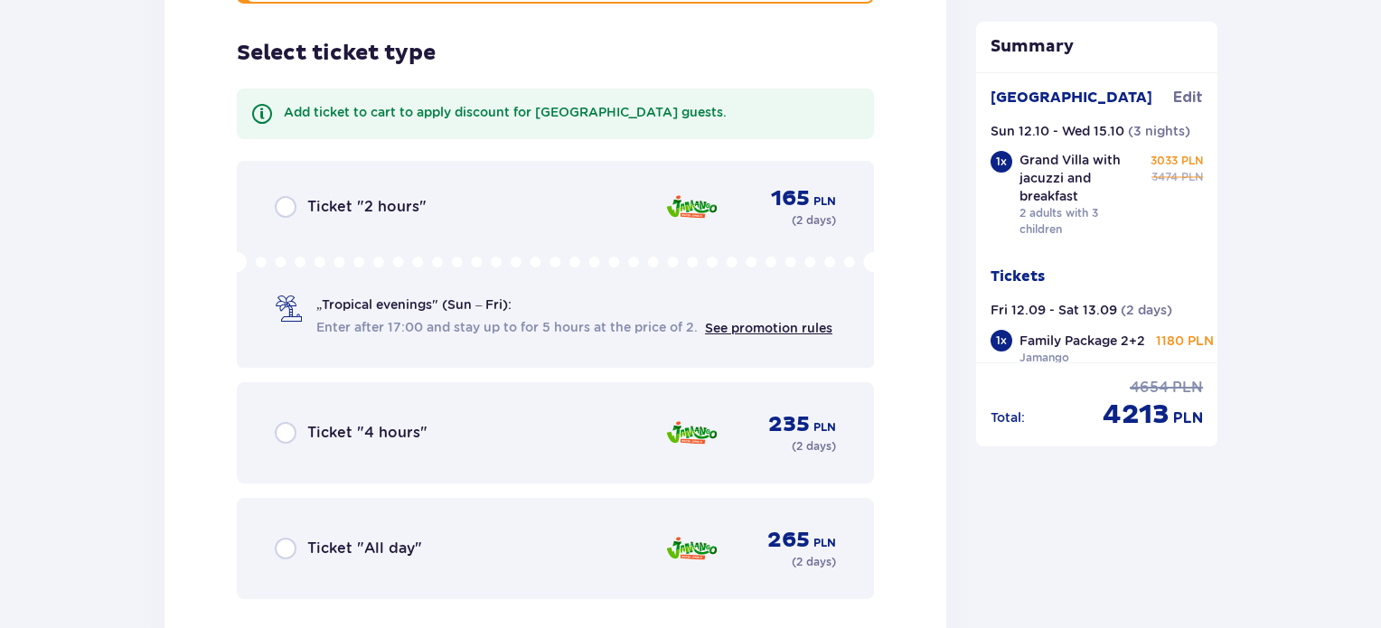
click at [296, 538] on div "Ticket "All day"" at bounding box center [348, 549] width 147 height 22
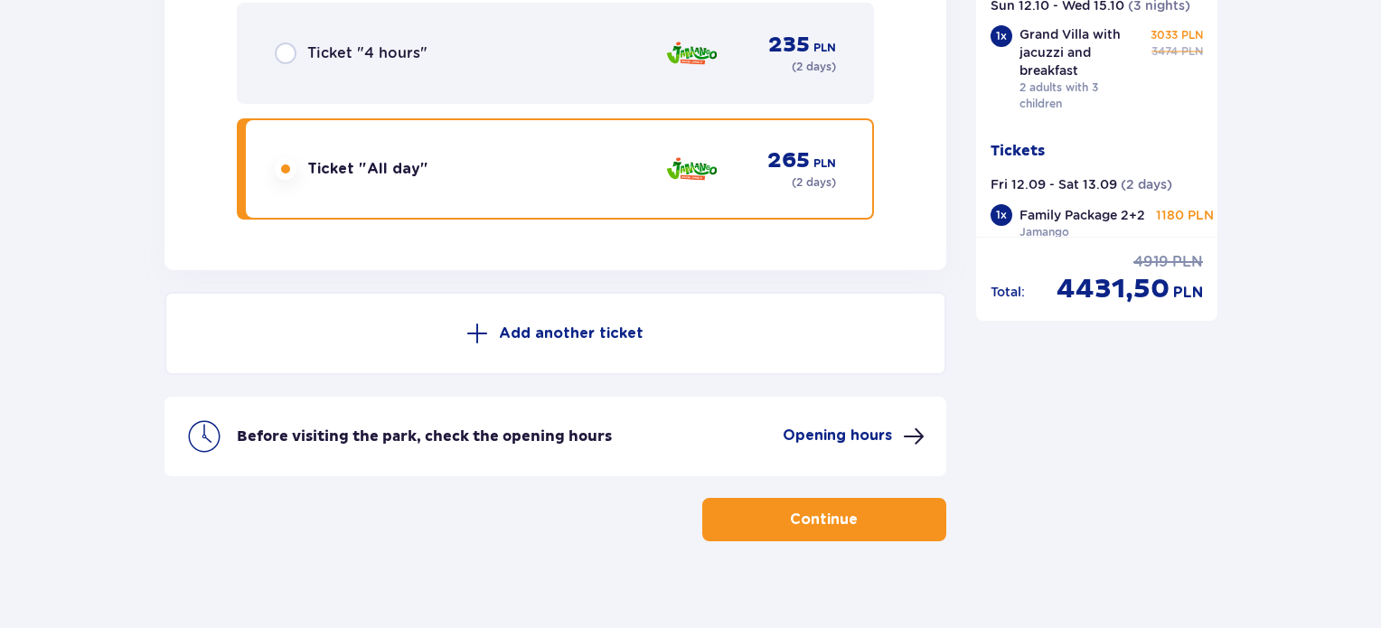
scroll to position [2597, 0]
